Goal: Complete application form

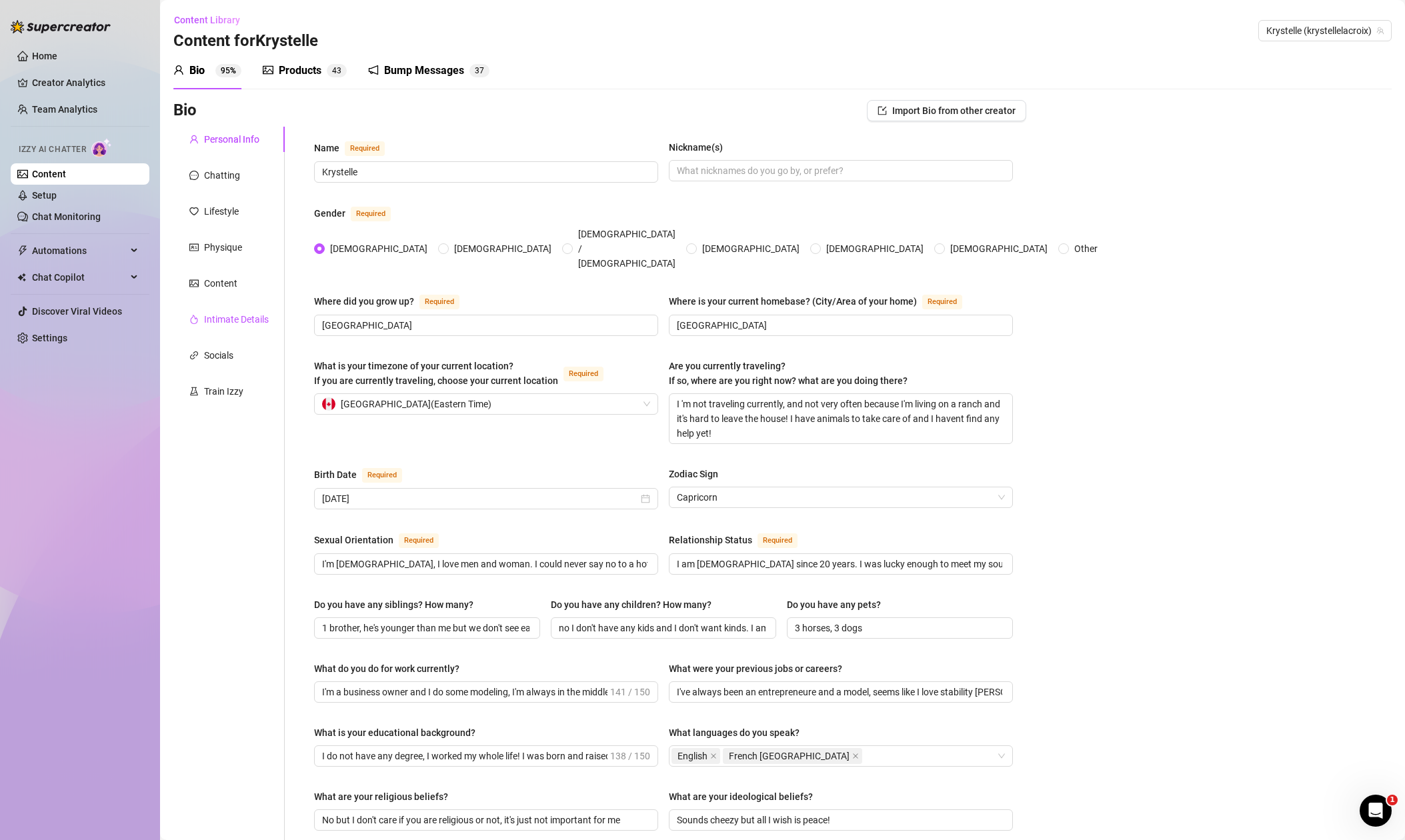
click at [236, 321] on div "Intimate Details" at bounding box center [236, 319] width 65 height 15
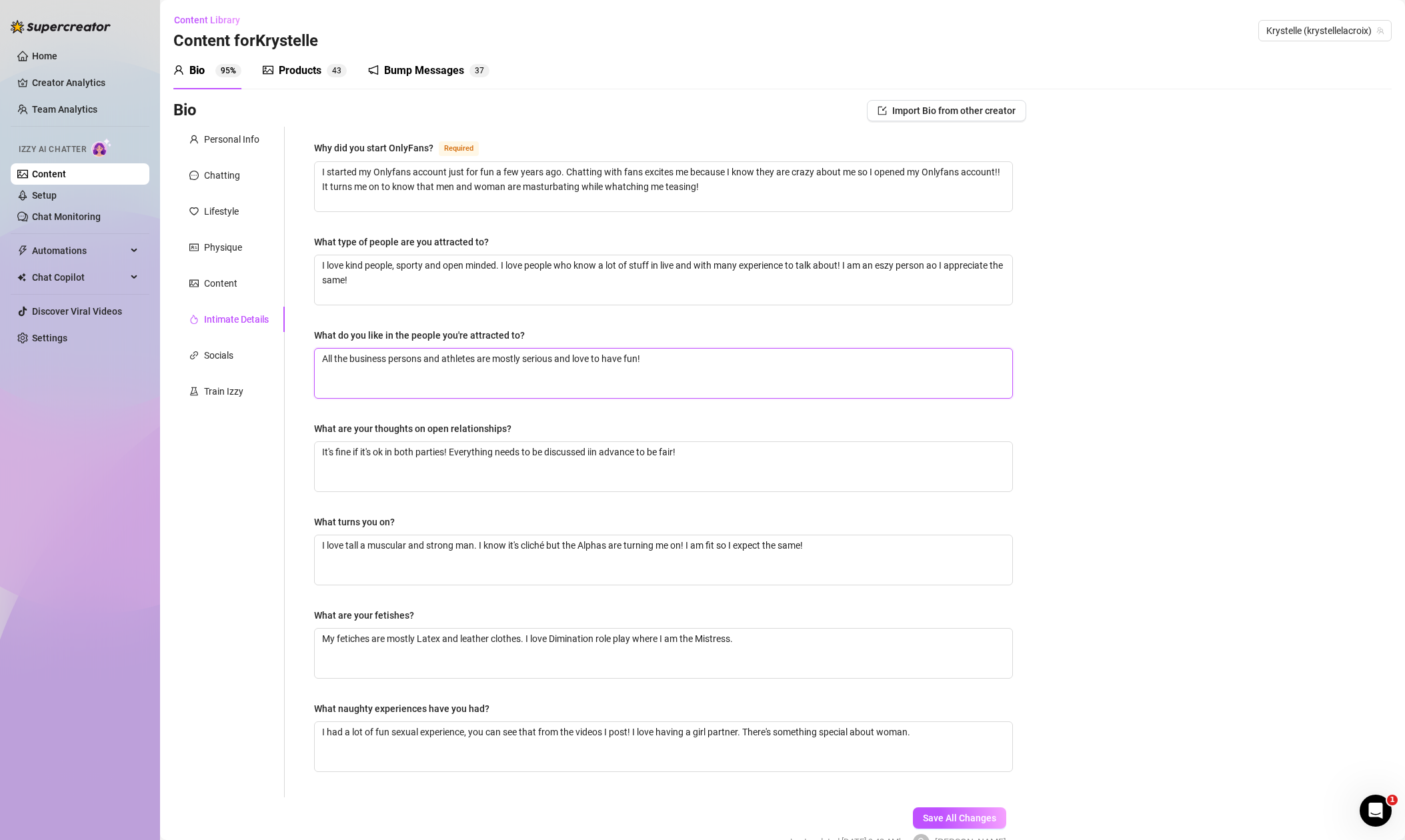
drag, startPoint x: 322, startPoint y: 359, endPoint x: 741, endPoint y: 377, distance: 419.4
click at [741, 377] on textarea "All the business persons and athletes are mostly serious and love to have fun!" at bounding box center [663, 373] width 698 height 49
type textarea "I"
type textarea "I l"
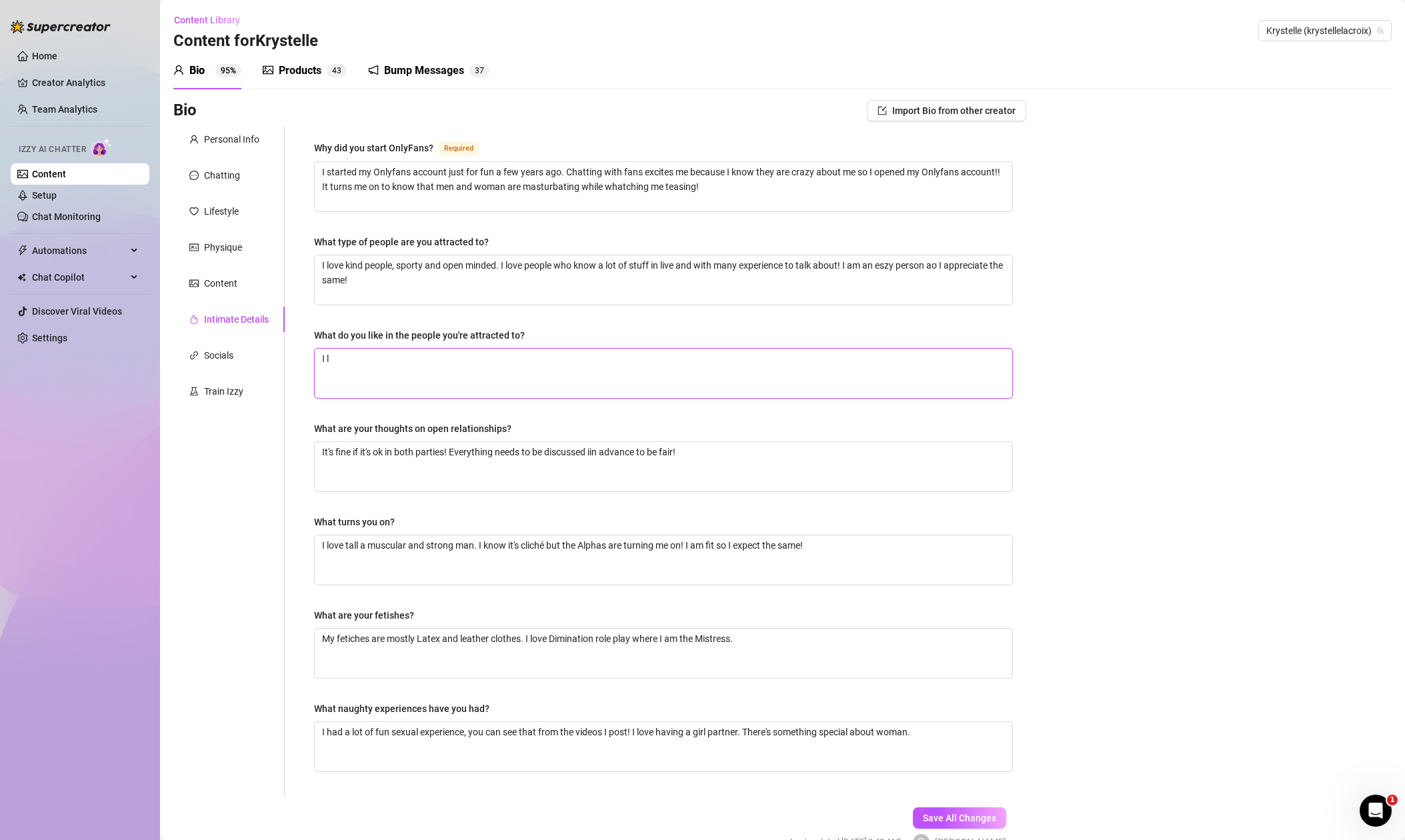
type textarea "I li"
type textarea "I lik"
type textarea "I like"
type textarea "I likee"
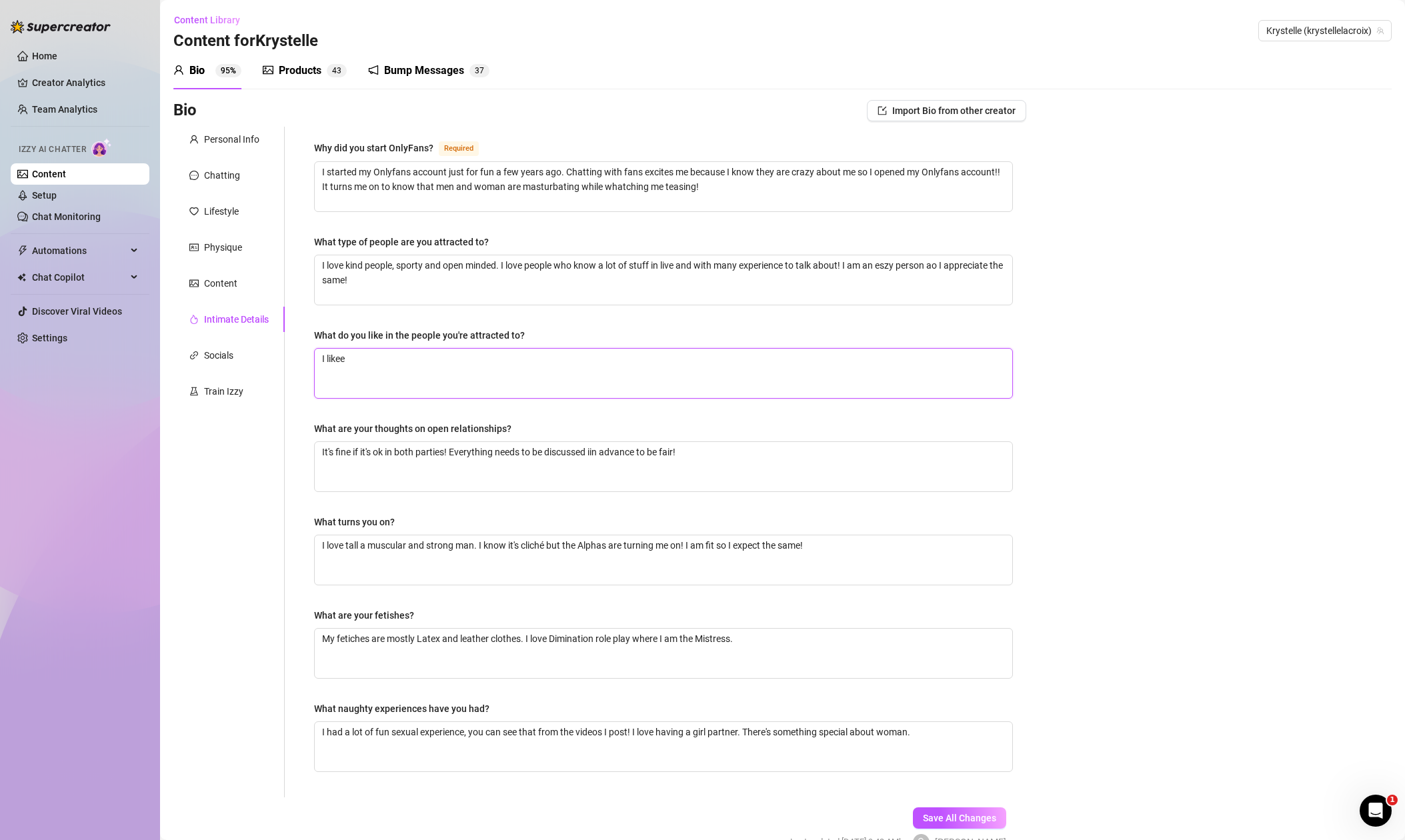
type textarea "I likee g"
type textarea "I likee ge"
type textarea "I likee gen"
type textarea "I likee geni"
type textarea "I likee gen"
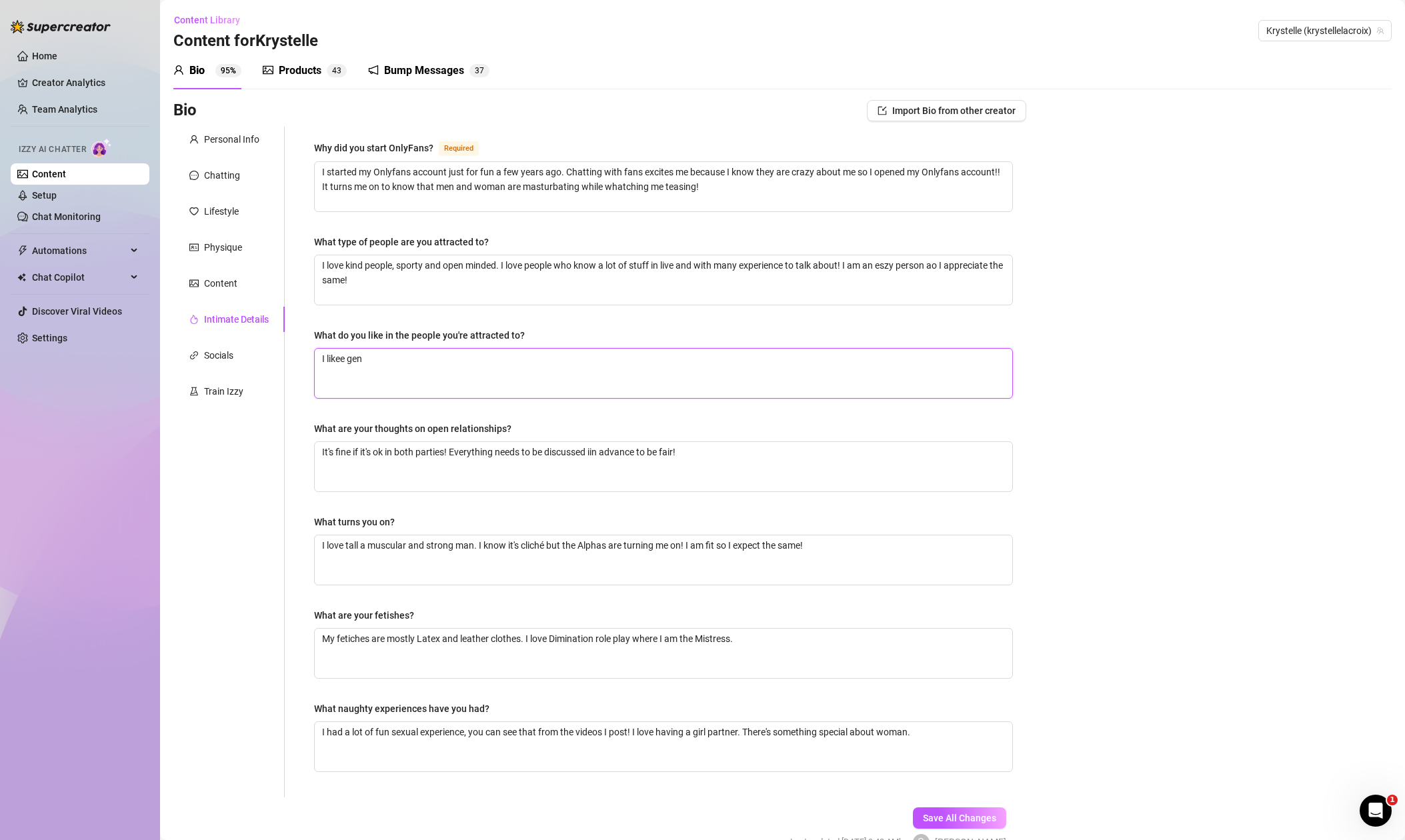
type textarea "I likee ge"
type textarea "I likee g"
type textarea "I likee"
type textarea "I like"
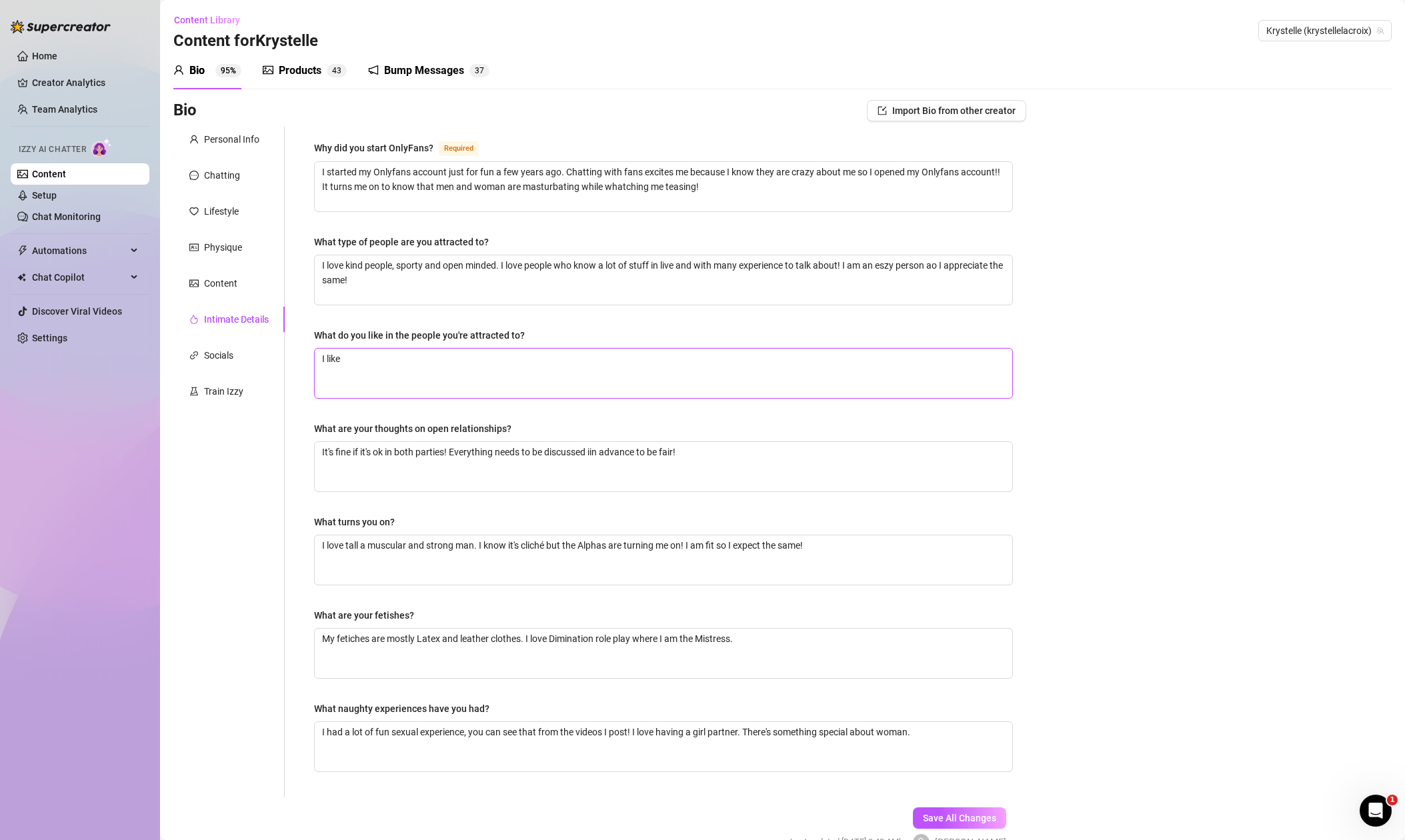
type textarea "I like"
type textarea "I like k"
type textarea "I like ki"
type textarea "I like kin"
type textarea "I like kind"
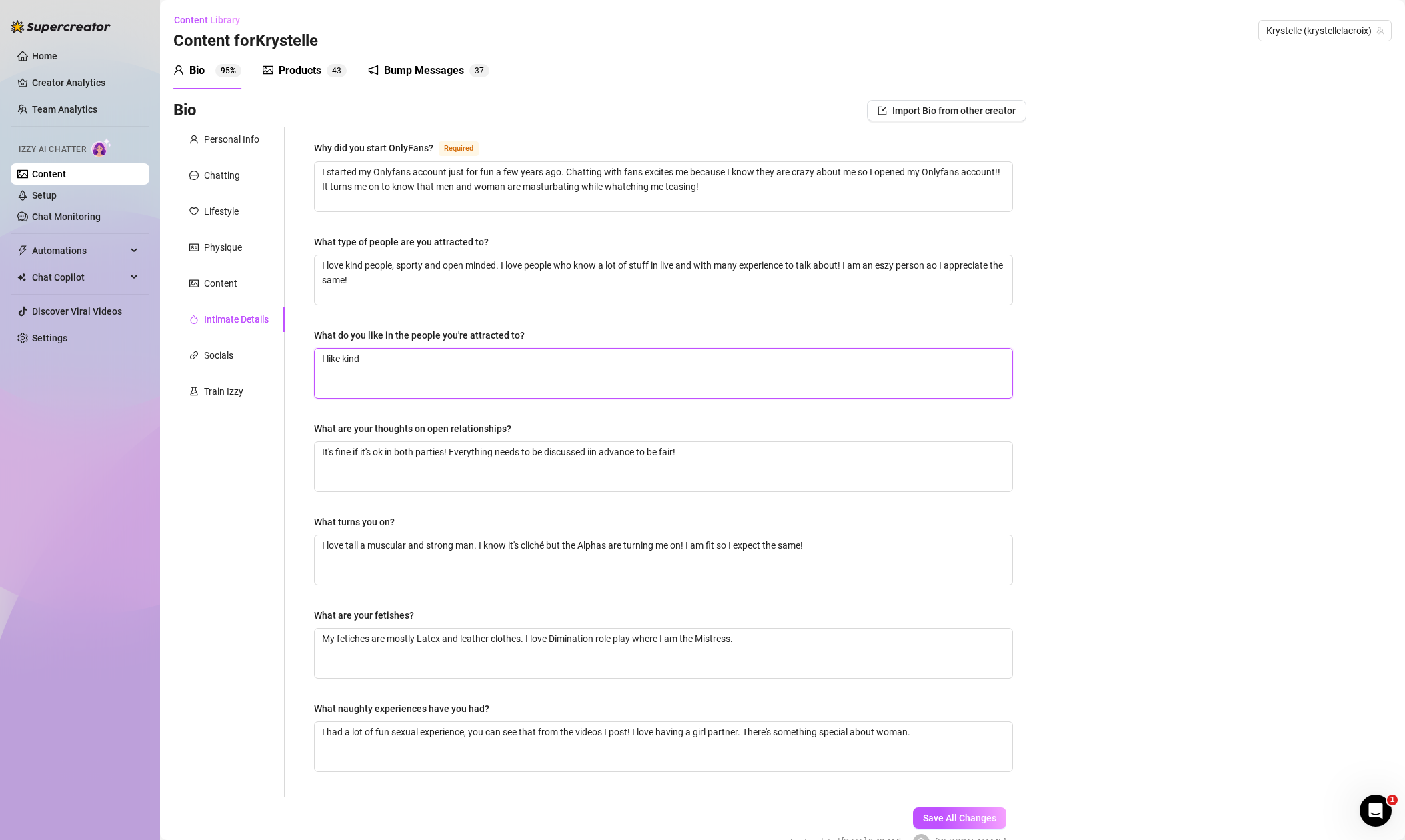
type textarea "I like kind"
type textarea "I like kind p"
type textarea "I like kind pe"
type textarea "I like kind per"
type textarea "I like kind pers"
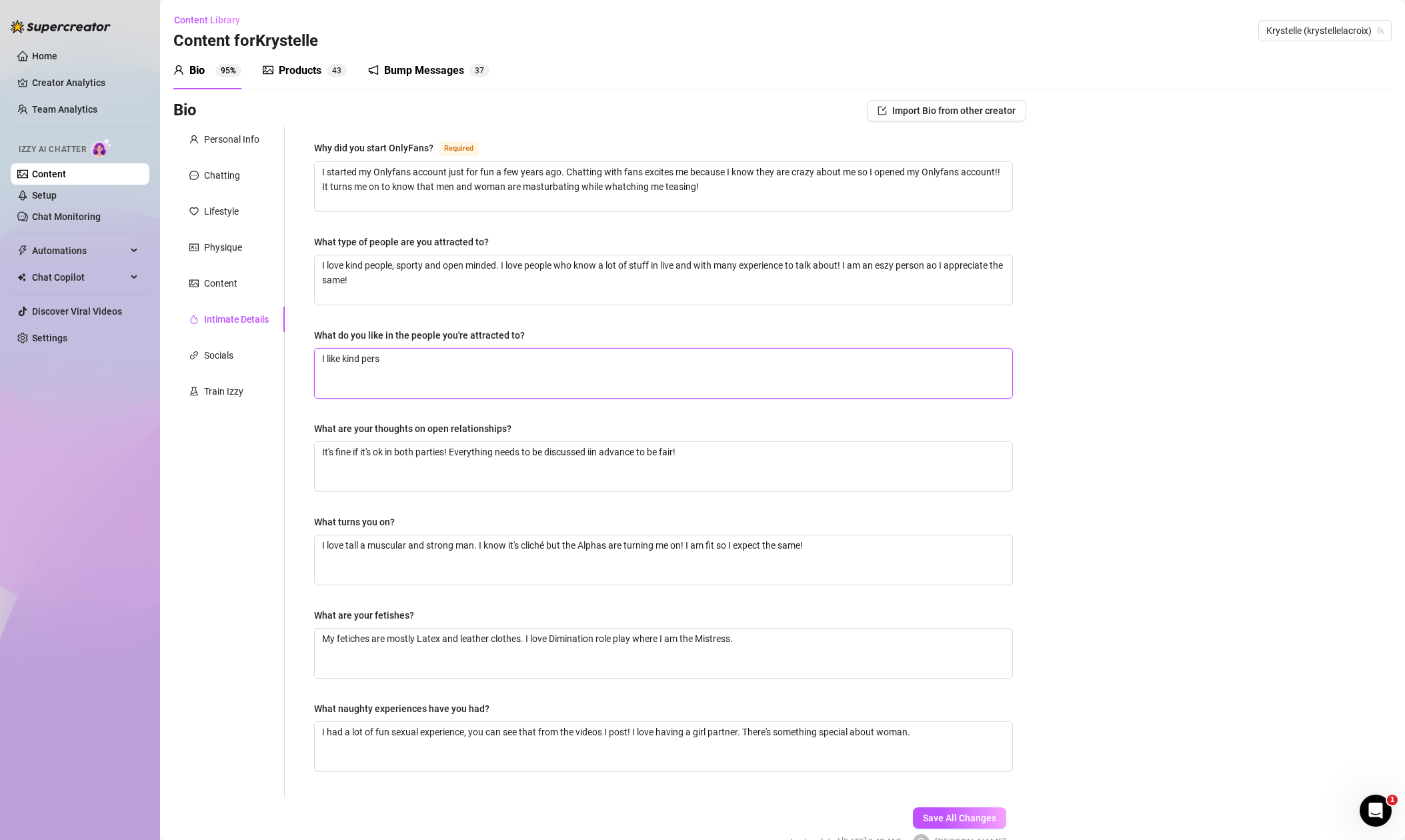
type textarea "I like kind perso"
type textarea "I like kind person"
type textarea "I like kind persons"
type textarea "I like kind persons,"
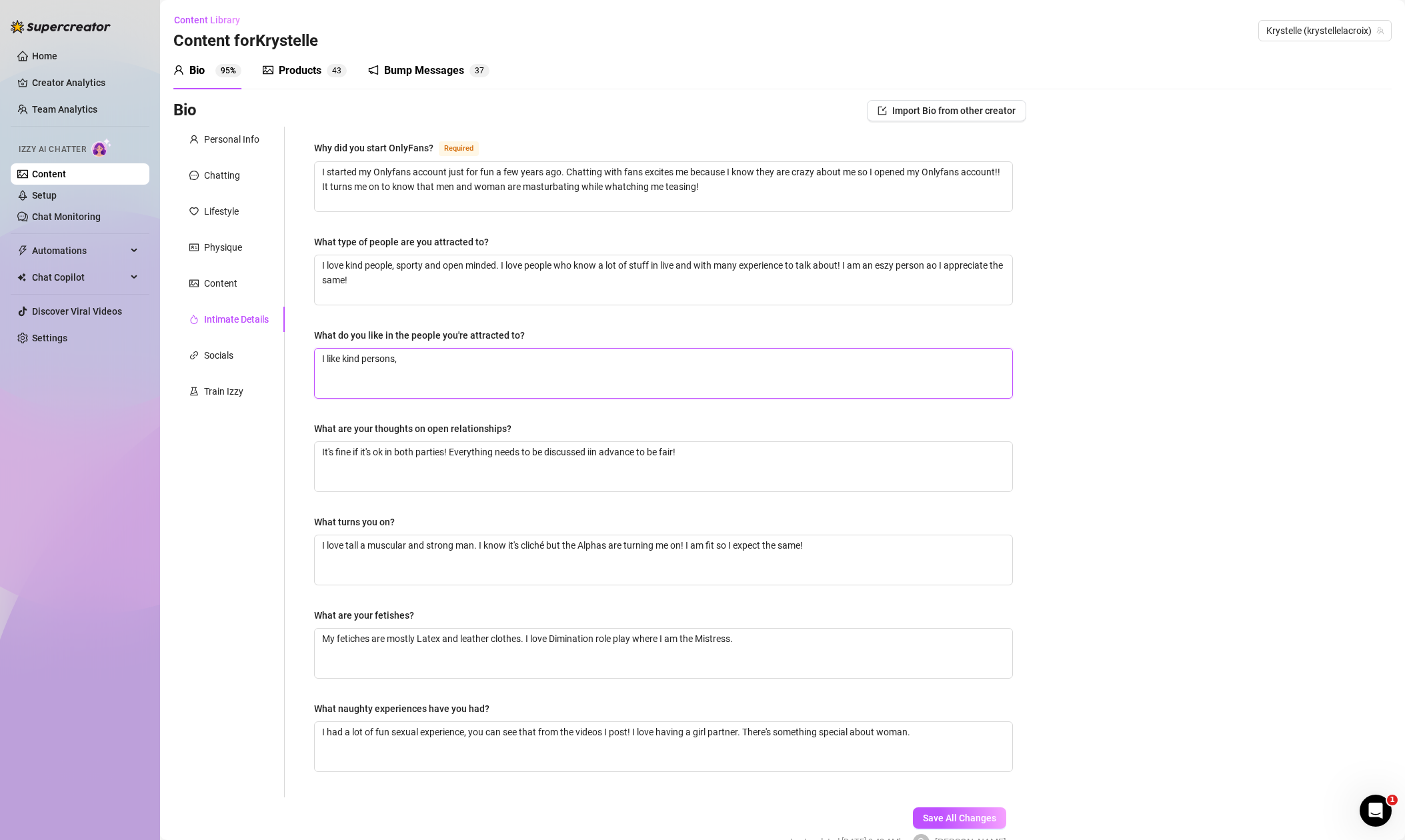
drag, startPoint x: 344, startPoint y: 355, endPoint x: 416, endPoint y: 356, distance: 72.0
click at [346, 355] on textarea "I like kind persons," at bounding box center [663, 373] width 698 height 49
type textarea "I likekind persons,"
type textarea "I likkind persons,"
type textarea "I likind persons,"
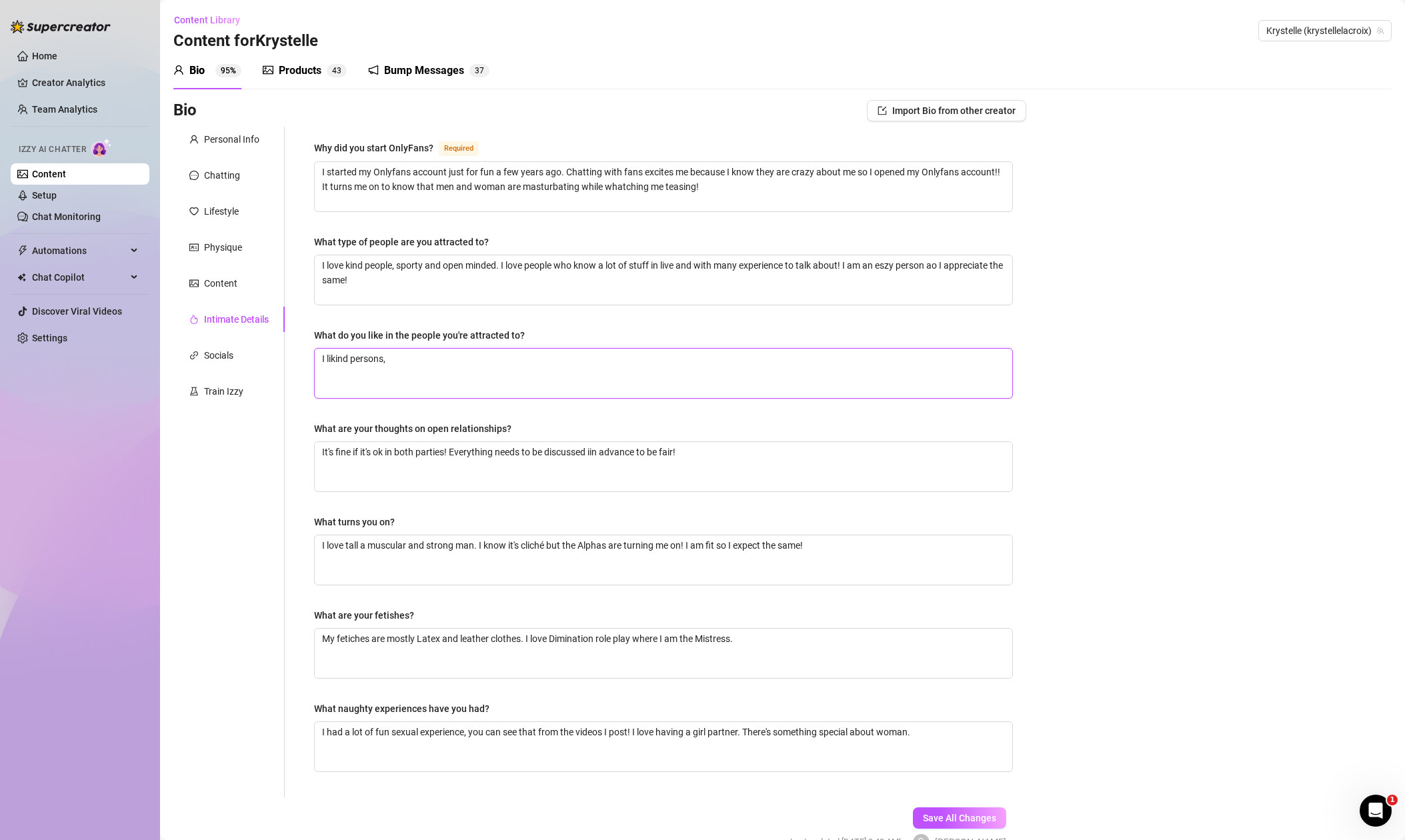
type textarea "I lkind persons,"
type textarea "I lokind persons,"
type textarea "I lovkind persons,"
type textarea "I lovekind persons,"
type textarea "I love kind persons,"
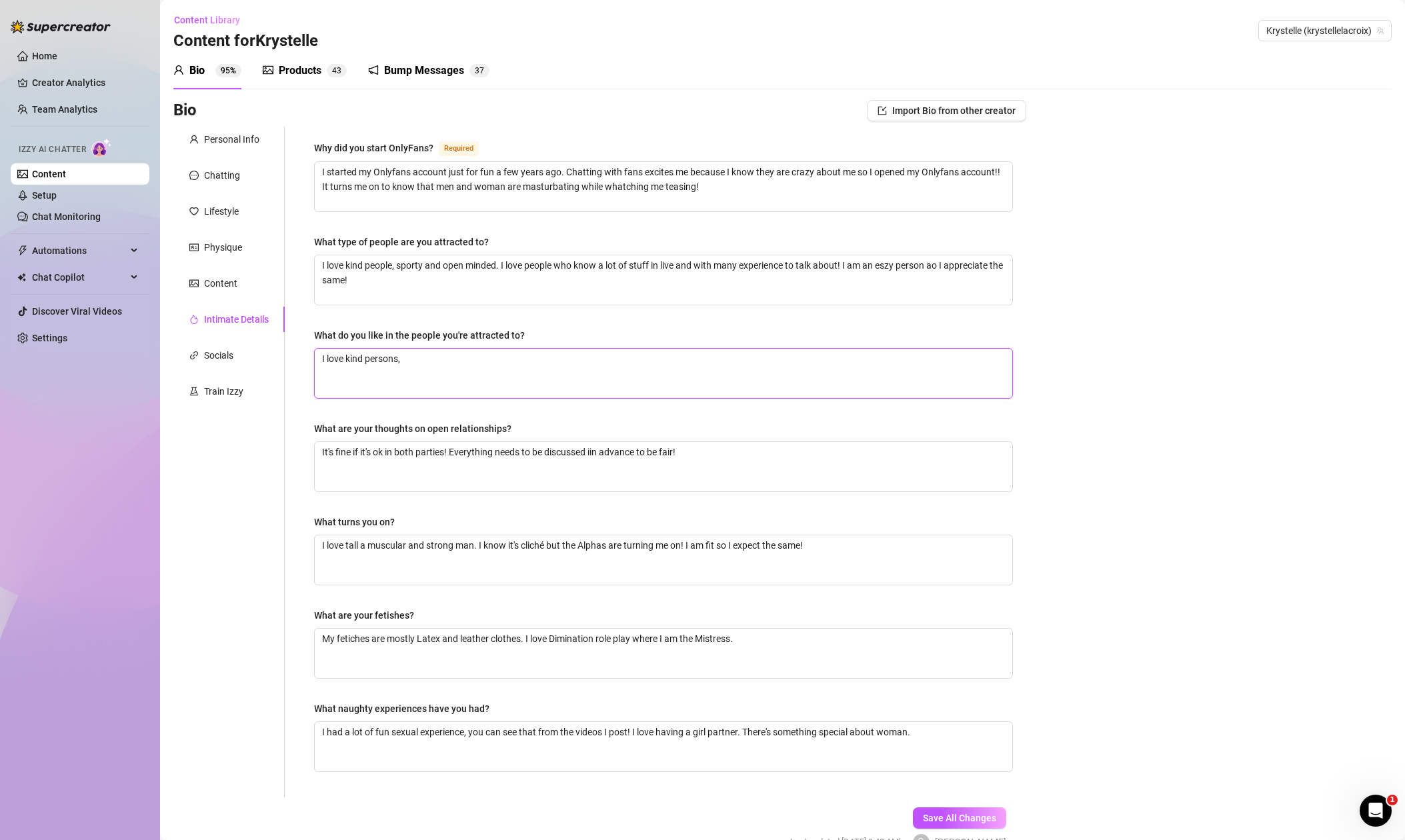
type textarea "I love fkind persons,"
type textarea "I love fukind persons,"
type textarea "I love funkind persons,"
type textarea "I love funnkind persons,"
type textarea "I love funnykind persons,"
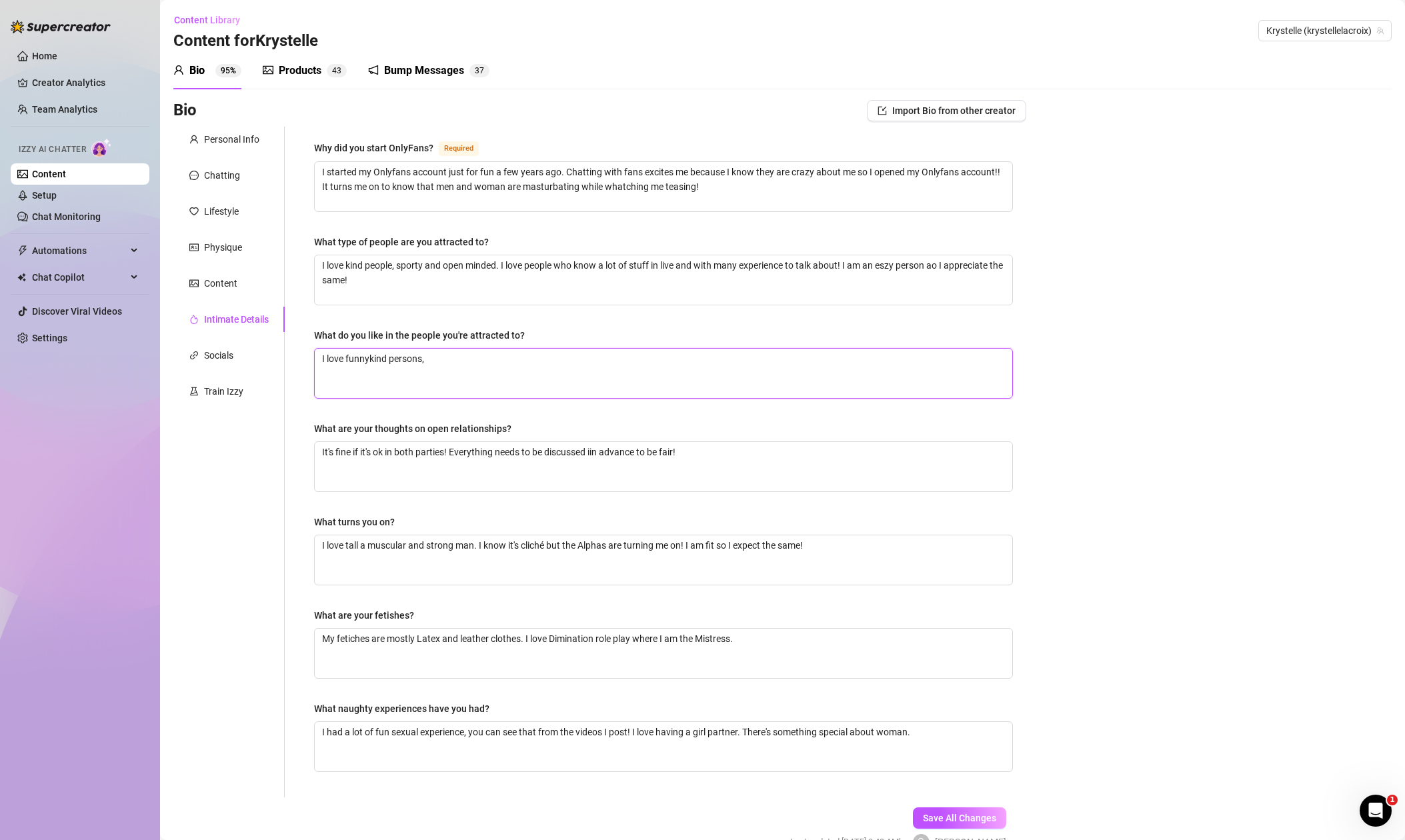
type textarea "I love funny kind persons,"
type textarea "I love funny pkind persons,"
type textarea "I love funny pekind persons,"
type textarea "I love funny peokind persons,"
type textarea "I love funny peopkind persons,"
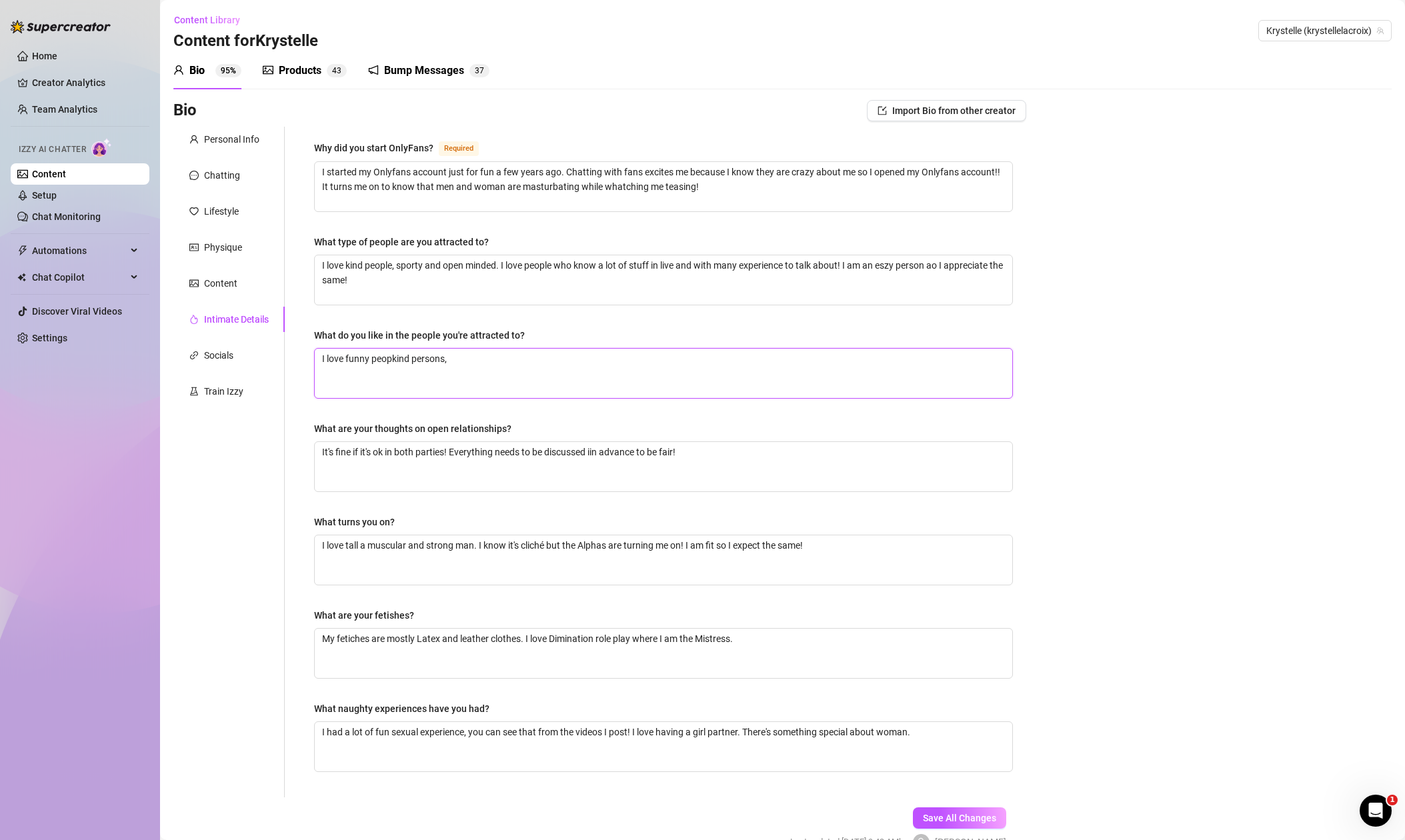
type textarea "I love funny peoplkind persons,"
type textarea "I love funny peoplekind persons,"
type textarea "I love funny people,kind persons,"
type textarea "I love funny people, kind persons,"
type textarea "I love funny people, Ikind persons,"
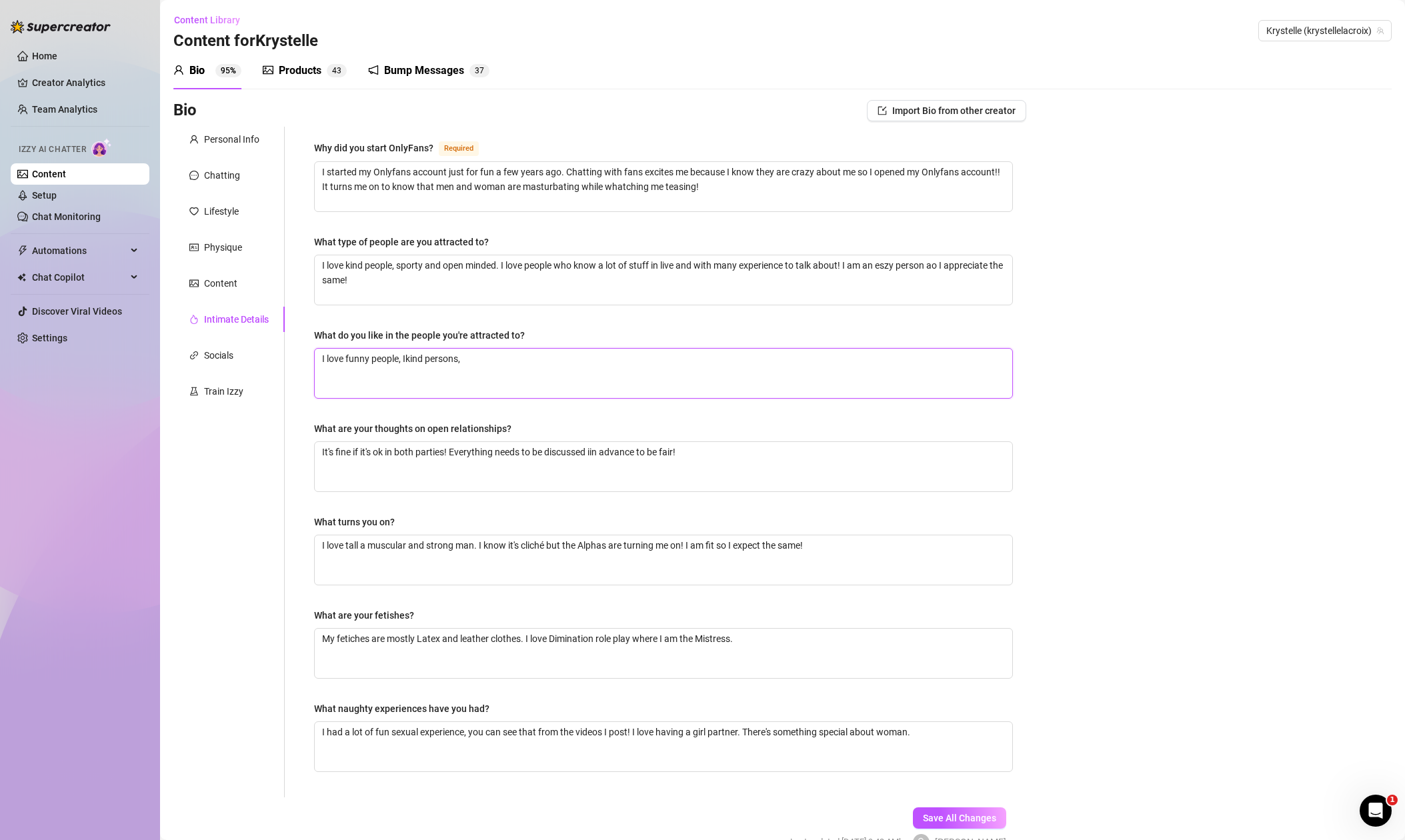
type textarea "I love funny people, I kind persons,"
type textarea "I love funny people, I okind persons,"
type textarea "I love funny people, I kind persons,"
type textarea "I love funny people, Ikind persons,"
type textarea "I love funny people, kind persons,"
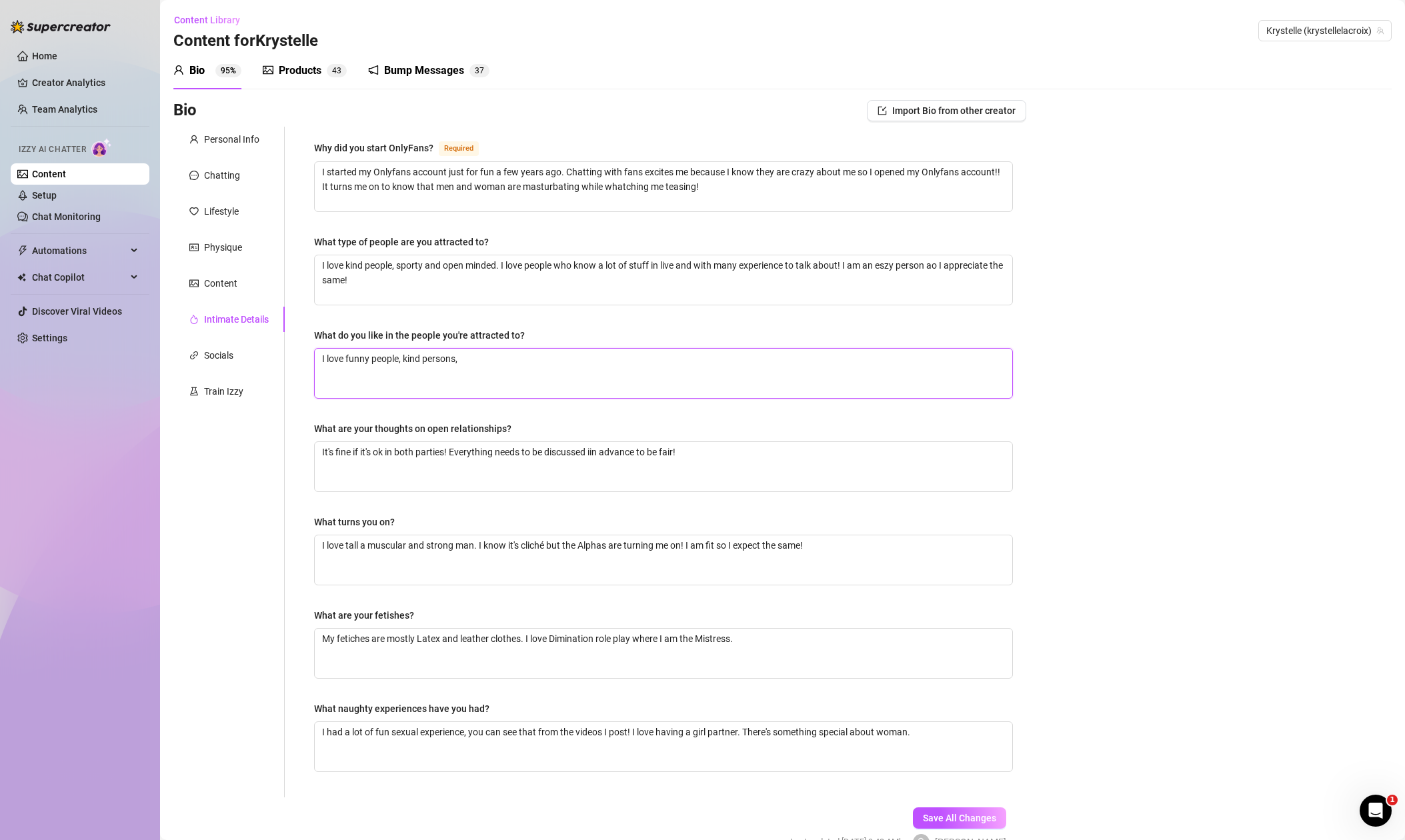
type textarea "I love funny people, Ikind persons,"
type textarea "I love funny people, I kind persons,"
type textarea "I love funny people, I lkind persons,"
type textarea "I love funny people, I lokind persons,"
type textarea "I love funny people, I lovkind persons,"
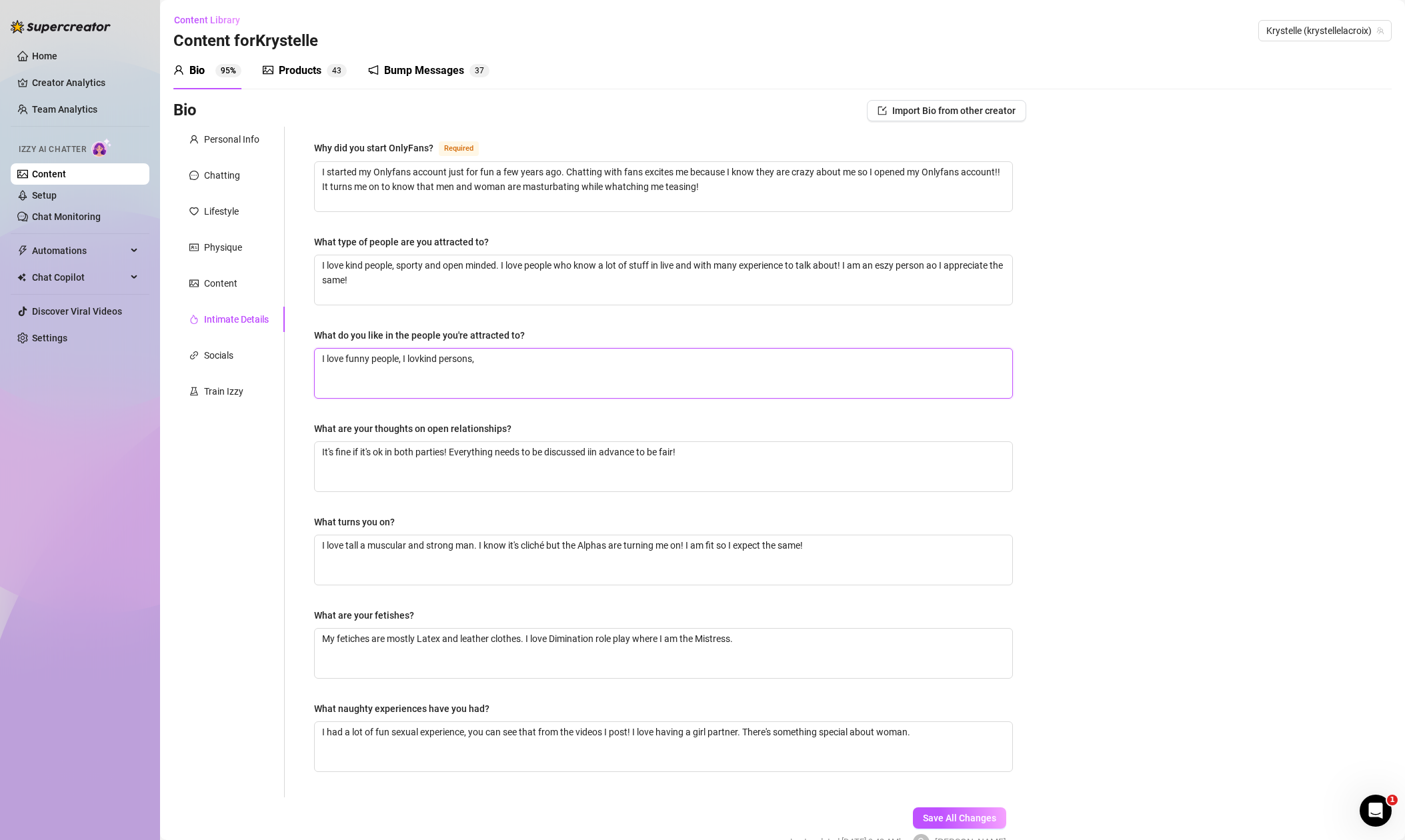
type textarea "I love funny people, I lovekind persons,"
type textarea "I love funny people, I love kind persons,"
type textarea "I love funny people, I love tkind persons,"
type textarea "I love funny people, I love tokind persons,"
type textarea "I love funny people, I love to kind persons,"
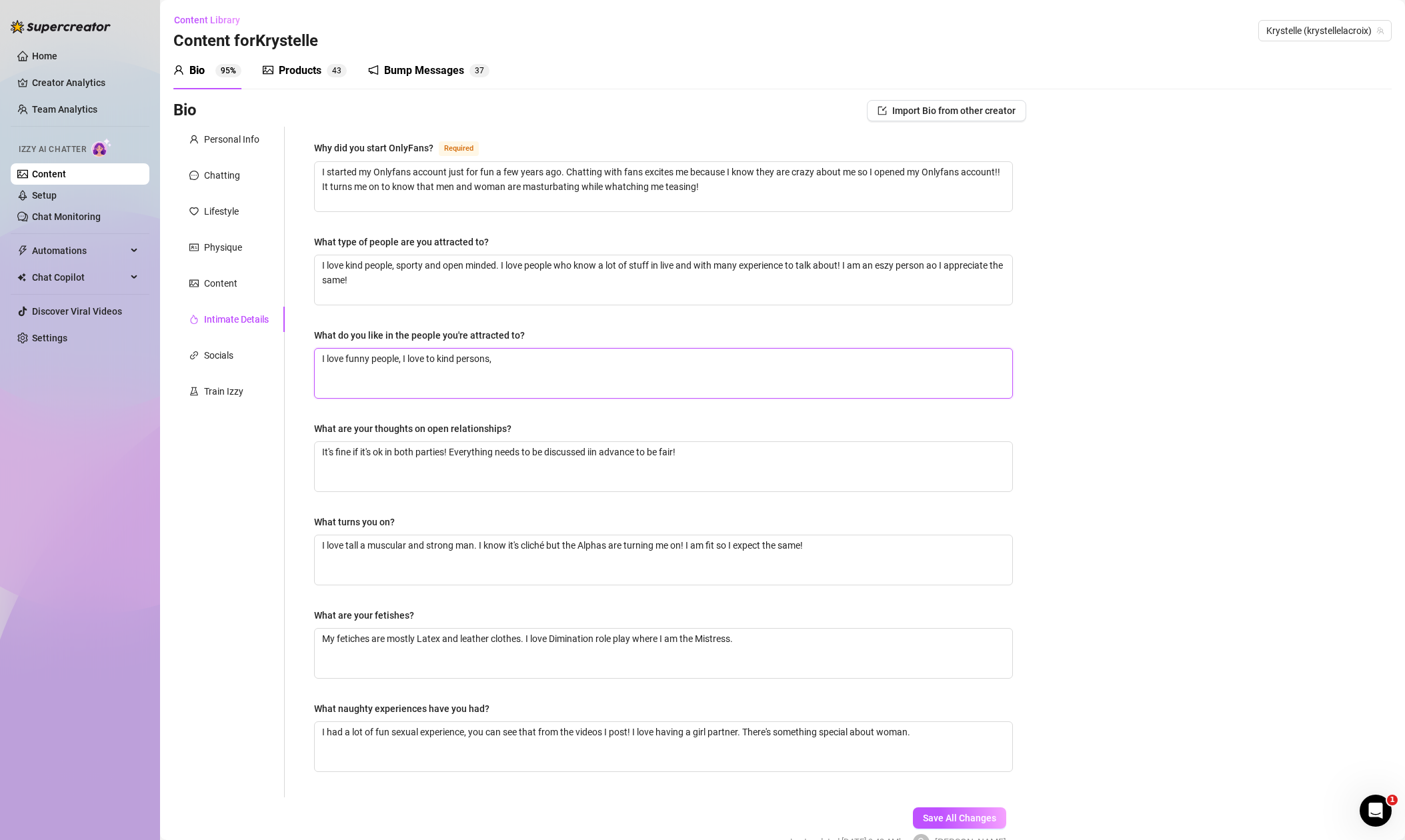
type textarea "I love funny people, I love to lkind persons,"
type textarea "I love funny people, I love to lakind persons,"
type textarea "I love funny people, I love to laukind persons,"
type textarea "I love funny people, I love to laugkind persons,"
type textarea "I love funny people, I love to laughkind persons,"
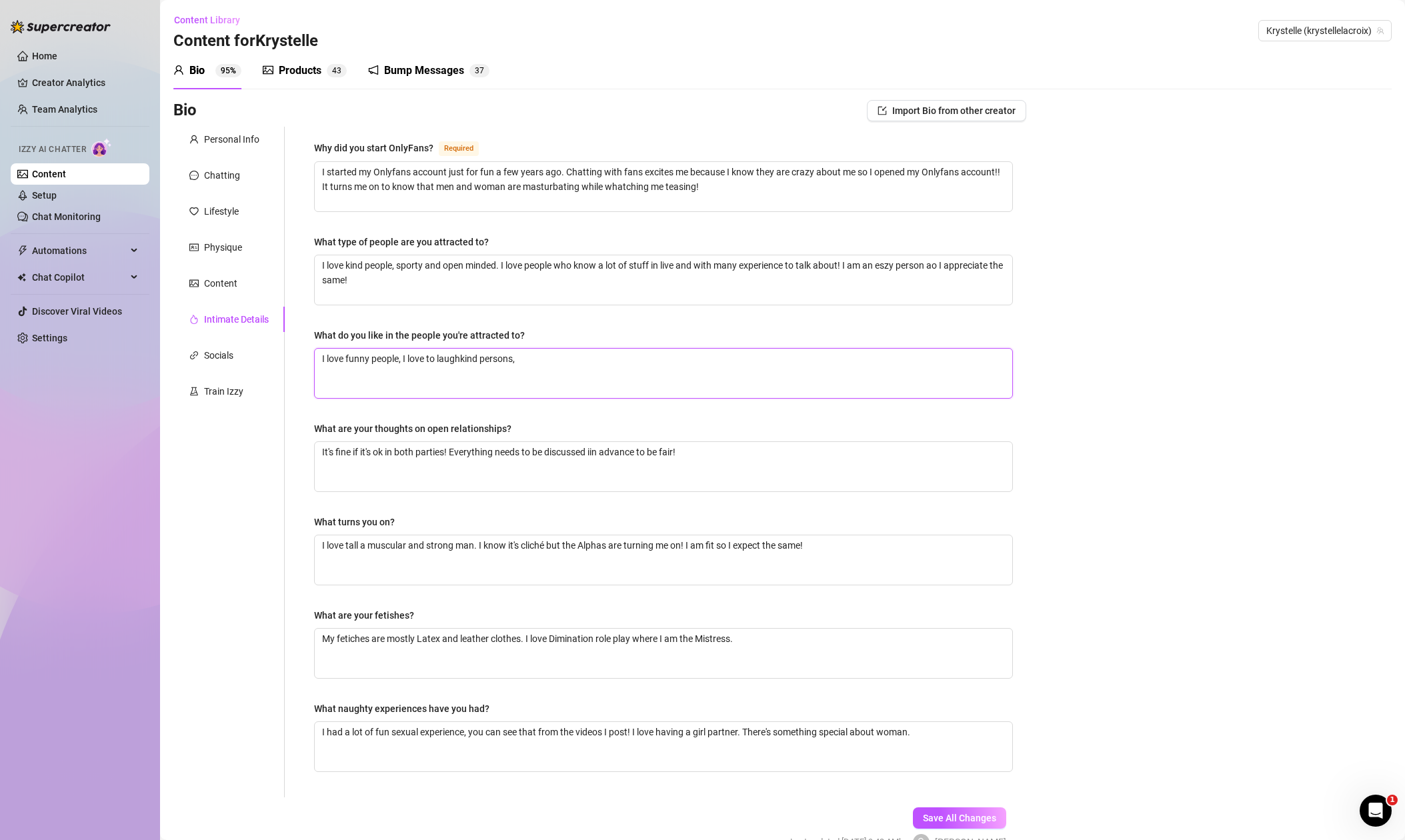
type textarea "I love funny people, I love to laughtkind persons,"
type textarea "I love funny people, I love to laught kind persons,"
type textarea "I love funny people, I love to laught akind persons,"
type textarea "I love funny people, I love to laught amkind persons,"
type textarea "I love funny people, I love to laught akind persons,"
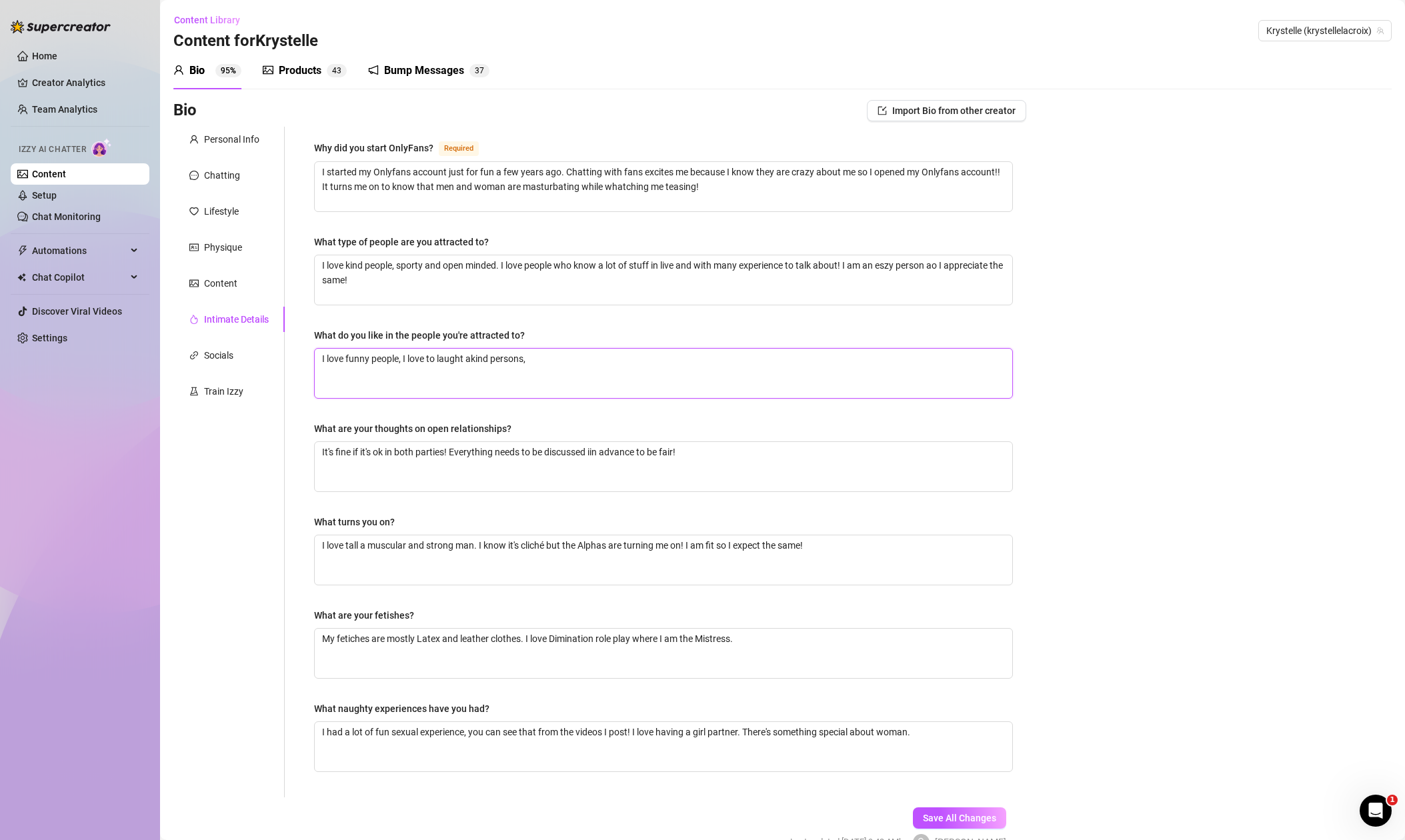
type textarea "I love funny people, I love to laught ankind persons,"
type textarea "I love funny people, I love to laught andkind persons,"
type textarea "I love funny people, I love to laught and kind persons,"
type textarea "I love funny people, I love to laught and hkind persons,"
type textarea "I love funny people, I love to laught and hakind persons,"
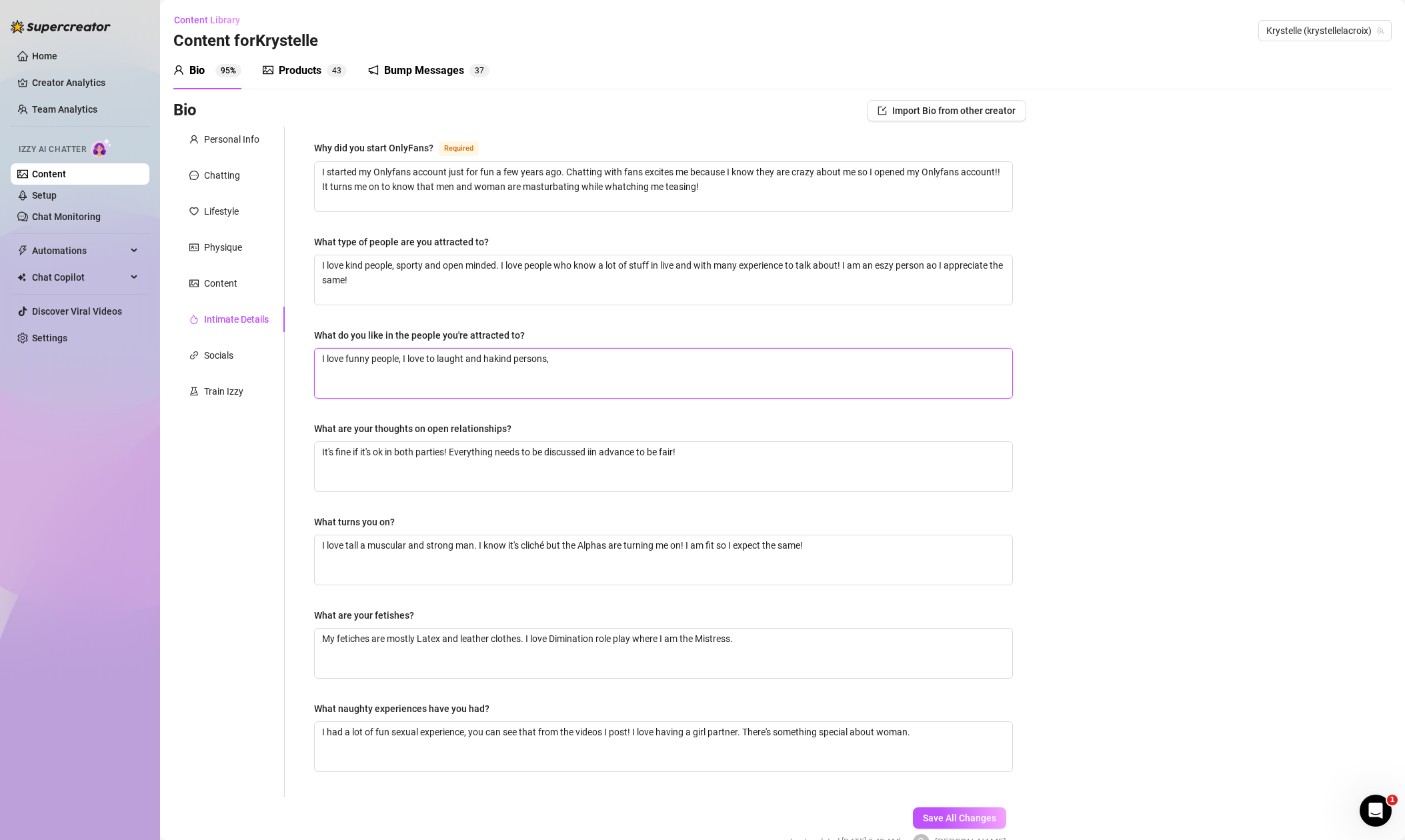
type textarea "I love funny people, I love to laught and havkind persons,"
type textarea "I love funny people, I love to laught and havekind persons,"
type textarea "I love funny people, I love to laught and have kind persons,"
type textarea "I love funny people, I love to laught and have akind persons,"
type textarea "I love funny people, I love to laught and have a kind persons,"
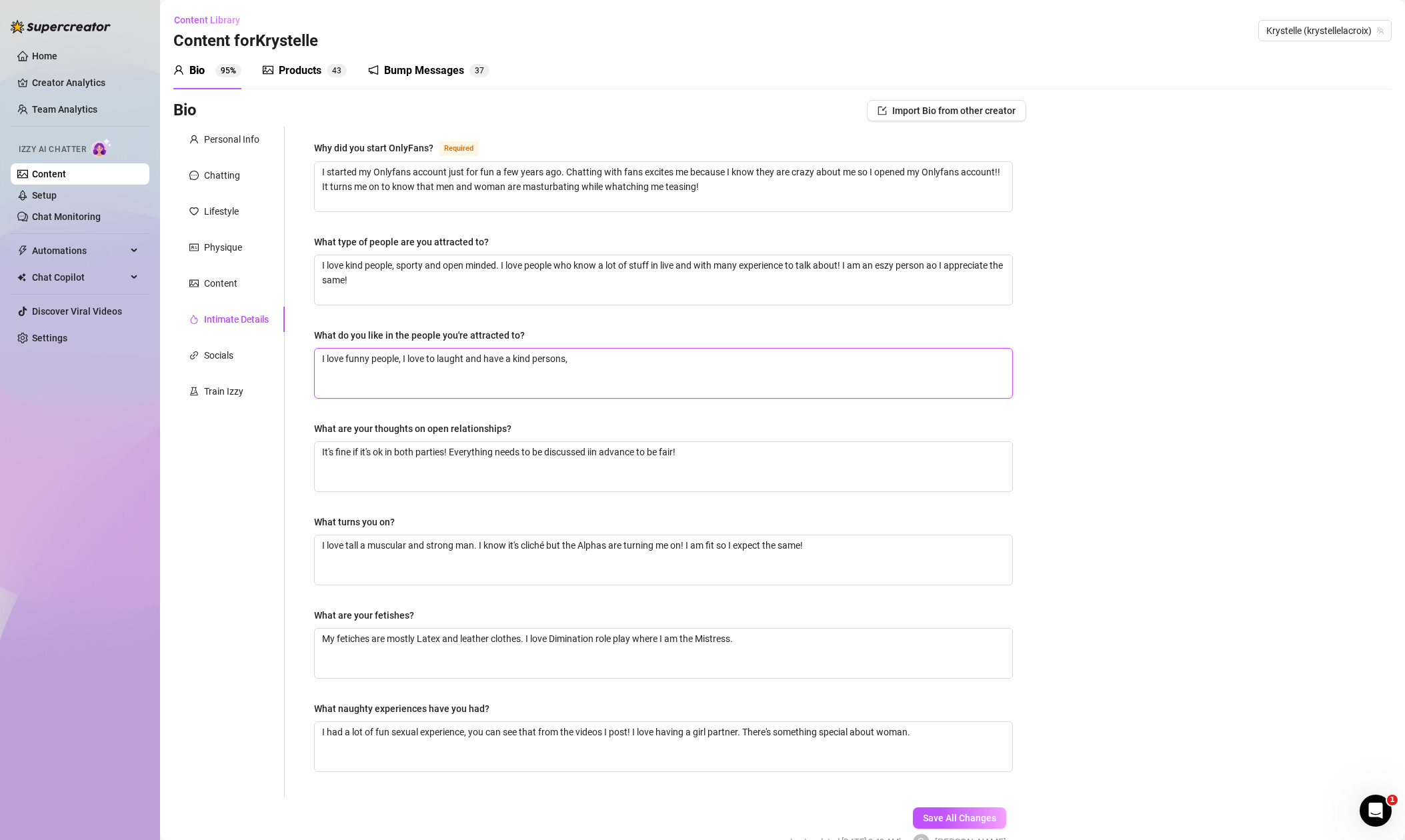
type textarea "I love funny people, I love to laught and have a gkind persons,"
type textarea "I love funny people, I love to laught and have a gokind persons,"
type textarea "I love funny people, I love to laught and have a gookind persons,"
type textarea "I love funny people, I love to laught and have a [PERSON_NAME] persons,"
type textarea "I love funny people, I love to laught and have a good kind persons,"
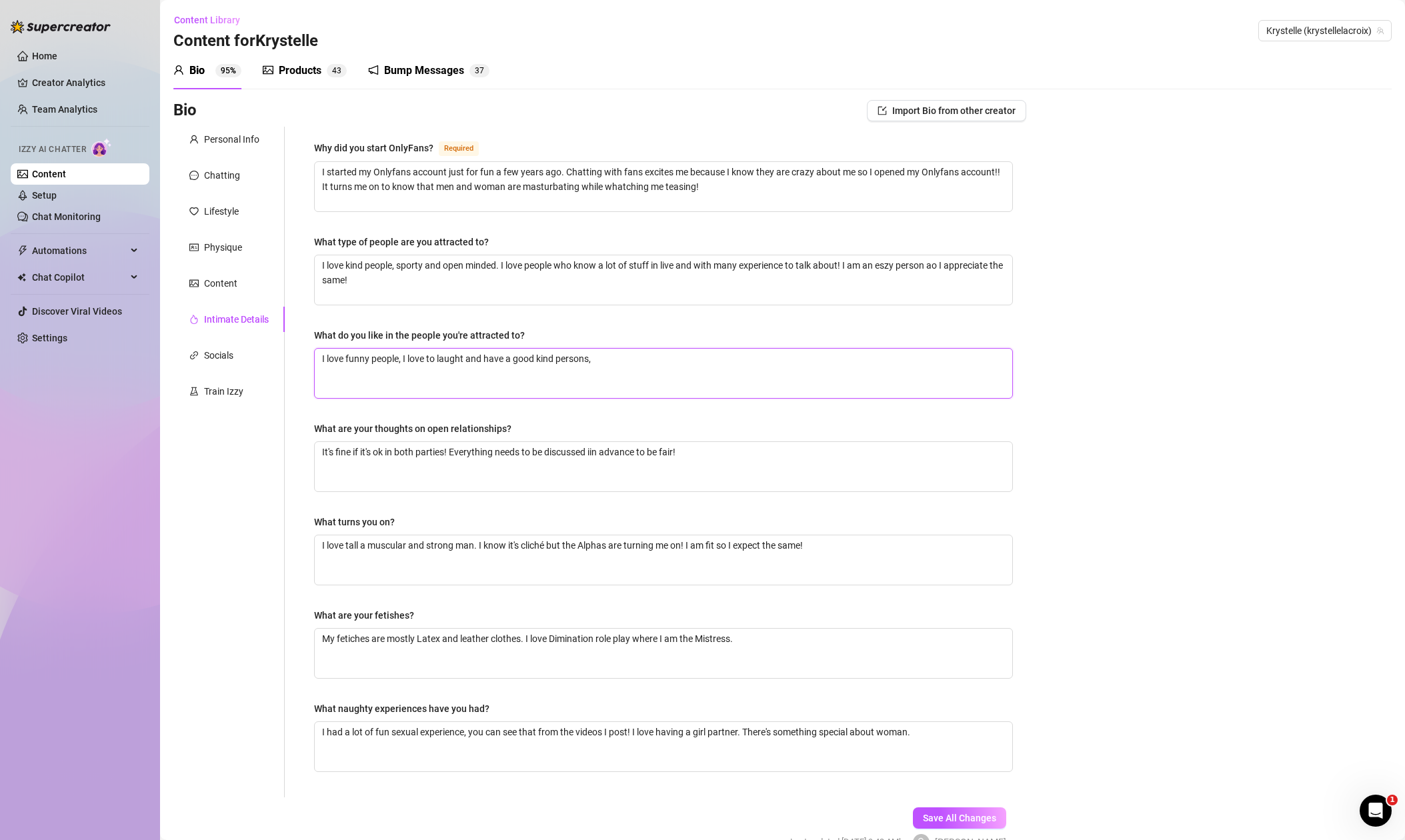
type textarea "I love funny people, I love to laught and have a good tkind persons,"
type textarea "I love funny people, I love to laught and have a good tokind persons,"
type textarea "I love funny people, I love to laught and have a good tkind persons,"
type textarea "I love funny people, I love to laught and have a good tikind persons,"
drag, startPoint x: 615, startPoint y: 359, endPoint x: 640, endPoint y: 357, distance: 25.1
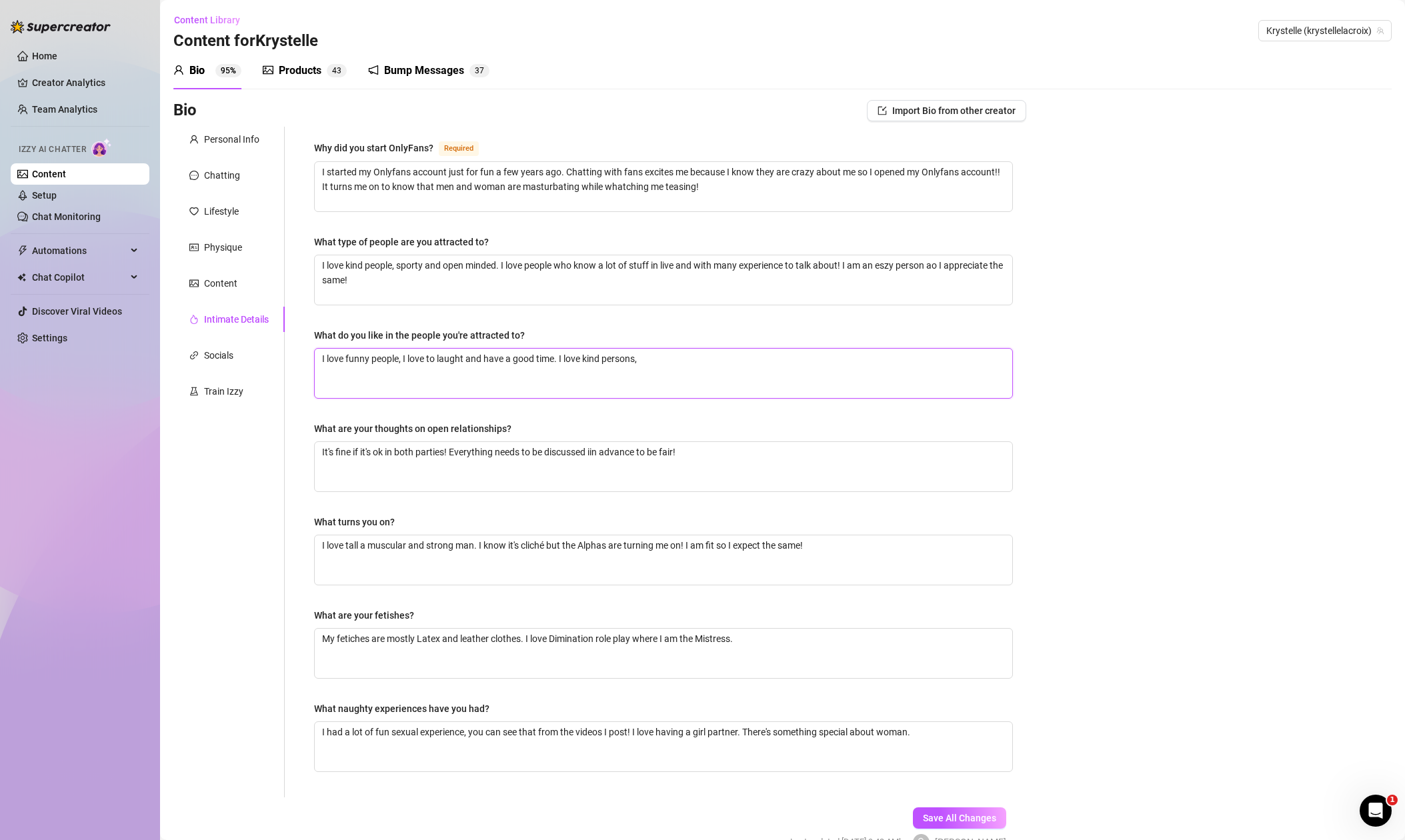
click at [640, 357] on textarea "I love funny people, I love to laught and have a good time. I love kind persons," at bounding box center [663, 373] width 698 height 49
click at [671, 357] on textarea "I love funny people, I love to laught and have a good time. I love kind people …" at bounding box center [663, 373] width 698 height 49
drag, startPoint x: 737, startPoint y: 357, endPoint x: 705, endPoint y: 357, distance: 32.0
click at [702, 357] on textarea "I love funny people, I love to laught and have a good time. I love kind people …" at bounding box center [663, 373] width 698 height 49
click at [714, 357] on textarea "I love funny people, I love to laught and have a good time. I love kind people …" at bounding box center [663, 373] width 698 height 49
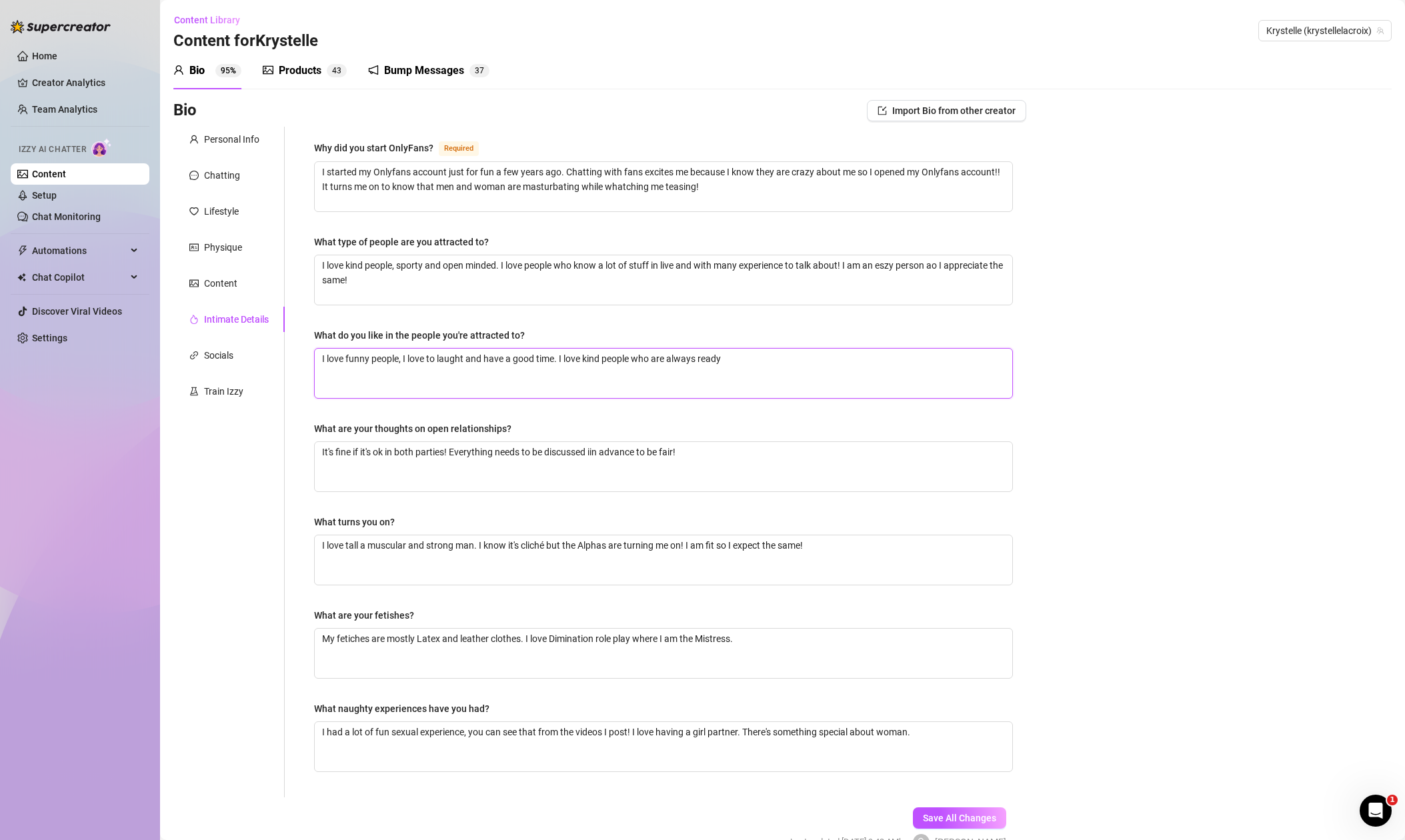
click at [767, 360] on textarea "I love funny people, I love to laught and have a good time. I love kind people …" at bounding box center [663, 373] width 698 height 49
click at [605, 359] on textarea "I love funny people, I love to laught and have a good time. I love kind people …" at bounding box center [663, 373] width 698 height 49
click at [830, 355] on textarea "I love funny people, I love to laught and have a good time. I love kind nd gene…" at bounding box center [663, 373] width 698 height 49
click at [832, 358] on textarea "I love funny people, I love to laught and have a good time. I love kind nd gene…" at bounding box center [663, 373] width 698 height 49
click at [558, 360] on textarea "I love funny people, I love to laught and have a good time. I love kind nd gene…" at bounding box center [663, 373] width 698 height 49
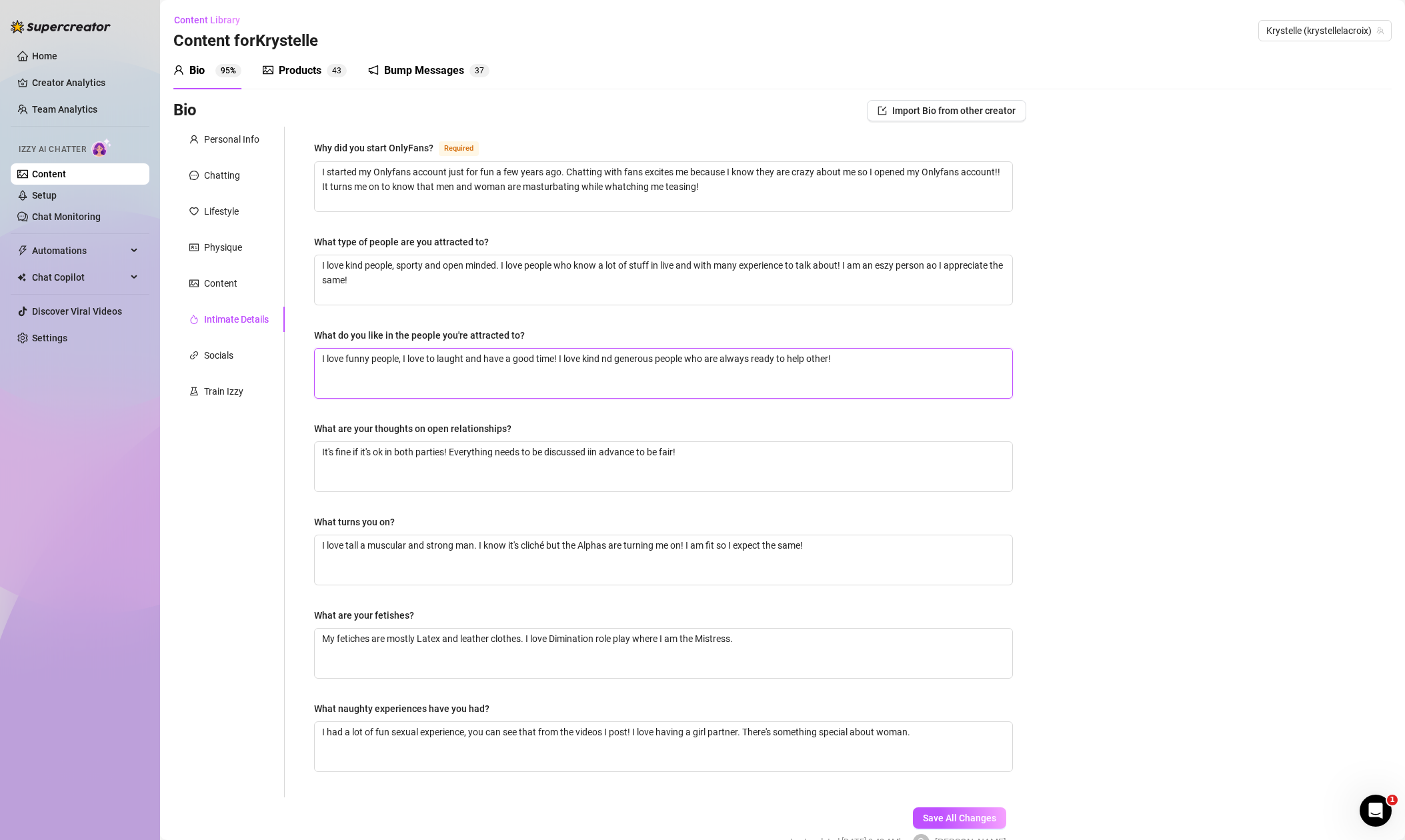
click at [607, 356] on textarea "I love funny people, I love to laught and have a good time! I love kind nd gene…" at bounding box center [663, 373] width 698 height 49
drag, startPoint x: 844, startPoint y: 360, endPoint x: 869, endPoint y: 360, distance: 25.0
click at [848, 360] on textarea "I love funny people, I love to laught and have a good time! I love kind and gen…" at bounding box center [663, 373] width 698 height 49
click at [966, 815] on span "Save All Changes" at bounding box center [959, 817] width 73 height 11
click at [674, 264] on textarea "I love kind people, sporty and open minded. I love people who know a lot of stu…" at bounding box center [663, 279] width 698 height 49
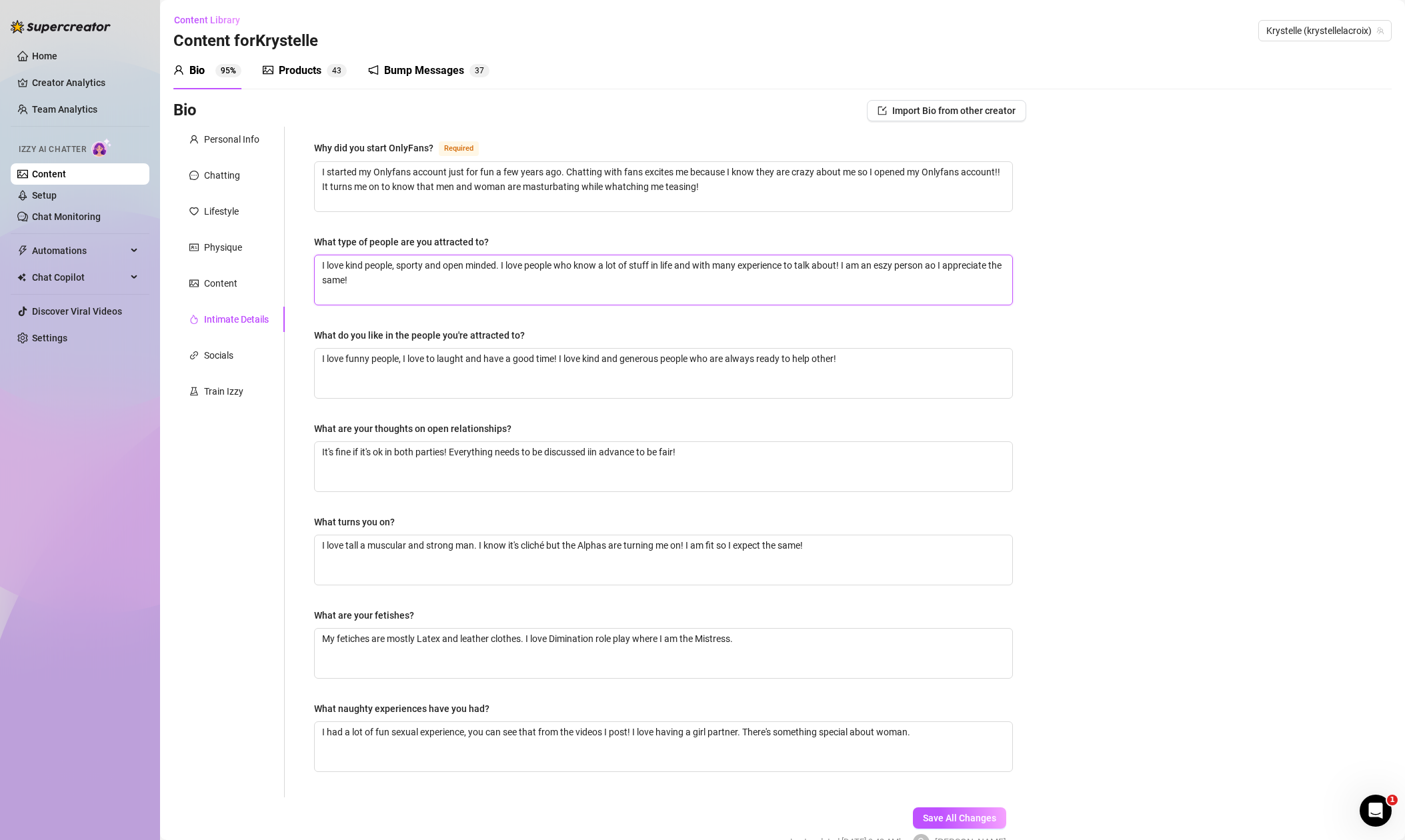
click at [698, 262] on textarea "I love kind people, sporty and open minded. I love people who know a lot of stu…" at bounding box center [663, 279] width 698 height 49
click at [678, 264] on textarea "I love kind people, sporty and open minded. I love people who know a lot of stu…" at bounding box center [663, 279] width 698 height 49
click at [811, 266] on textarea "I love kind people, sporty and open minded. I love people who know a lot of stu…" at bounding box center [663, 279] width 698 height 49
drag, startPoint x: 919, startPoint y: 264, endPoint x: 930, endPoint y: 264, distance: 11.0
click at [919, 264] on textarea "I love kind people, sporty and open minded. I love people who know a lot of stu…" at bounding box center [663, 279] width 698 height 49
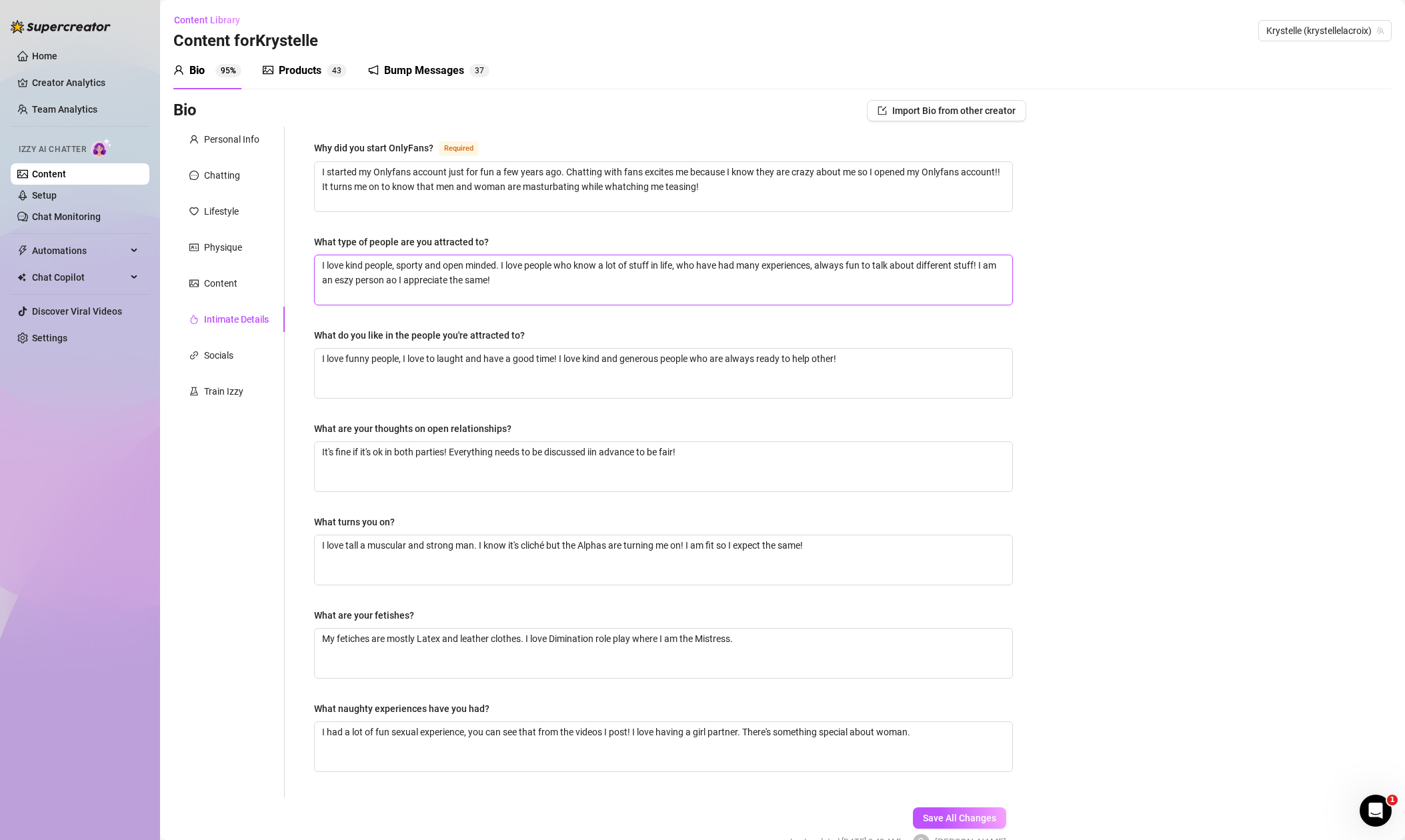
scroll to position [5, 0]
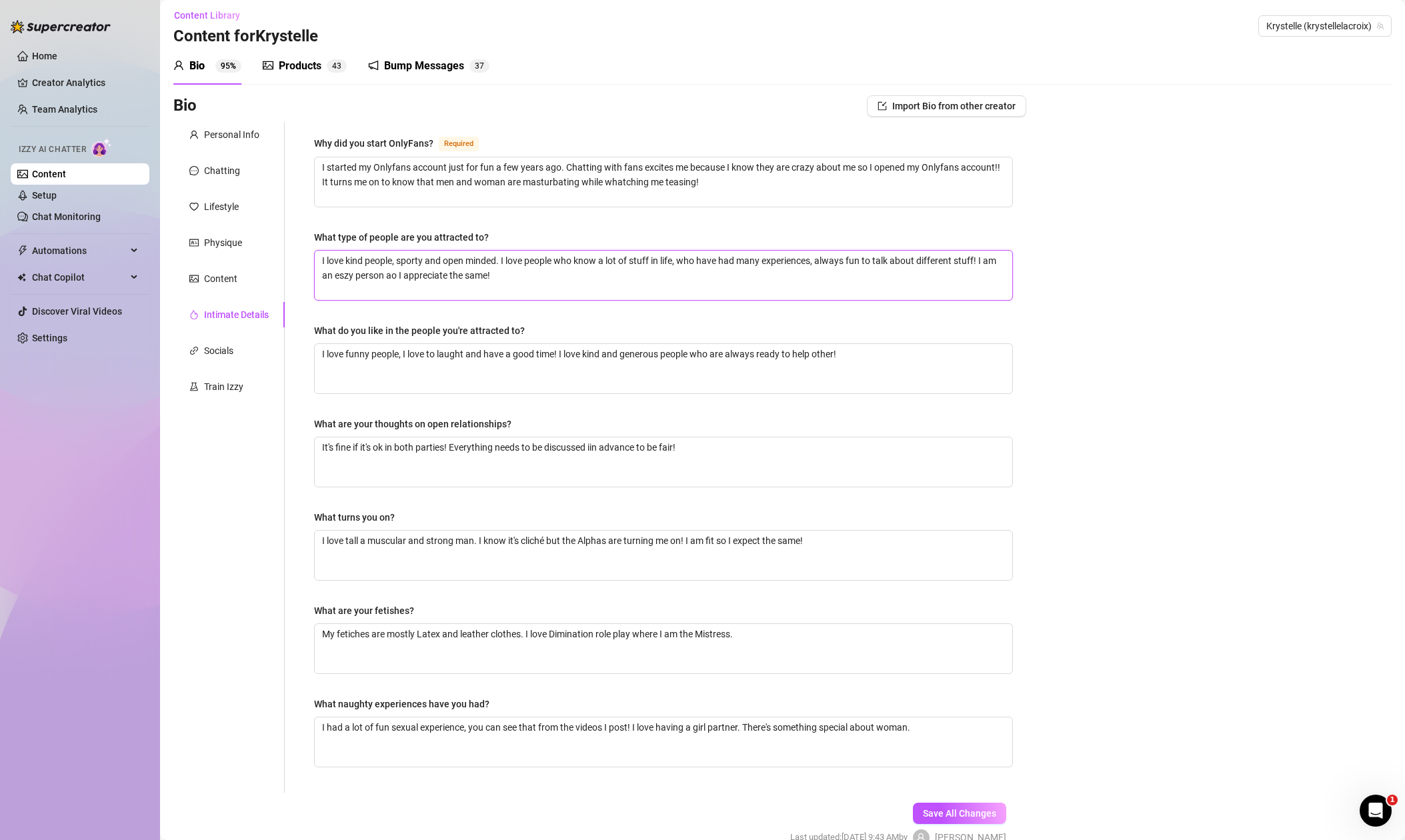
click at [328, 276] on textarea "I love kind people, sporty and open minded. I love people who know a lot of stu…" at bounding box center [663, 275] width 698 height 49
drag, startPoint x: 410, startPoint y: 274, endPoint x: 417, endPoint y: 274, distance: 7.0
click at [417, 274] on textarea "I love kind people, sporty and open minded. I love people who know a lot of stu…" at bounding box center [663, 275] width 698 height 49
drag, startPoint x: 513, startPoint y: 273, endPoint x: 521, endPoint y: 282, distance: 12.0
click at [513, 273] on textarea "I love kind people, sporty and open minded. I love people who know a lot of stu…" at bounding box center [663, 275] width 698 height 49
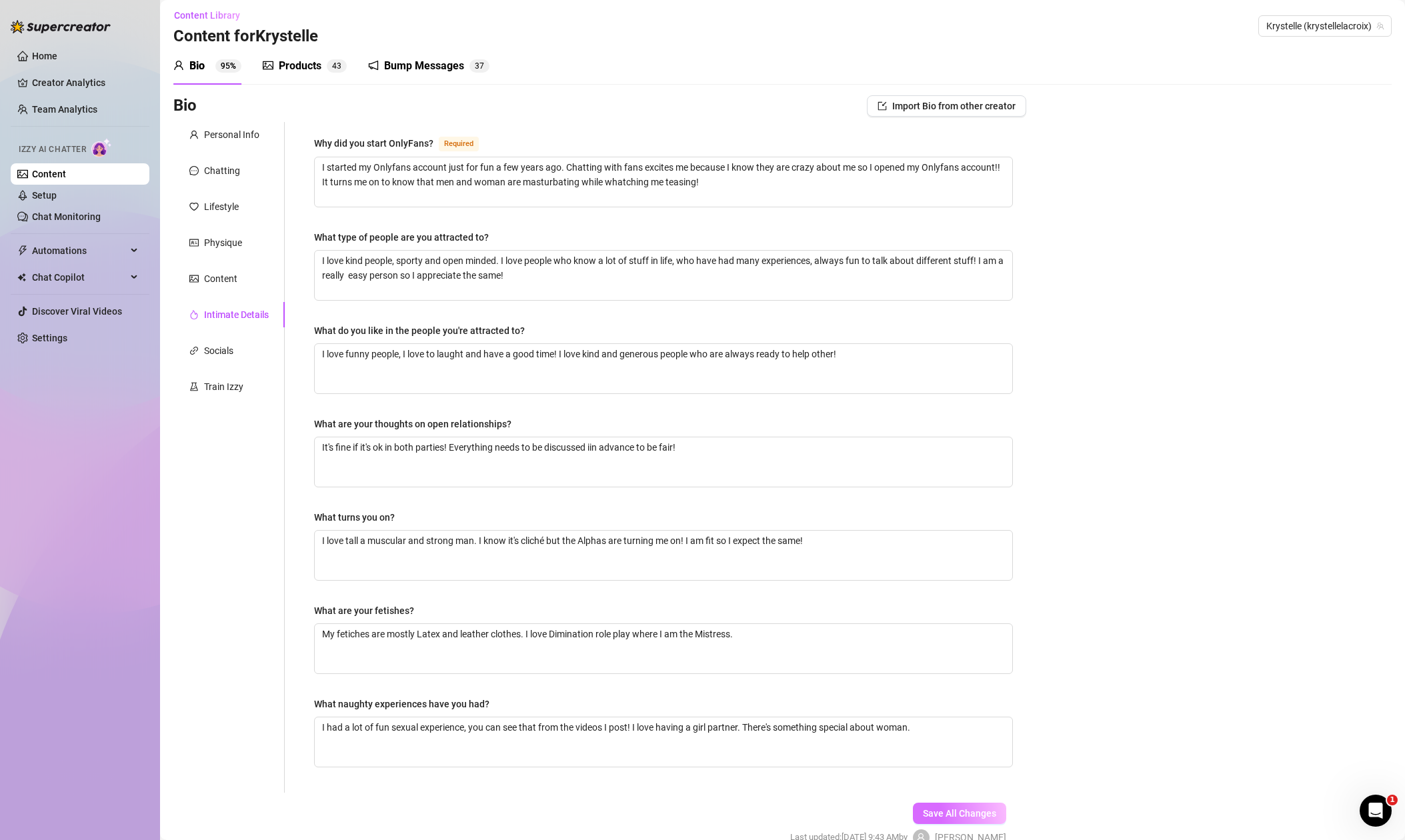
click at [973, 813] on span "Save All Changes" at bounding box center [959, 813] width 73 height 11
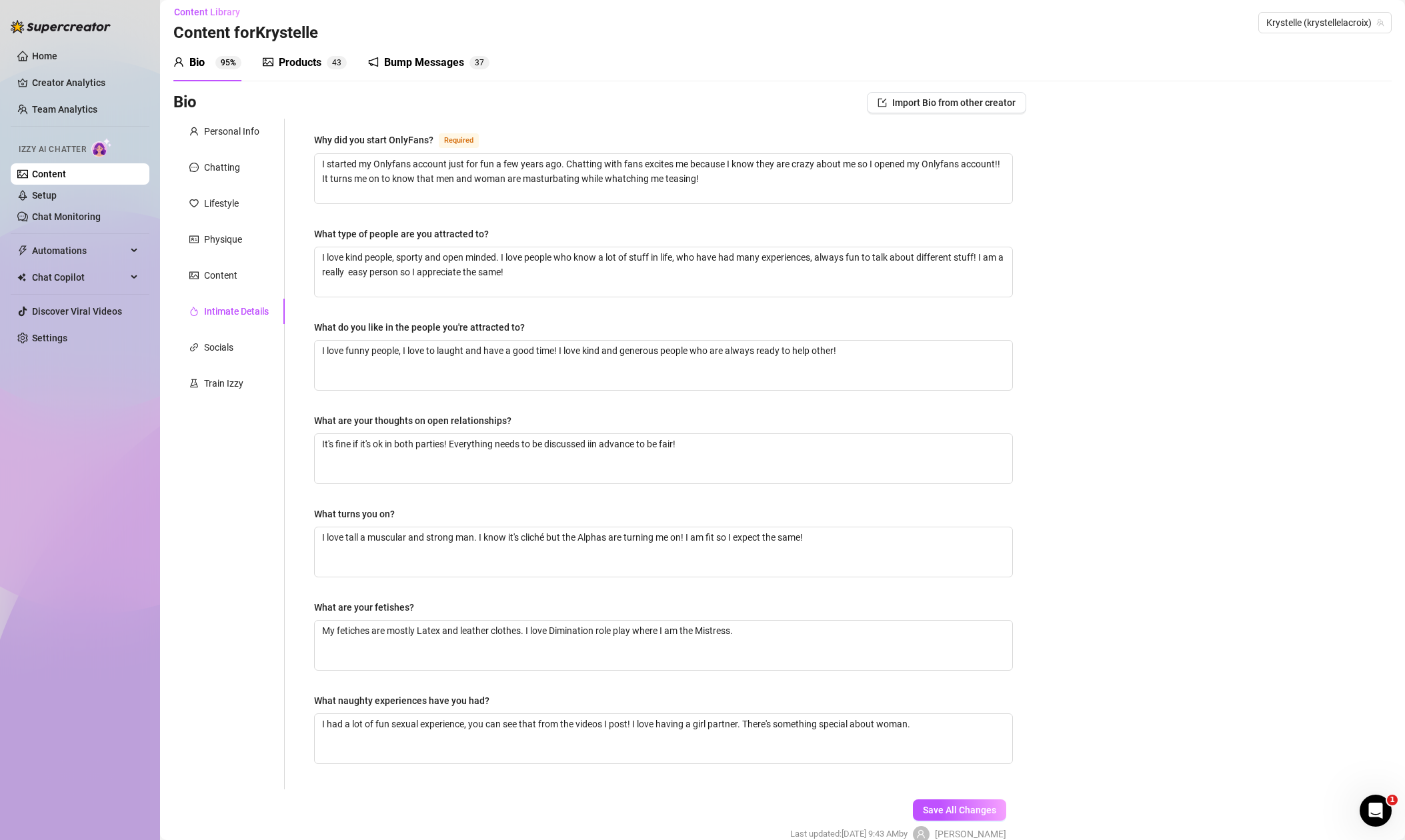
scroll to position [0, 0]
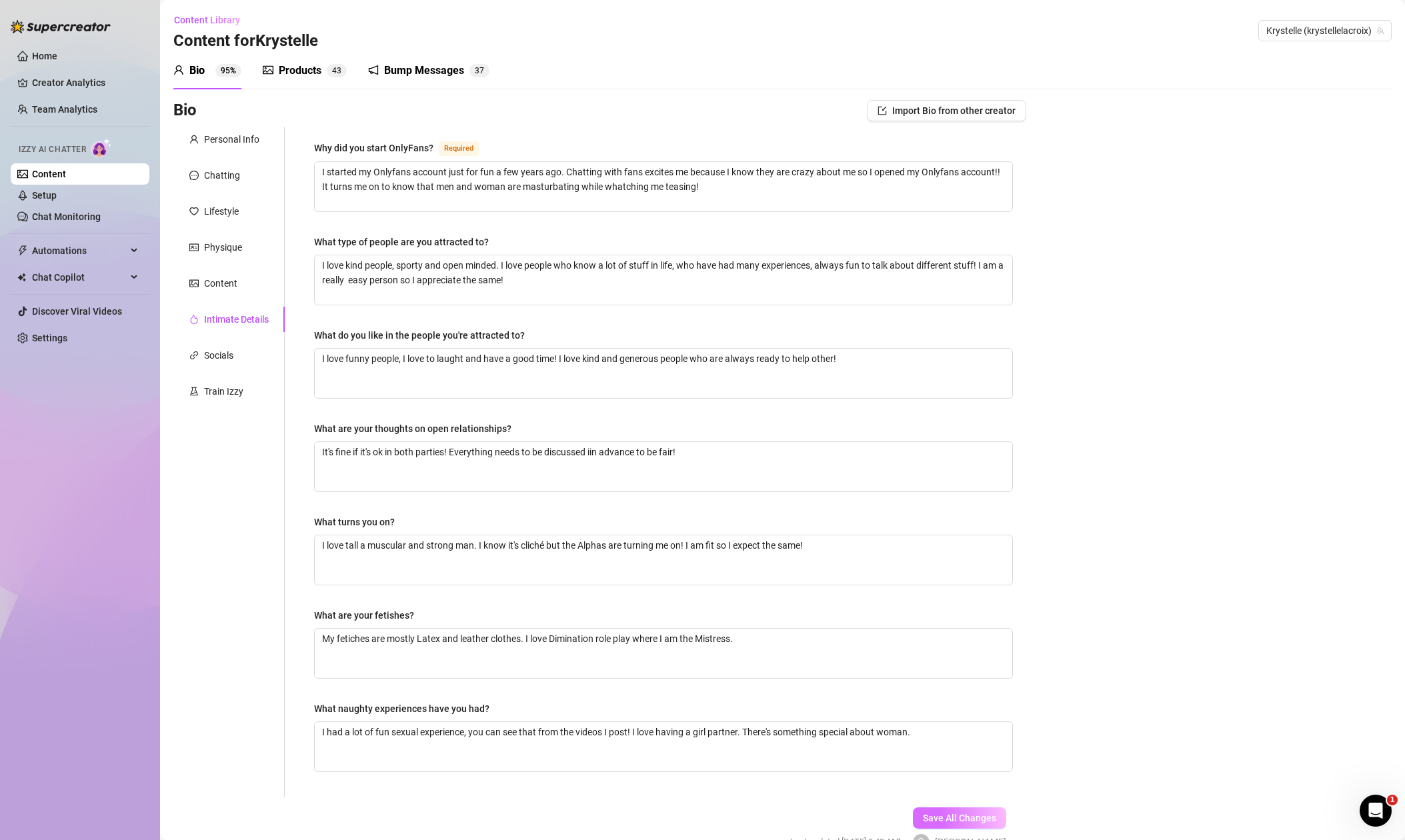
click at [978, 821] on span "Save All Changes" at bounding box center [959, 817] width 73 height 11
click at [214, 207] on div "Lifestyle" at bounding box center [221, 211] width 35 height 15
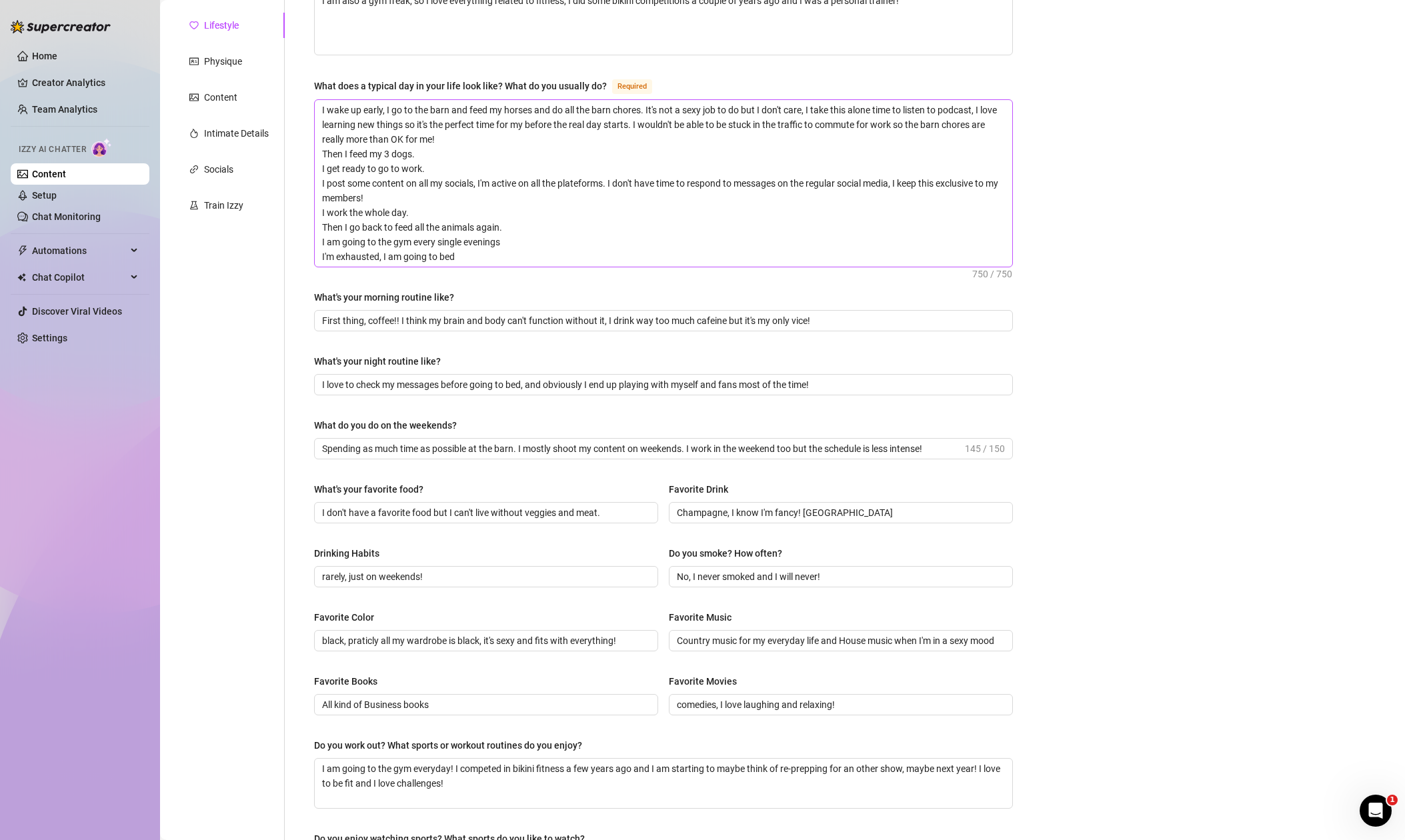
scroll to position [188, 0]
click at [594, 382] on input "I love to check my messages before going to bed, and obviously I end up playing…" at bounding box center [662, 382] width 680 height 15
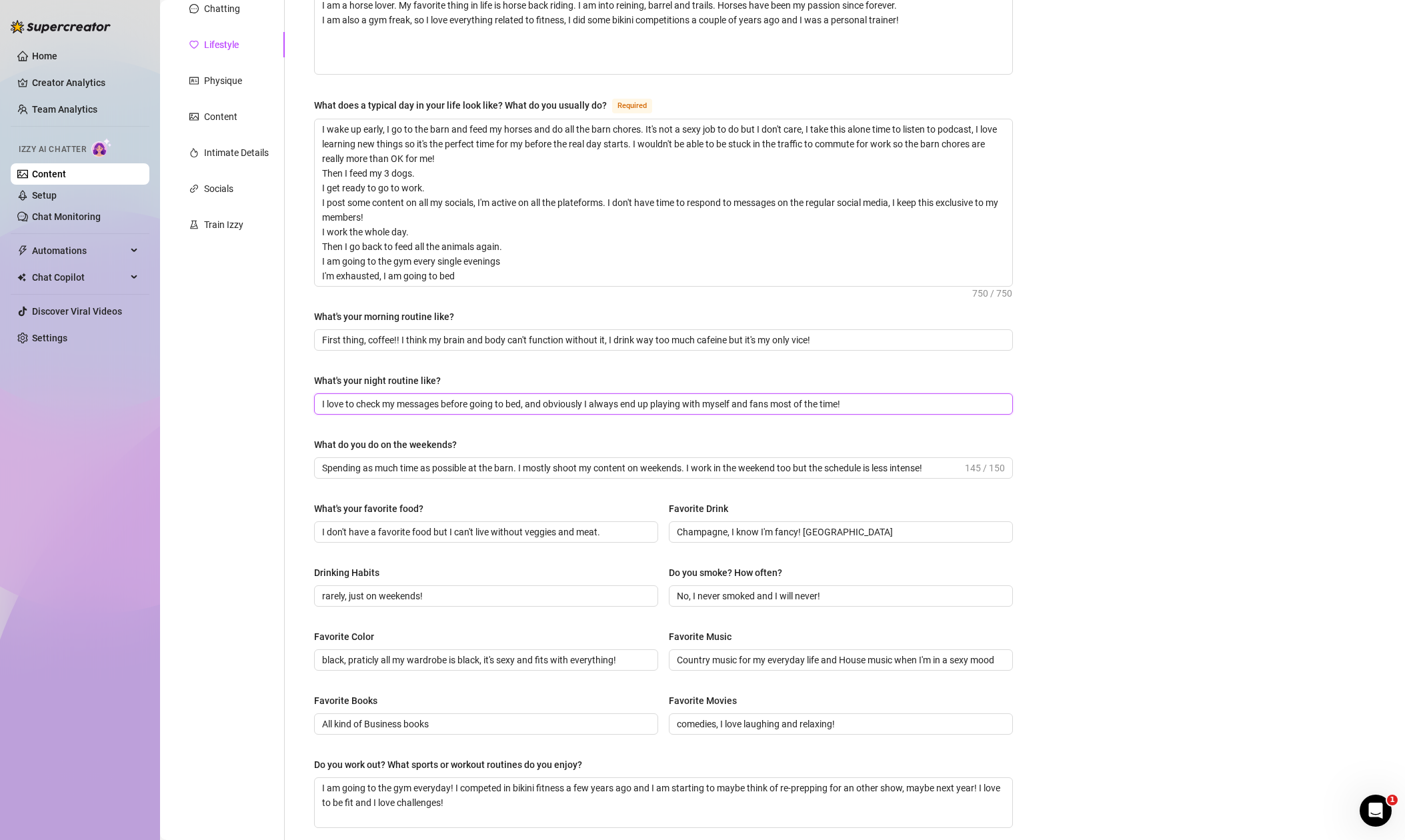
scroll to position [0, 0]
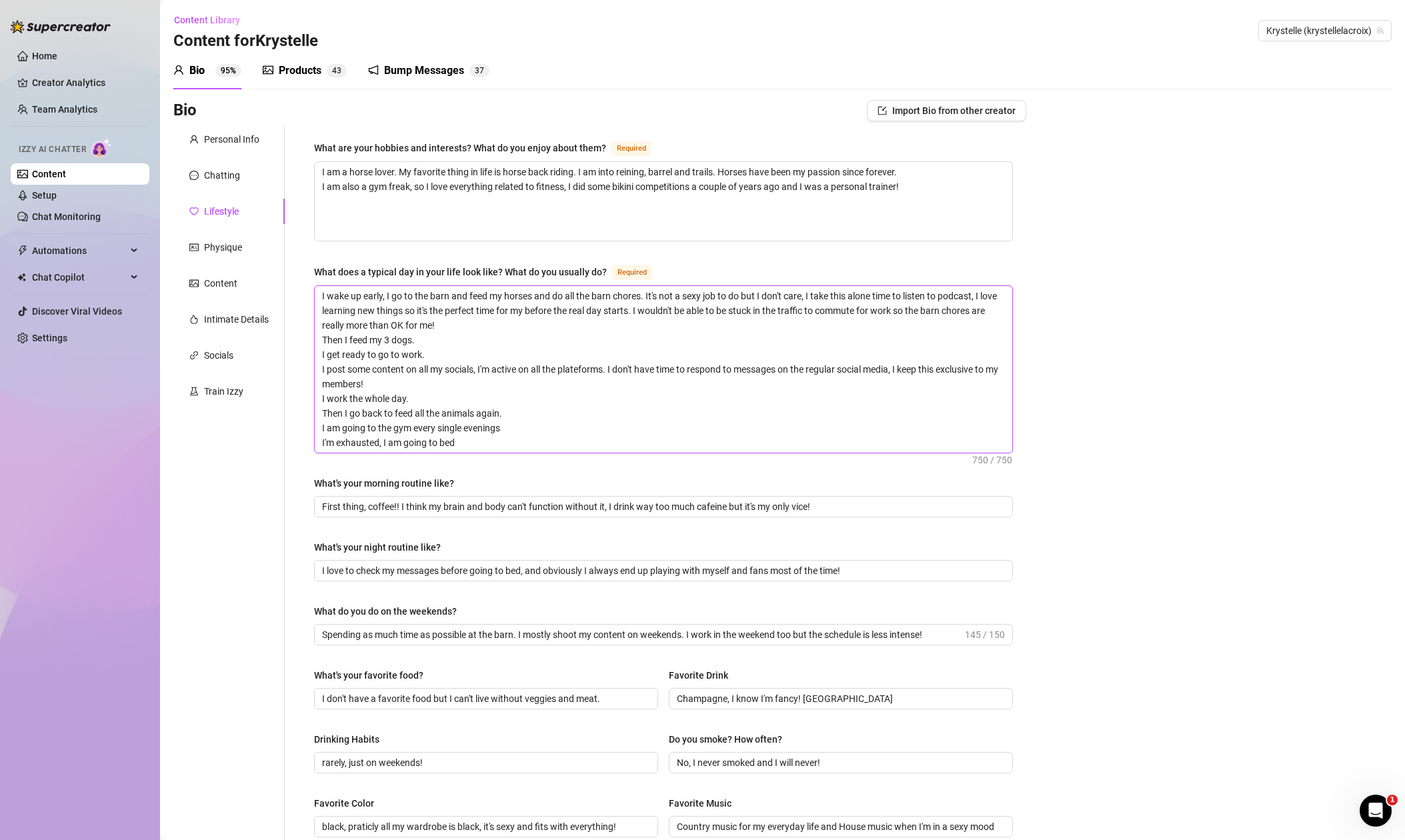
drag, startPoint x: 368, startPoint y: 352, endPoint x: 422, endPoint y: 352, distance: 54.0
click at [422, 352] on textarea "I wake up early, I go to the barn and feed my horses and do all the barn chores…" at bounding box center [663, 369] width 698 height 166
click at [320, 352] on textarea "I wake up early, I go to the barn and feed my horses and do all the barn chores…" at bounding box center [663, 369] width 698 height 166
click at [366, 353] on textarea "I wake up early, I go to the barn and feed my horses and do all the barn chores…" at bounding box center [663, 369] width 698 height 166
drag, startPoint x: 417, startPoint y: 397, endPoint x: 301, endPoint y: 397, distance: 116.0
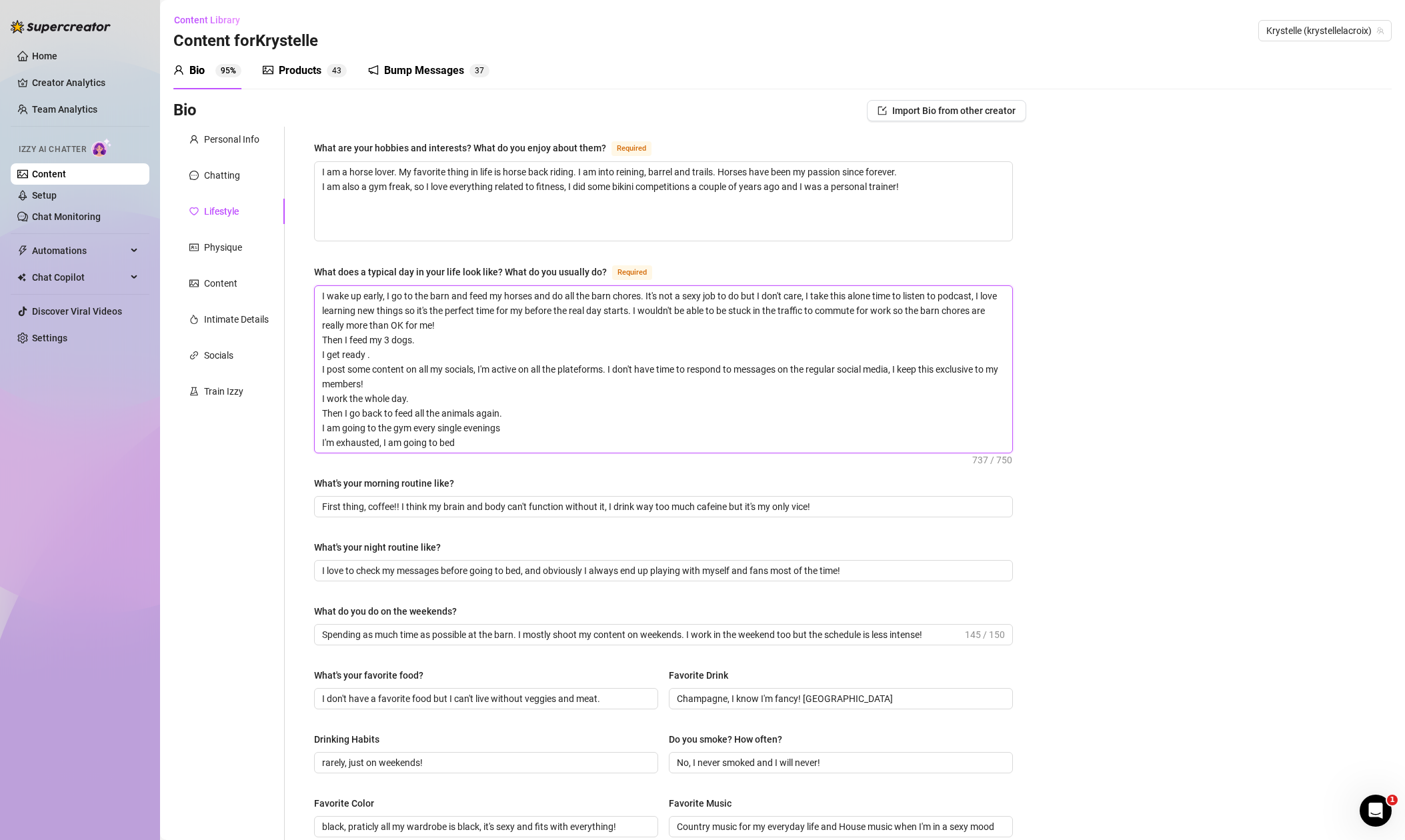
click at [298, 397] on div "What are your hobbies and interests? What do you enjoy about them? Required I a…" at bounding box center [656, 620] width 742 height 986
click at [368, 353] on textarea "I wake up early, I go to the barn and feed my horses and do all the barn chores…" at bounding box center [663, 369] width 698 height 166
drag, startPoint x: 479, startPoint y: 400, endPoint x: 287, endPoint y: 397, distance: 192.0
click at [287, 397] on div "What are your hobbies and interests? What do you enjoy about them? Required I a…" at bounding box center [656, 620] width 742 height 986
click at [400, 399] on textarea "I wake up early, I go to the barn and feed my horses and do all the barn chores…" at bounding box center [663, 369] width 698 height 166
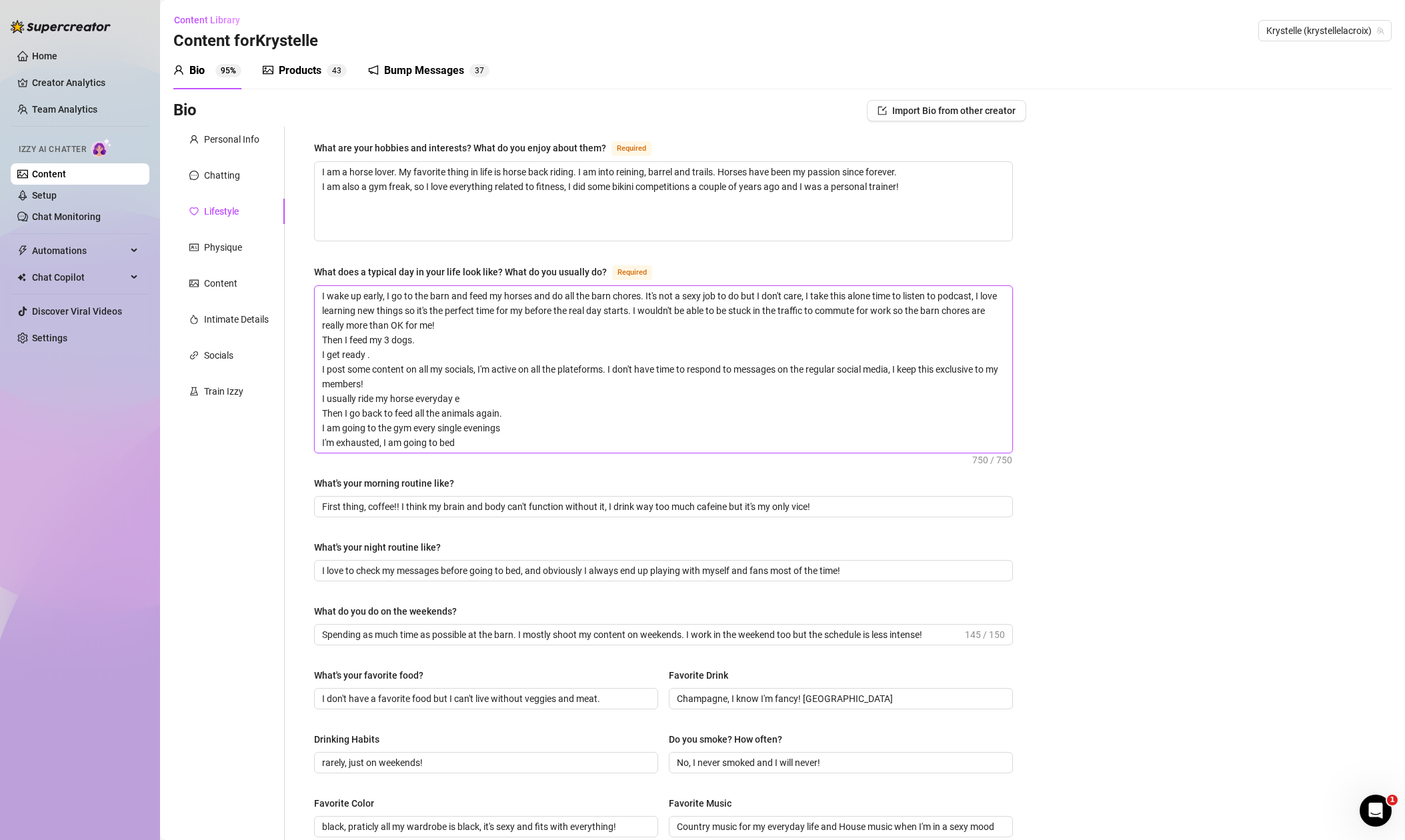
click at [334, 397] on textarea "I wake up early, I go to the barn and feed my horses and do all the barn chores…" at bounding box center [663, 369] width 698 height 166
click at [319, 397] on textarea "I wake up early, I go to the barn and feed my horses and do all the barn chores…" at bounding box center [663, 369] width 698 height 166
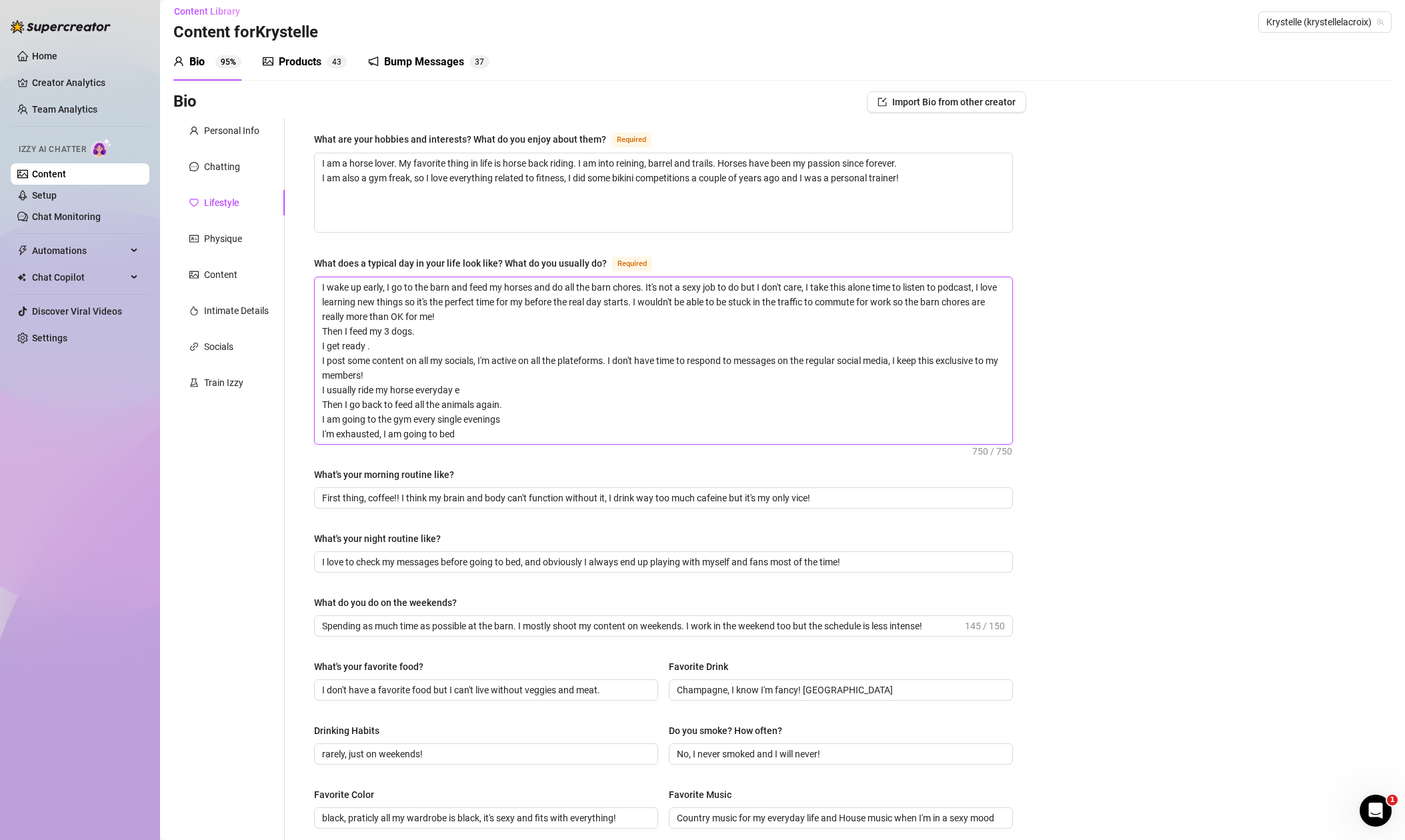
drag, startPoint x: 472, startPoint y: 387, endPoint x: 376, endPoint y: 389, distance: 96.0
click at [376, 389] on textarea "I wake up early, I go to the barn and feed my horses and do all the barn chores…" at bounding box center [663, 360] width 698 height 166
click at [320, 392] on textarea "I wake up early, I go to the barn and feed my horses and do all the barn chores…" at bounding box center [663, 360] width 698 height 166
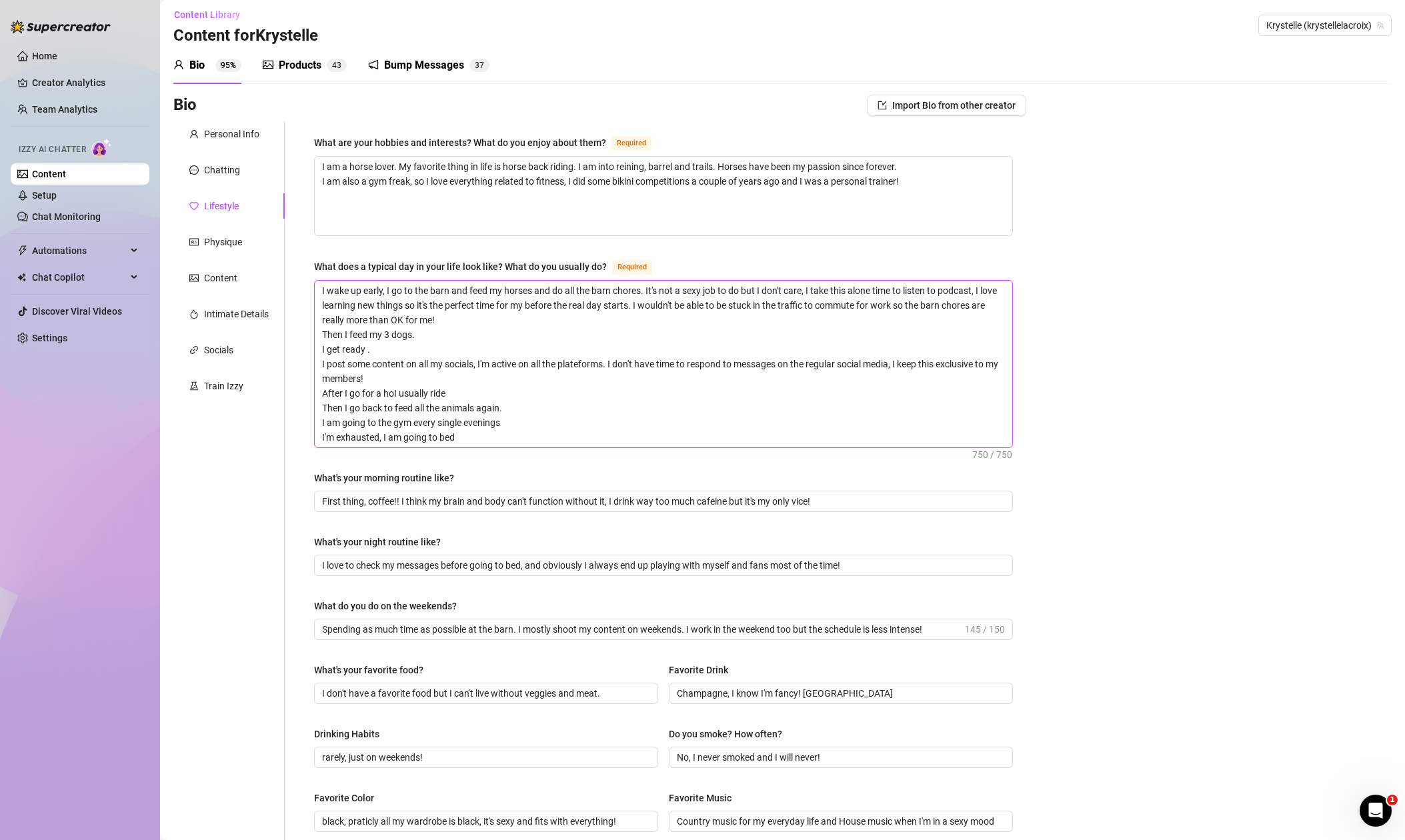
scroll to position [5, 0]
drag, startPoint x: 377, startPoint y: 349, endPoint x: 309, endPoint y: 343, distance: 68.3
click at [302, 343] on div "What are your hobbies and interests? What do you enjoy about them? Required I a…" at bounding box center [663, 615] width 726 height 986
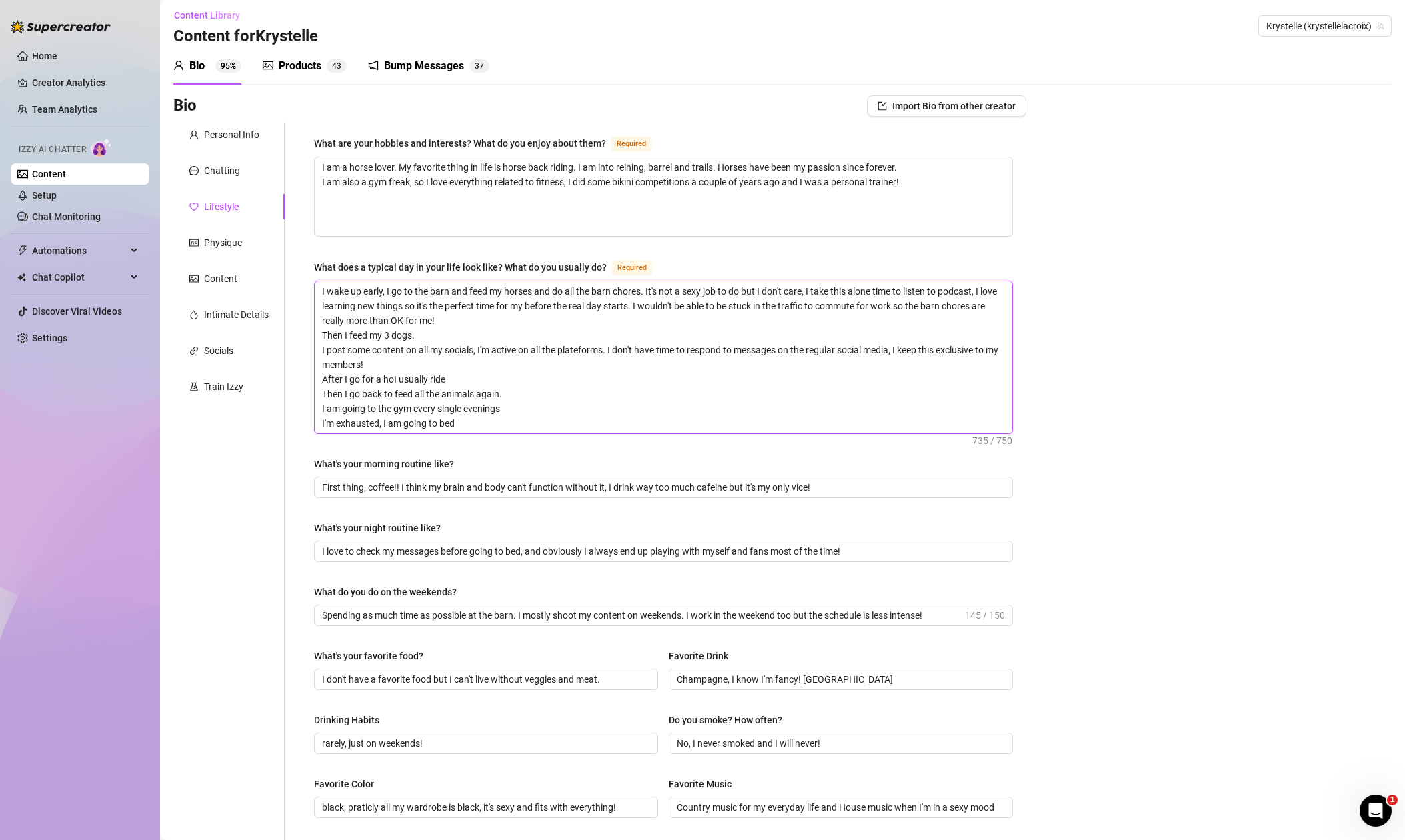
click at [341, 377] on textarea "I wake up early, I go to the barn and feed my horses and do all the barn chores…" at bounding box center [663, 357] width 698 height 152
click at [395, 377] on textarea "I wake up early, I go to the barn and feed my horses and do all the barn chores…" at bounding box center [663, 357] width 698 height 152
drag, startPoint x: 483, startPoint y: 376, endPoint x: 414, endPoint y: 373, distance: 69.1
click at [414, 373] on textarea "I wake up early, I go to the barn and feed my horses and do all the barn chores…" at bounding box center [663, 357] width 698 height 152
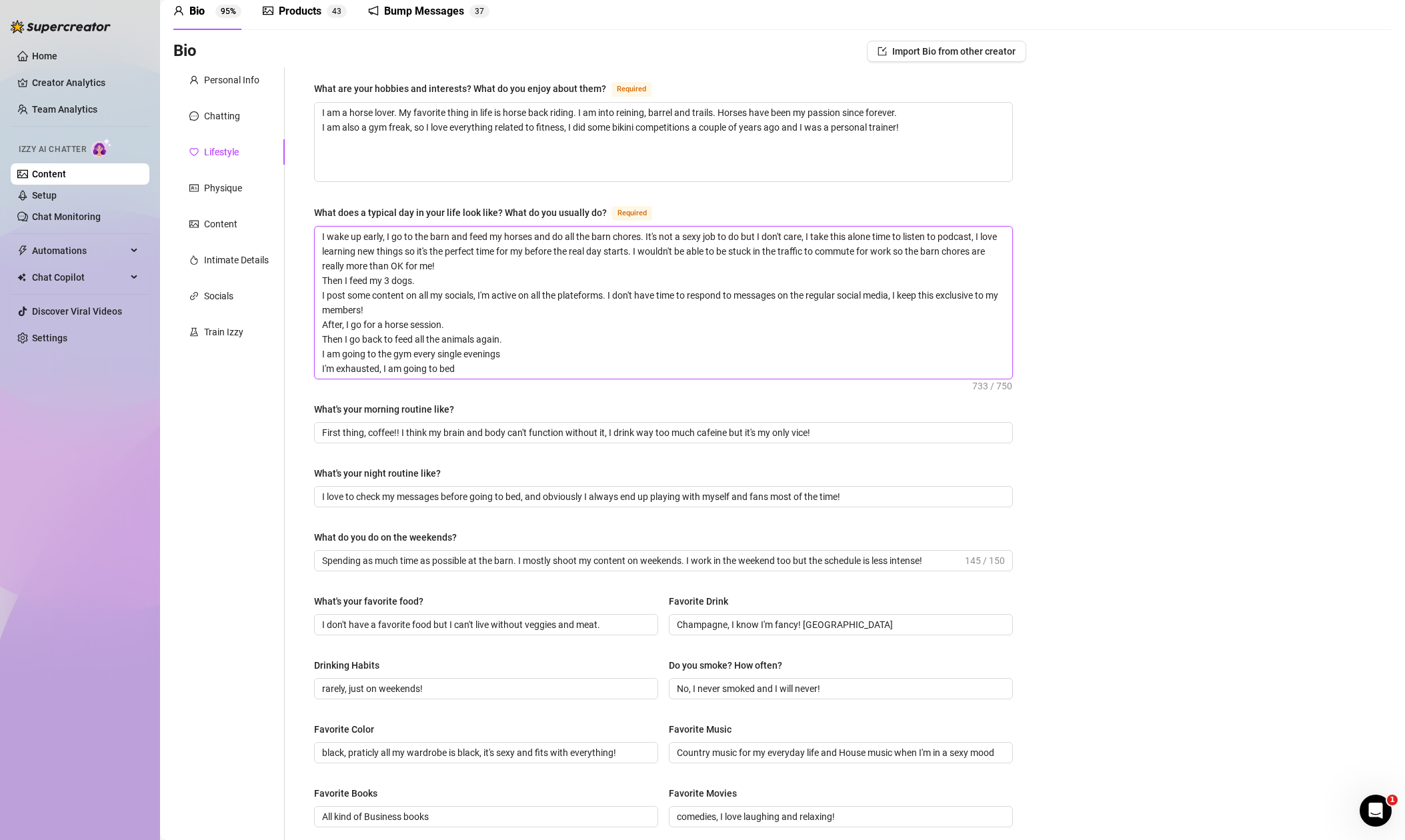
scroll to position [63, 0]
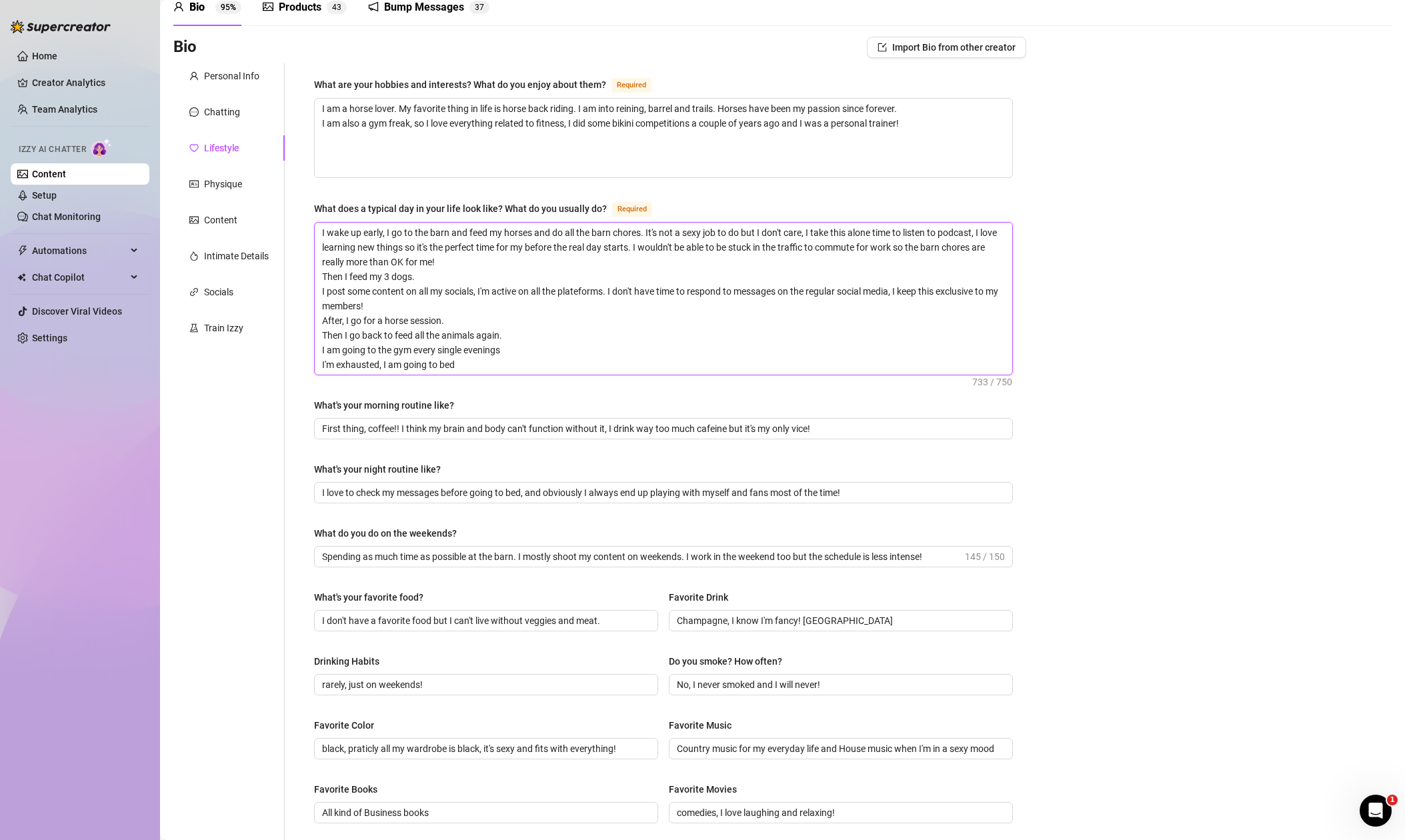
click at [473, 362] on textarea "I wake up early, I go to the barn and feed my horses and do all the barn chores…" at bounding box center [663, 298] width 698 height 152
click at [515, 351] on textarea "I wake up early, I go to the barn and feed my horses and do all the barn chores…" at bounding box center [663, 298] width 698 height 152
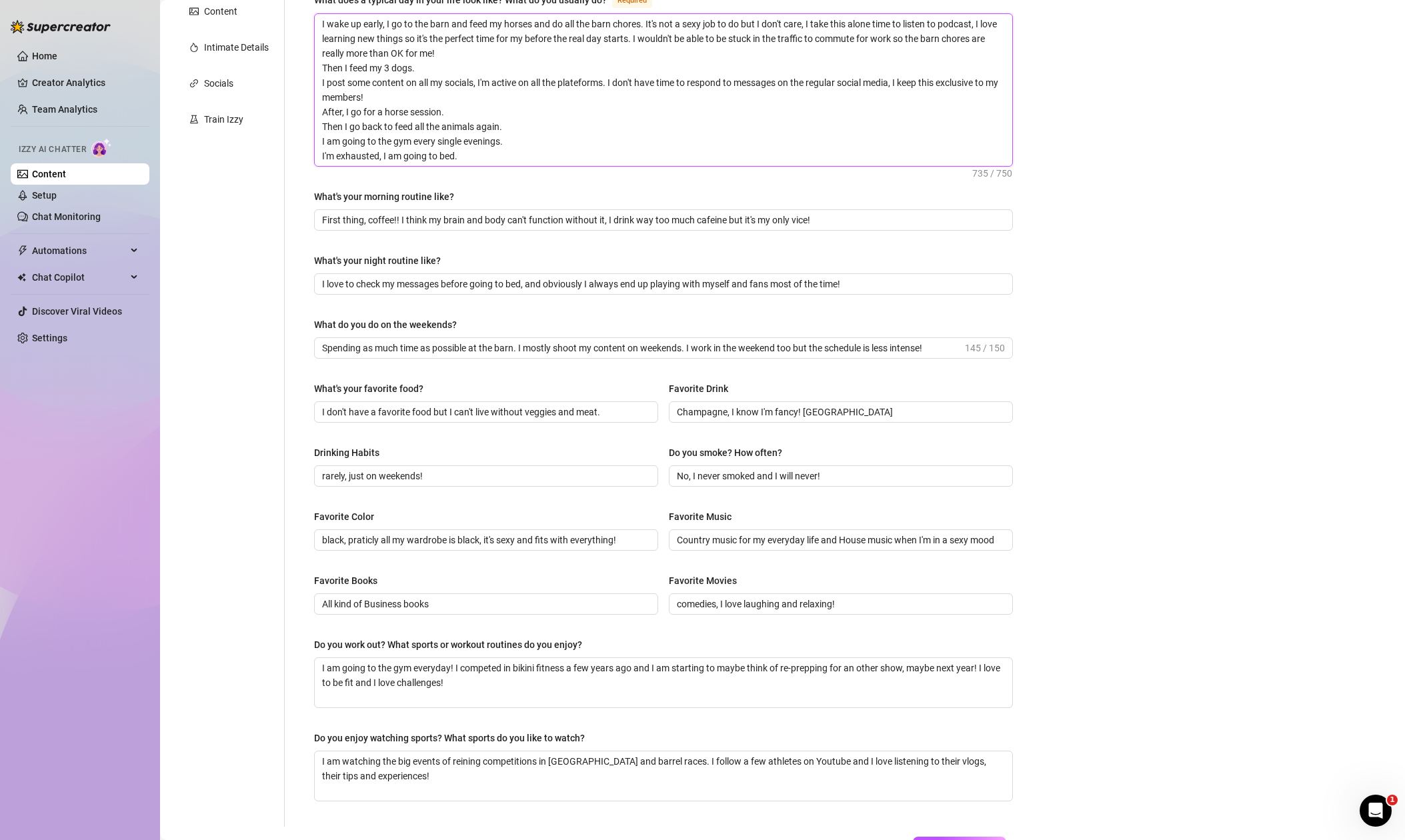
scroll to position [349, 0]
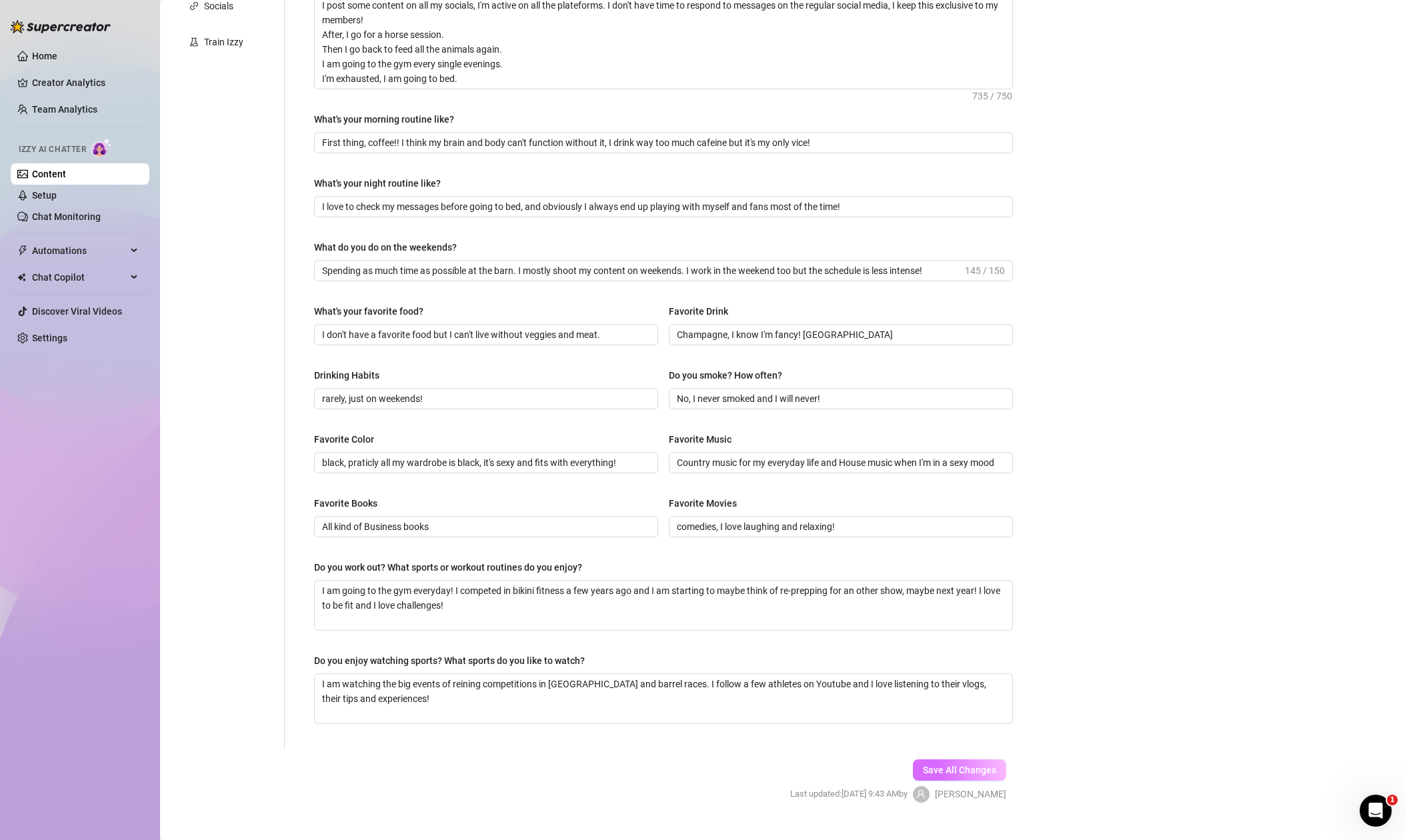
click at [968, 770] on span "Save All Changes" at bounding box center [959, 770] width 73 height 11
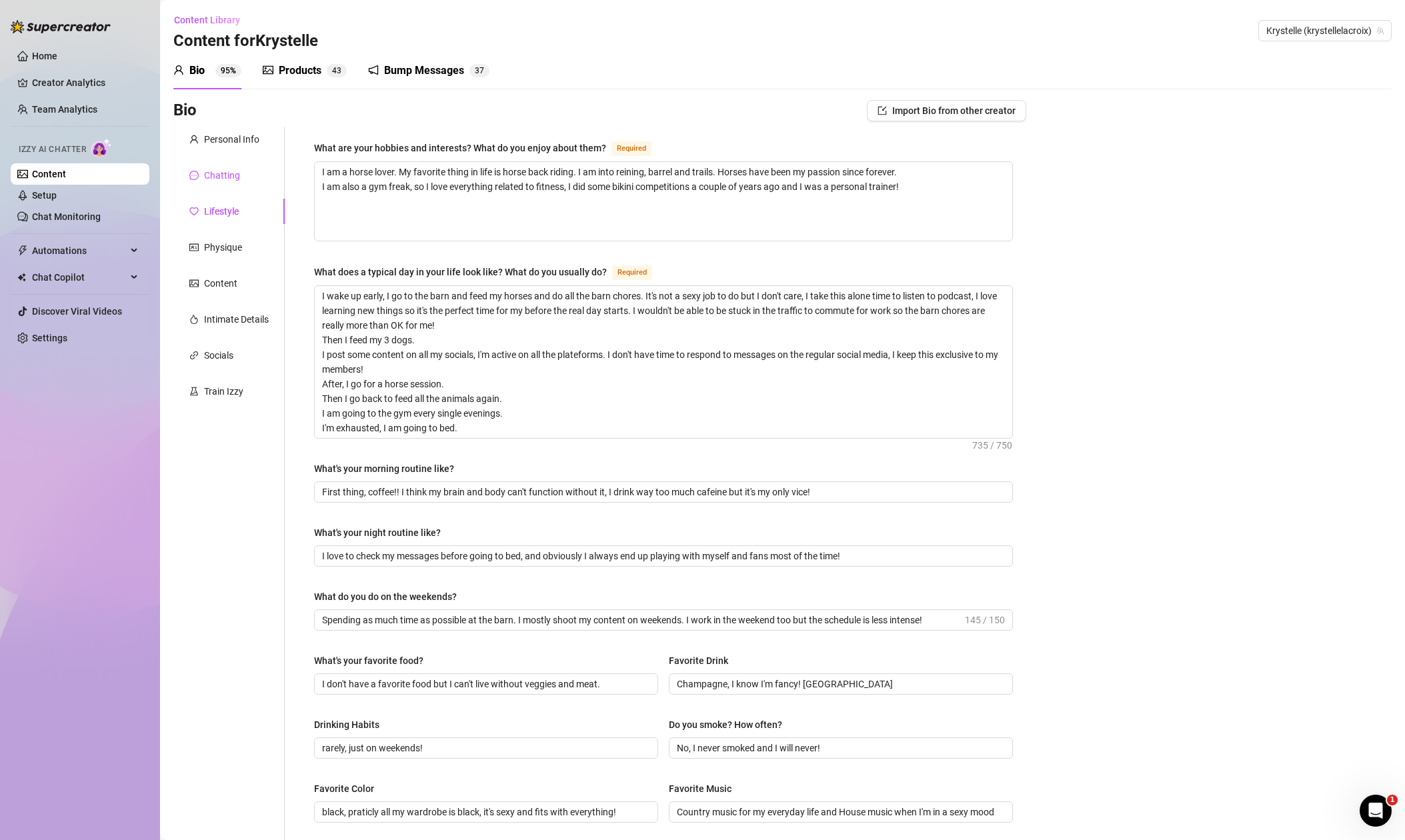
click at [228, 176] on div "Chatting" at bounding box center [222, 175] width 36 height 15
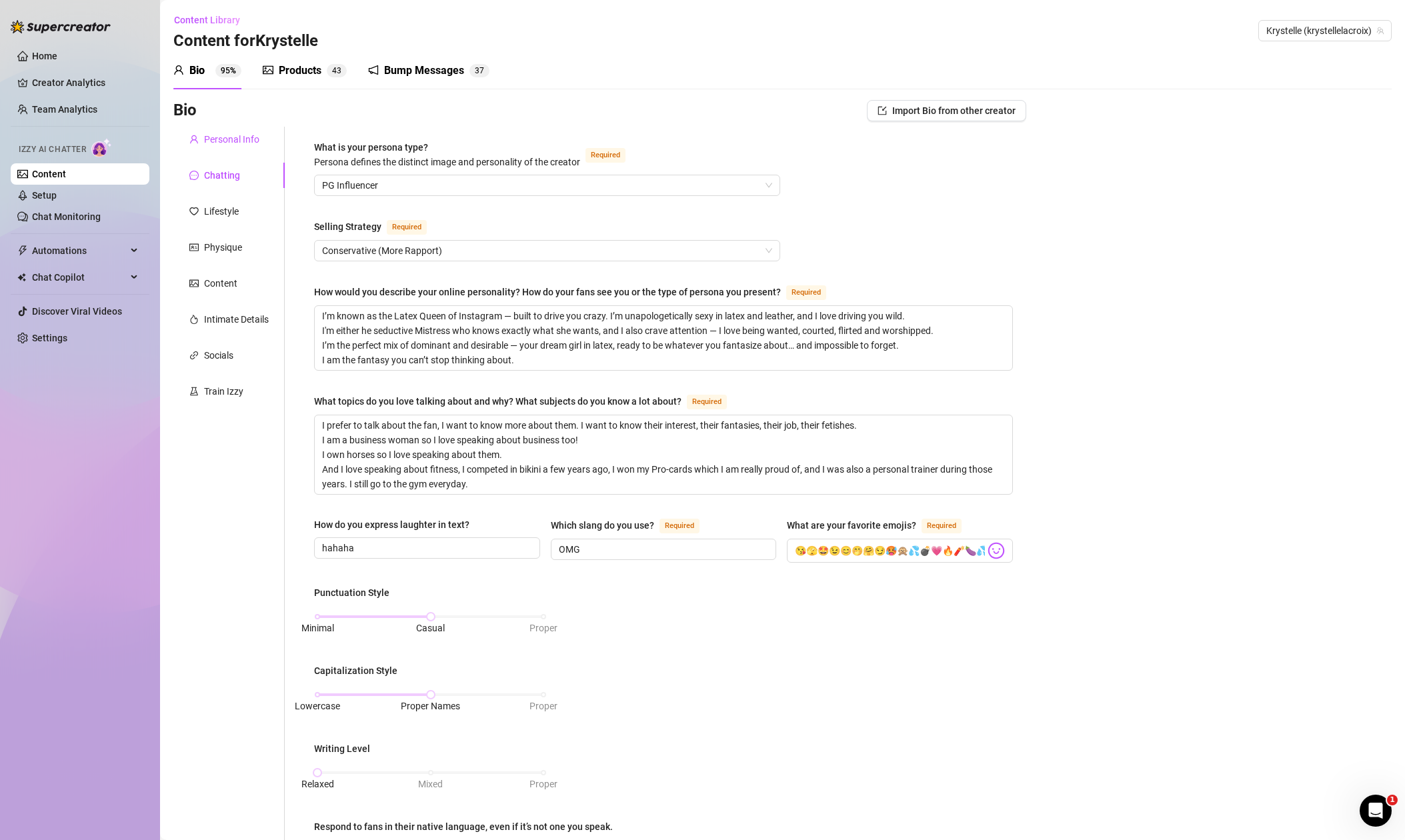
click at [221, 144] on div "Personal Info" at bounding box center [232, 139] width 55 height 15
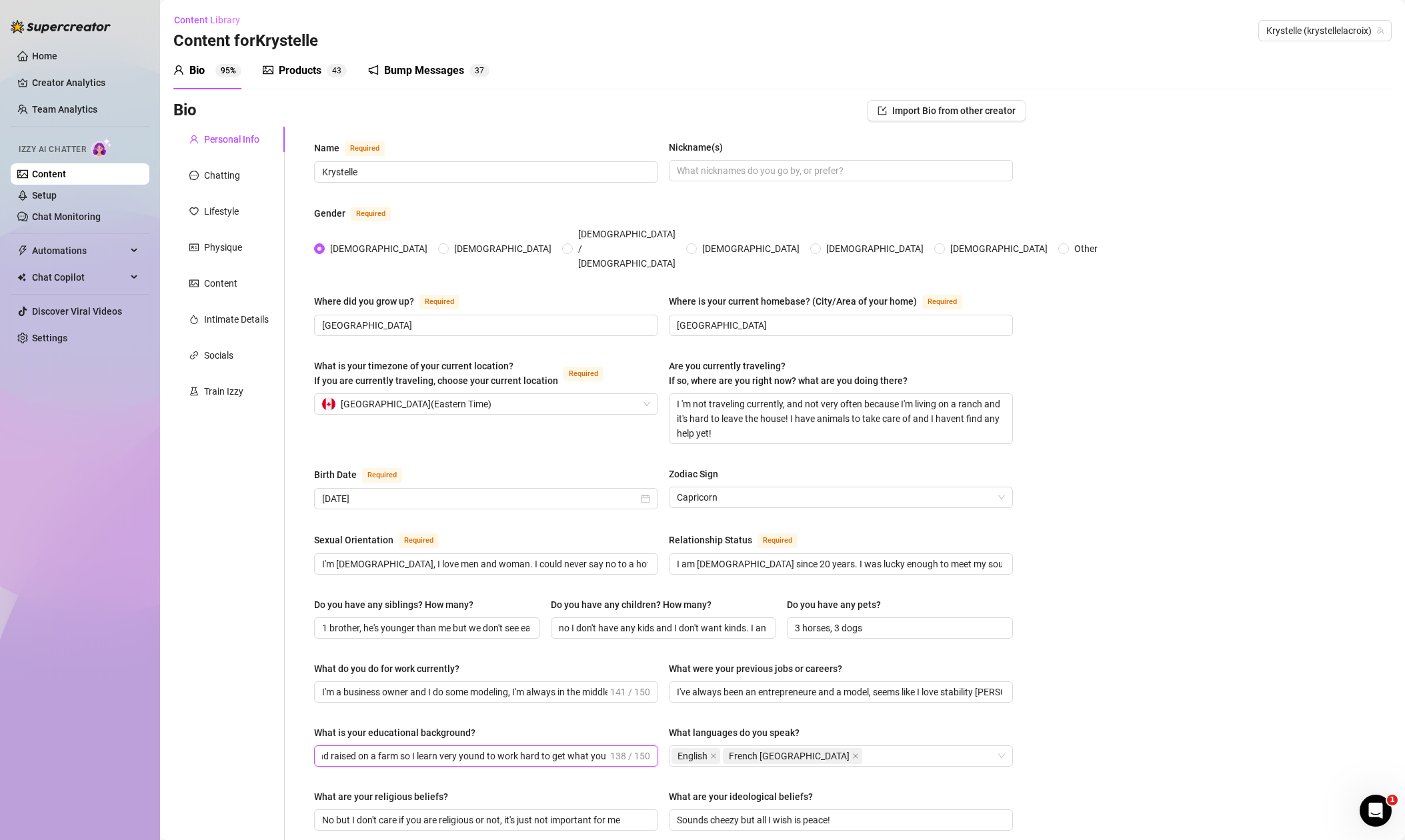
scroll to position [0, 279]
drag, startPoint x: 408, startPoint y: 728, endPoint x: 625, endPoint y: 733, distance: 217.1
click at [625, 745] on span "I do not have any degree, I worked my whole life! I was born and raised on a fa…" at bounding box center [486, 756] width 344 height 21
click at [491, 748] on input "I do not have any degree, I worked my whole life! I was born and raised on a fa…" at bounding box center [464, 755] width 285 height 15
drag, startPoint x: 437, startPoint y: 731, endPoint x: 467, endPoint y: 728, distance: 30.1
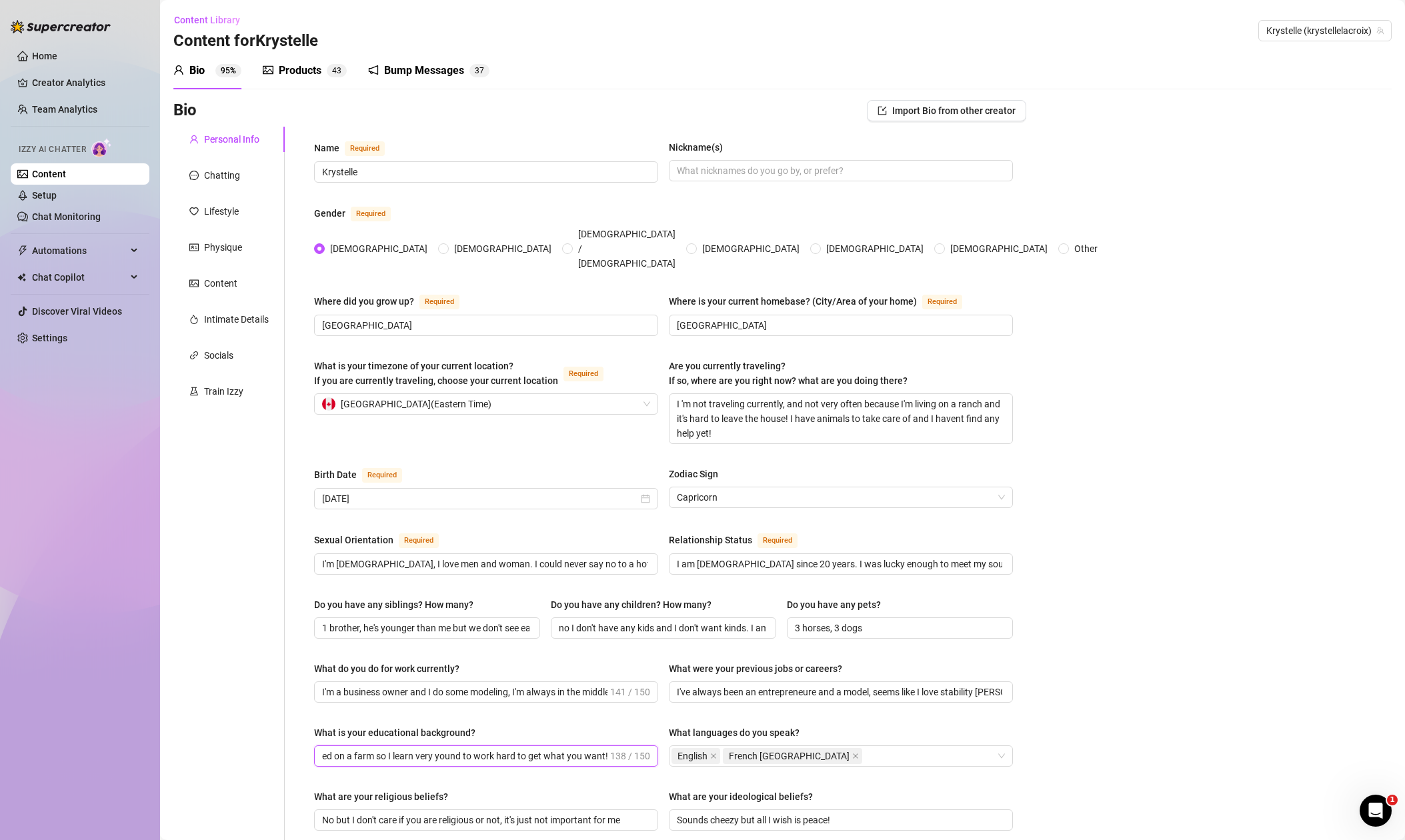
click at [465, 748] on input "I do not have any degree, I worked my whole life! I was born and raised on a fa…" at bounding box center [464, 755] width 285 height 15
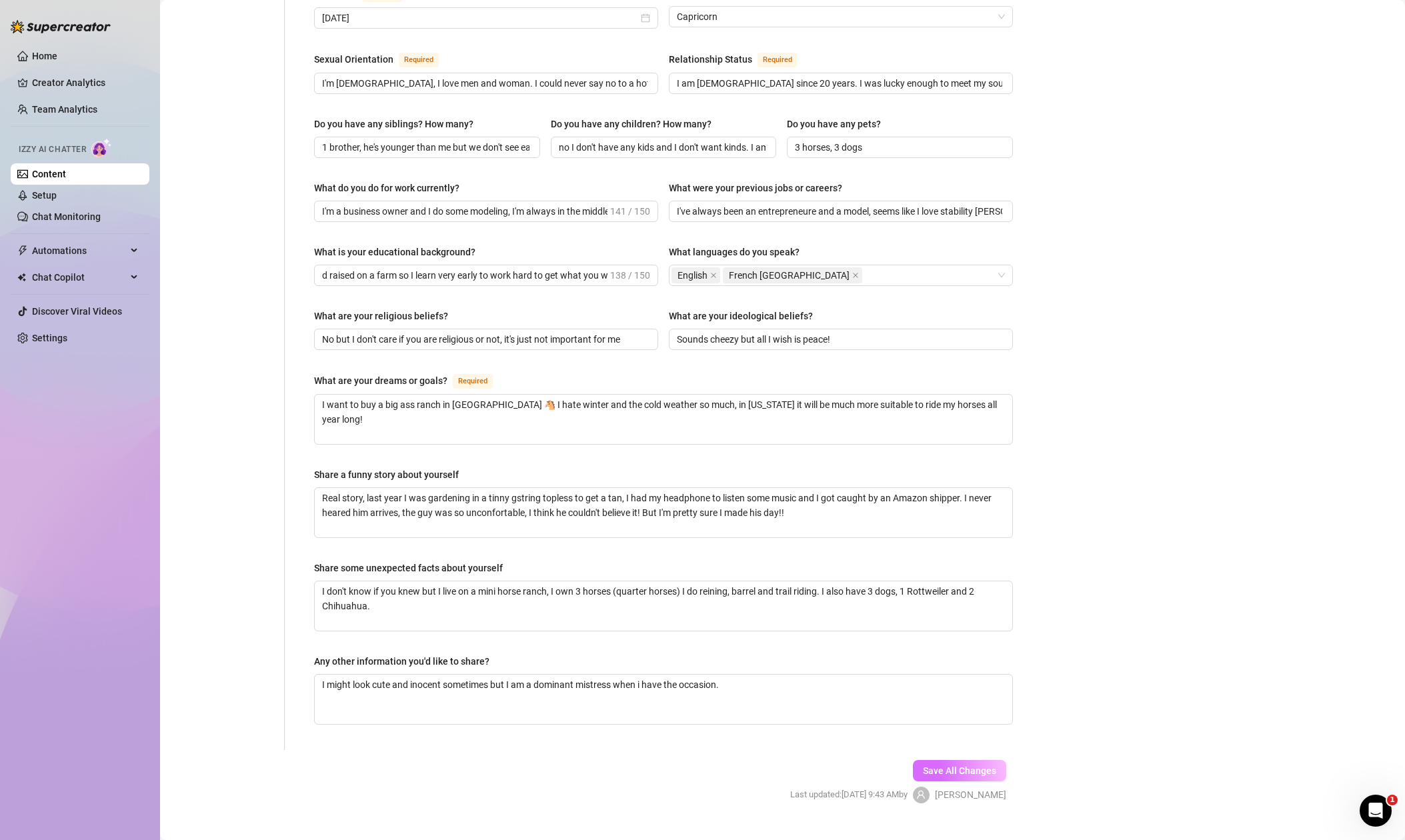
scroll to position [0, 0]
click at [976, 765] on span "Save All Changes" at bounding box center [959, 770] width 73 height 11
drag, startPoint x: 486, startPoint y: 181, endPoint x: 634, endPoint y: 178, distance: 148.0
click at [634, 200] on span "I'm a business owner and I do some modeling, I'm always in the middle of someth…" at bounding box center [486, 211] width 344 height 21
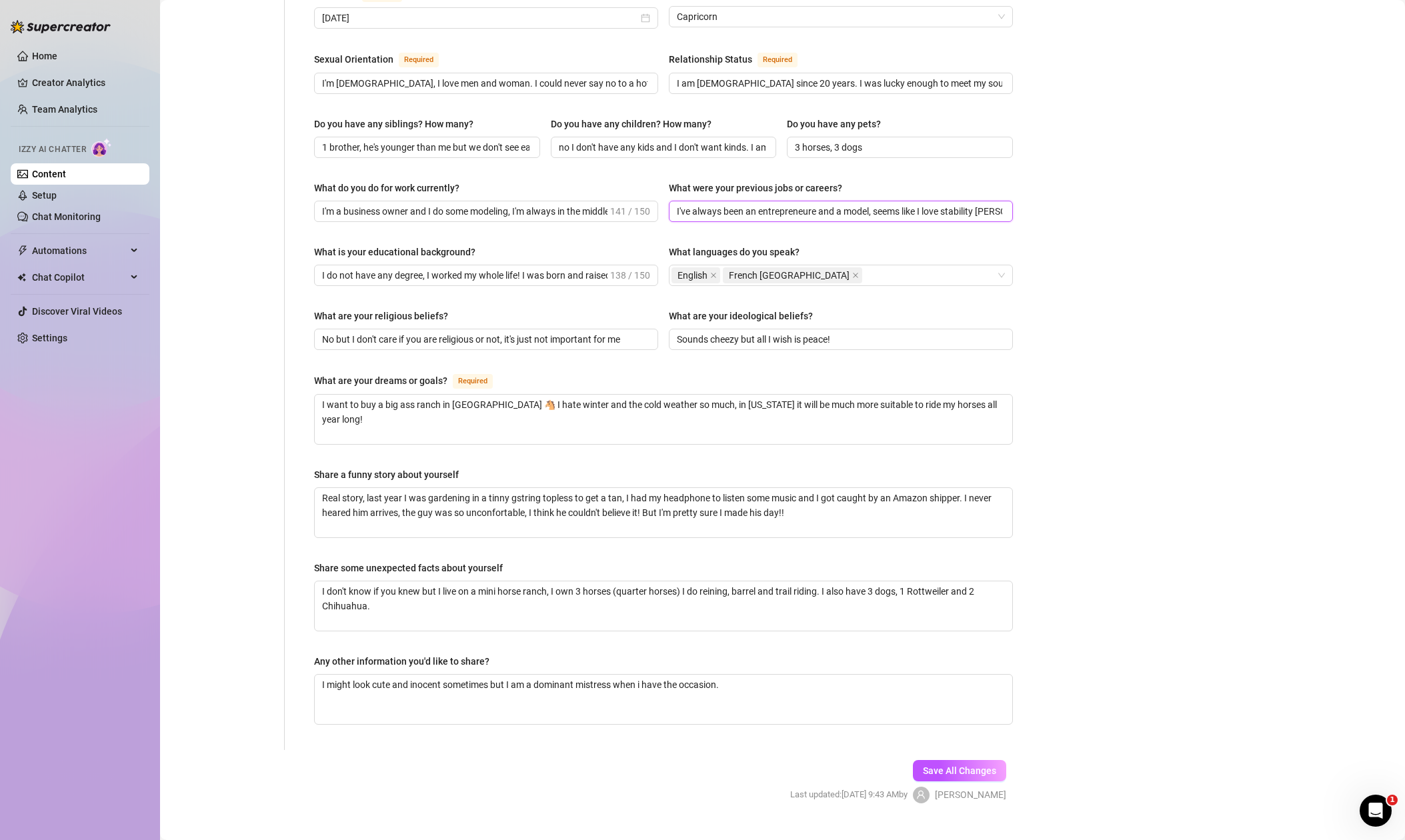
scroll to position [0, 3]
drag, startPoint x: 849, startPoint y: 185, endPoint x: 1021, endPoint y: 193, distance: 172.2
click at [1022, 193] on div "Name Required [PERSON_NAME] Nickname(s) Gender Required [DEMOGRAPHIC_DATA] [DEM…" at bounding box center [663, 198] width 726 height 1104
click at [1054, 203] on div "Bio Import Bio from other creator Personal Info Chatting Lifestyle Physique Con…" at bounding box center [783, 222] width 1219 height 1207
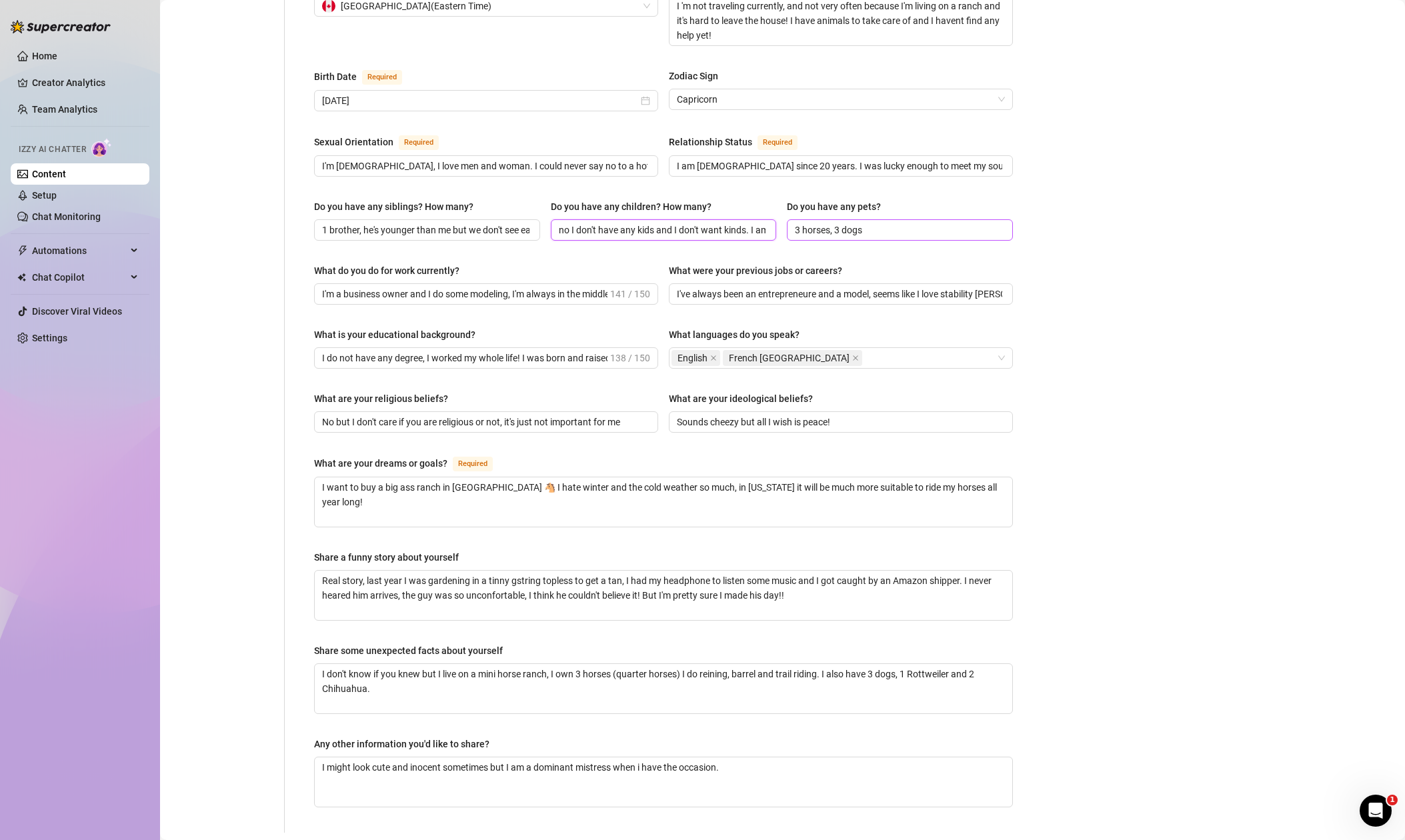
scroll to position [0, 186]
drag, startPoint x: 656, startPoint y: 203, endPoint x: 794, endPoint y: 205, distance: 138.0
click at [794, 205] on div "Do you have any siblings? How many? 1 brother, he's younger than me but we don'…" at bounding box center [663, 225] width 699 height 53
click at [1084, 210] on div "Bio Import Bio from other creator Personal Info Chatting Lifestyle Physique Con…" at bounding box center [783, 306] width 1219 height 1207
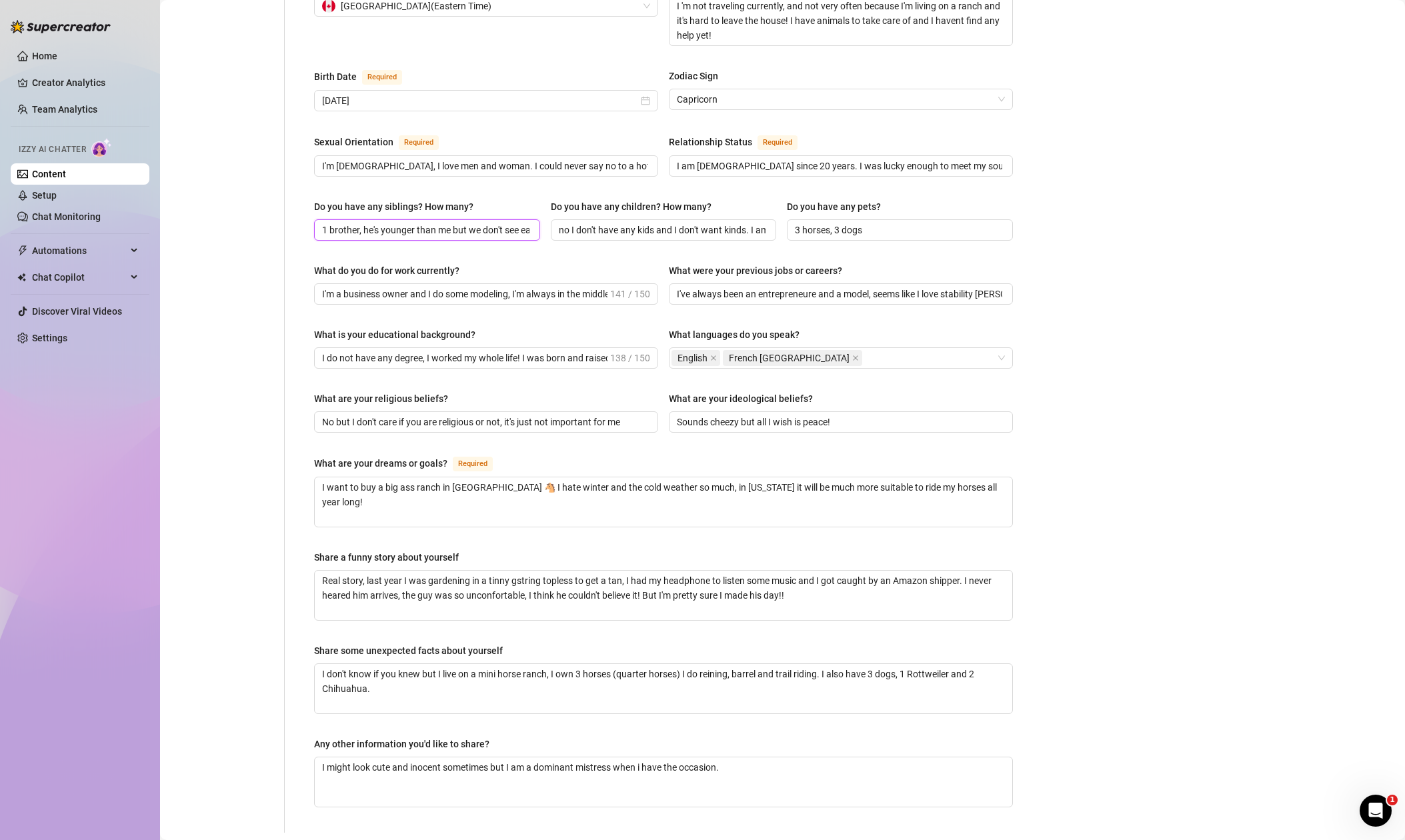
drag, startPoint x: 382, startPoint y: 204, endPoint x: 417, endPoint y: 204, distance: 35.0
click at [417, 222] on input "1 brother, he's younger than me but we don't see each other very often." at bounding box center [426, 230] width 208 height 15
click at [430, 222] on input "1 brother, he's younger than me but we don't see each other very often." at bounding box center [426, 230] width 208 height 15
drag, startPoint x: 363, startPoint y: 203, endPoint x: 452, endPoint y: 208, distance: 89.1
click at [452, 222] on input "1 brother, he's younger than me but we don't see each other very often." at bounding box center [426, 230] width 208 height 15
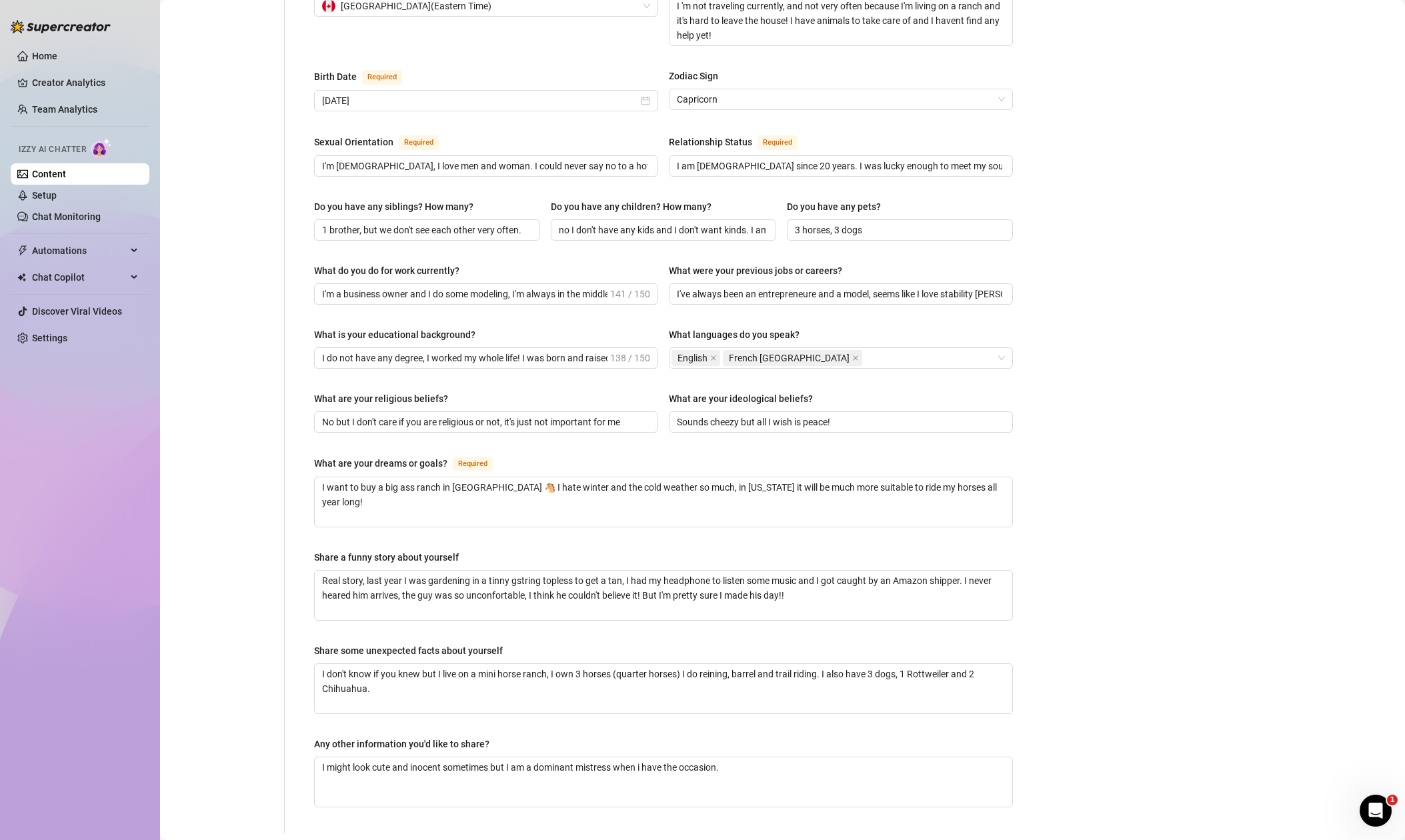
click at [960, 839] on span "Save All Changes" at bounding box center [959, 853] width 73 height 11
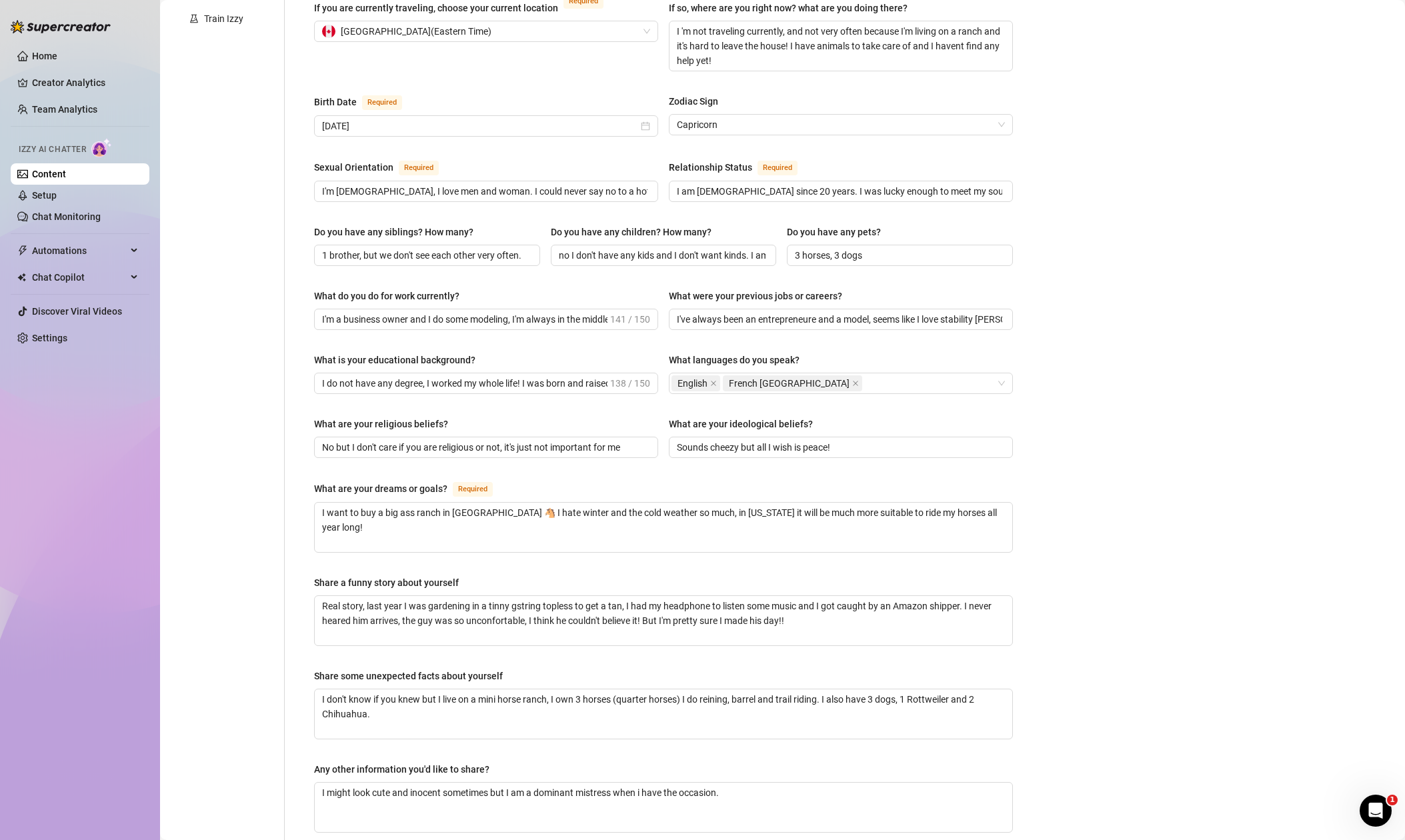
scroll to position [367, 0]
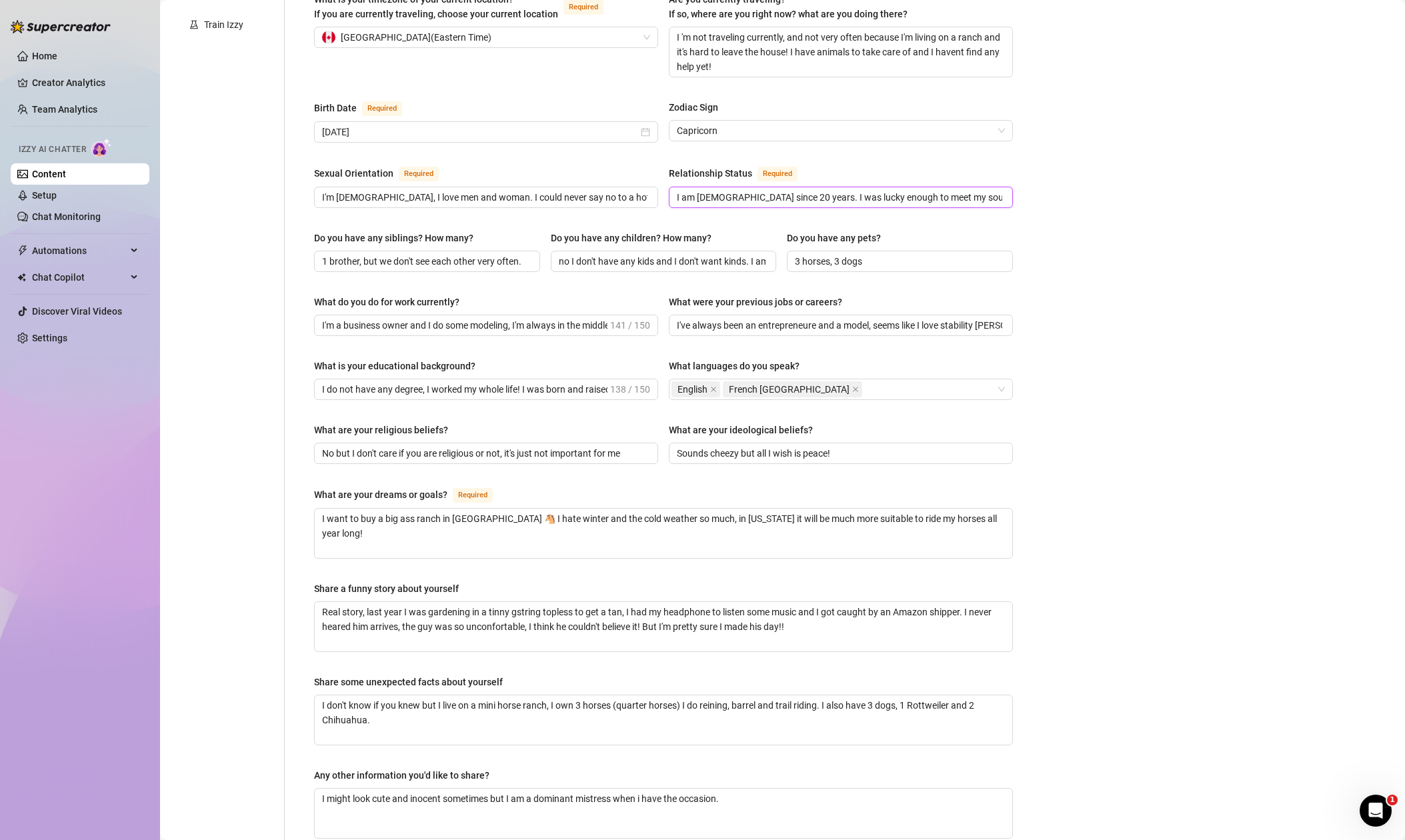
drag, startPoint x: 738, startPoint y: 168, endPoint x: 894, endPoint y: 171, distance: 156.0
click at [886, 190] on input "I am [DEMOGRAPHIC_DATA] since 20 years. I was lucky enough to meet my soulmate …" at bounding box center [840, 197] width 326 height 15
drag, startPoint x: 946, startPoint y: 171, endPoint x: 960, endPoint y: 174, distance: 14.3
click at [963, 190] on input "I am [DEMOGRAPHIC_DATA] since 20 years. I was lucky enough to meet my soulmate …" at bounding box center [840, 197] width 326 height 15
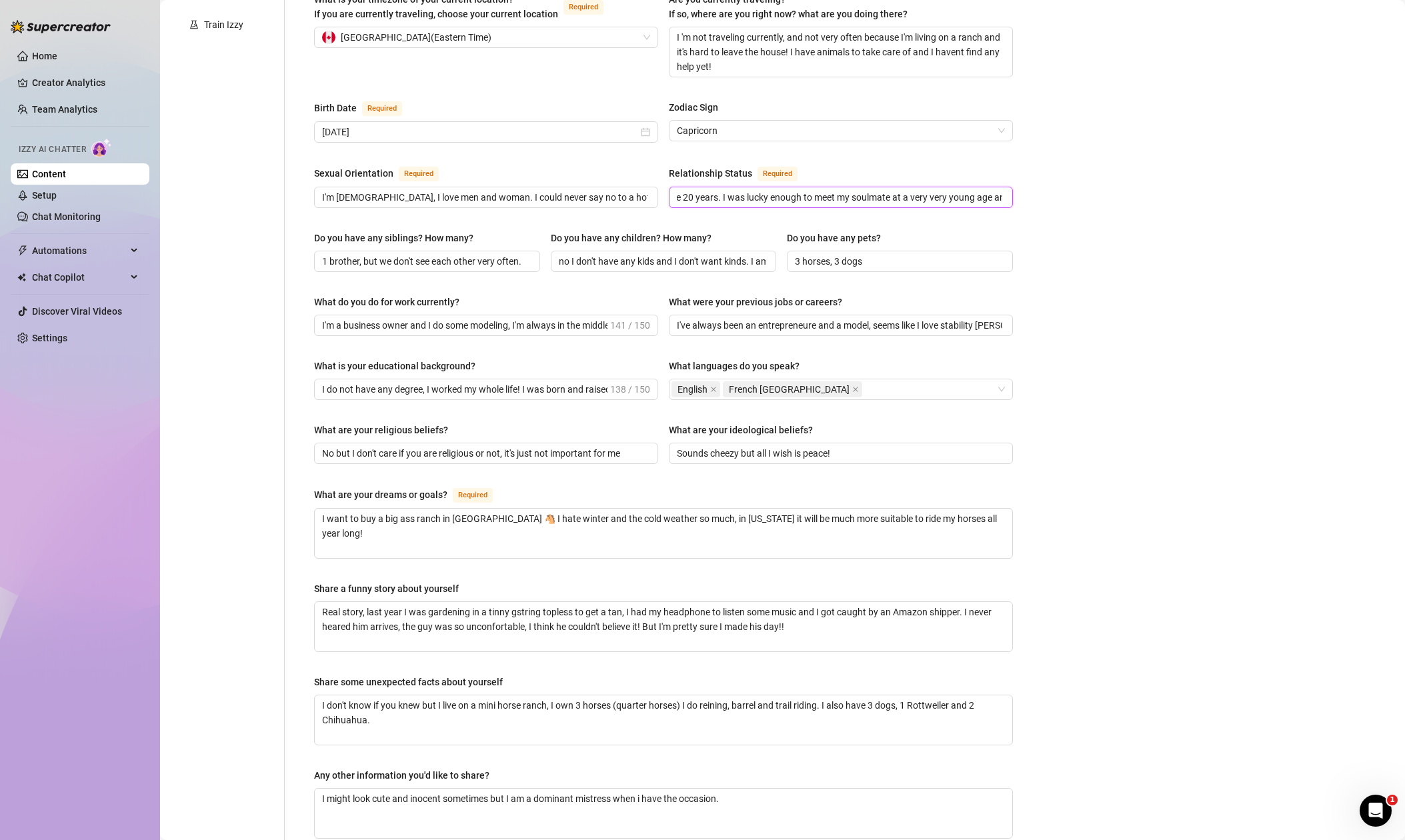
click at [898, 190] on input "I am [DEMOGRAPHIC_DATA] since 20 years. I was lucky enough to meet my soulmate …" at bounding box center [840, 197] width 326 height 15
drag, startPoint x: 887, startPoint y: 171, endPoint x: 913, endPoint y: 171, distance: 26.0
click at [913, 190] on input "I am [DEMOGRAPHIC_DATA] since 20 years. I was lucky enough to meet my soulmate …" at bounding box center [840, 197] width 326 height 15
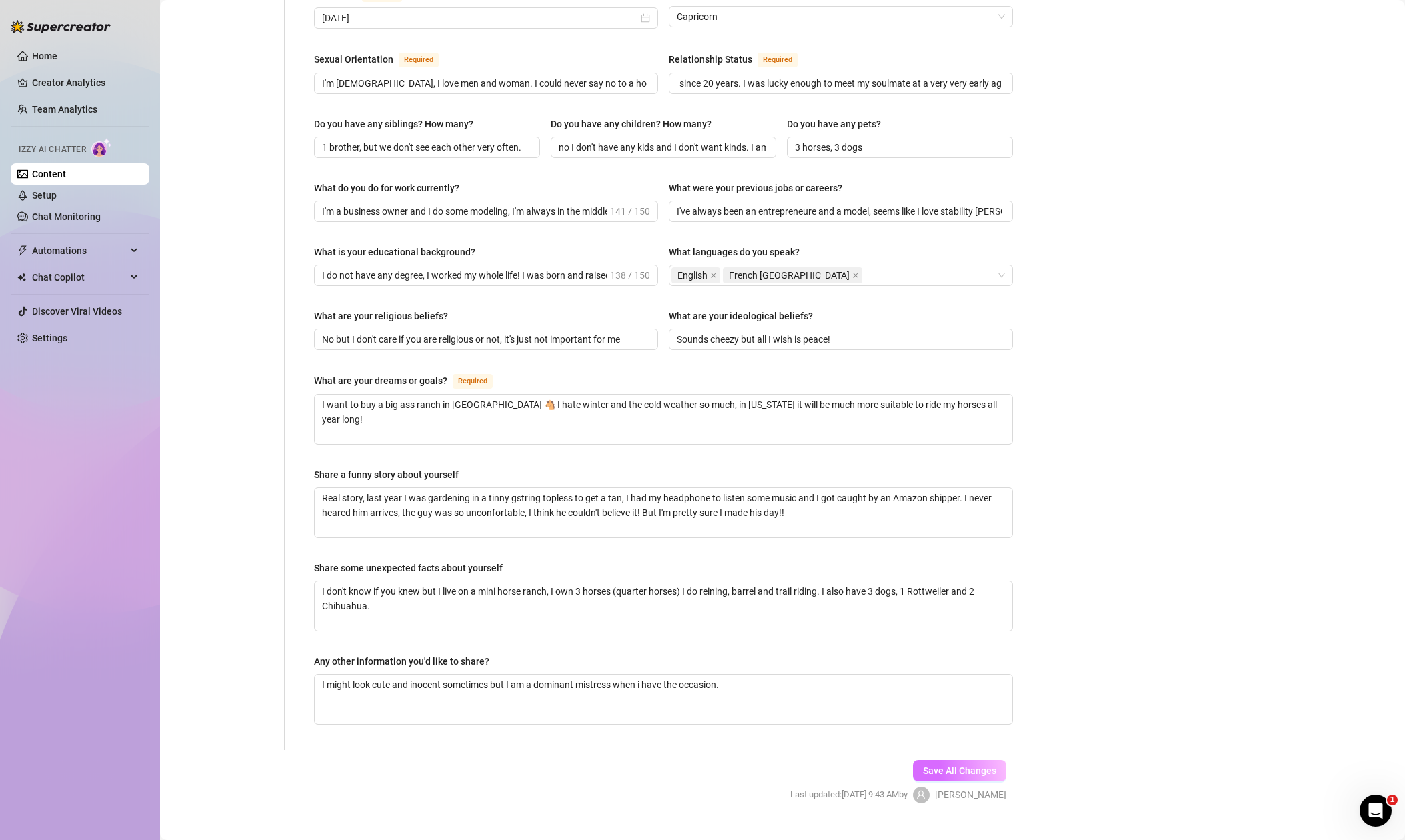
scroll to position [0, 0]
drag, startPoint x: 962, startPoint y: 745, endPoint x: 956, endPoint y: 741, distance: 7.2
click at [962, 765] on span "Save All Changes" at bounding box center [959, 770] width 73 height 11
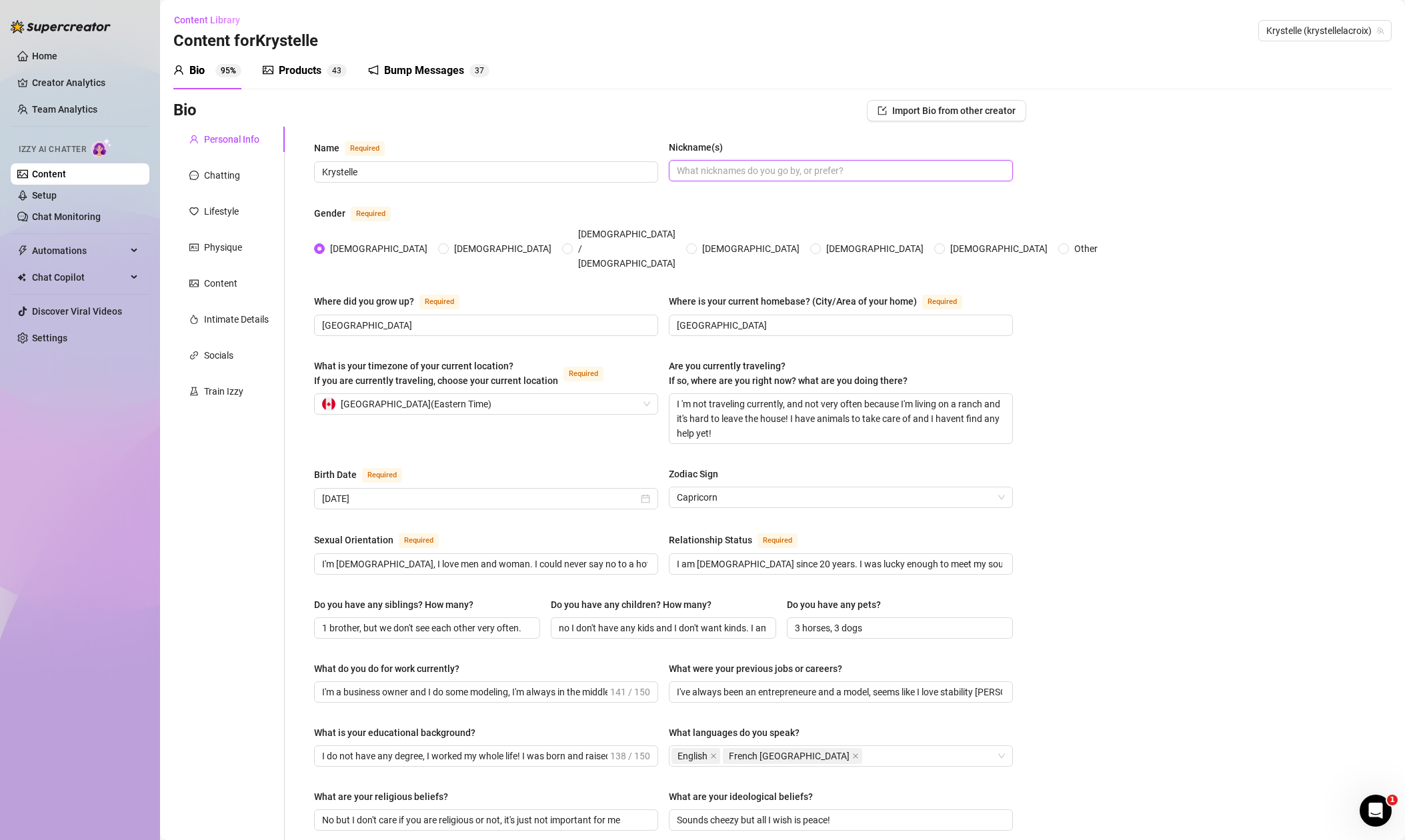
click at [753, 166] on input "Nickname(s)" at bounding box center [840, 171] width 326 height 15
